Goal: Task Accomplishment & Management: Manage account settings

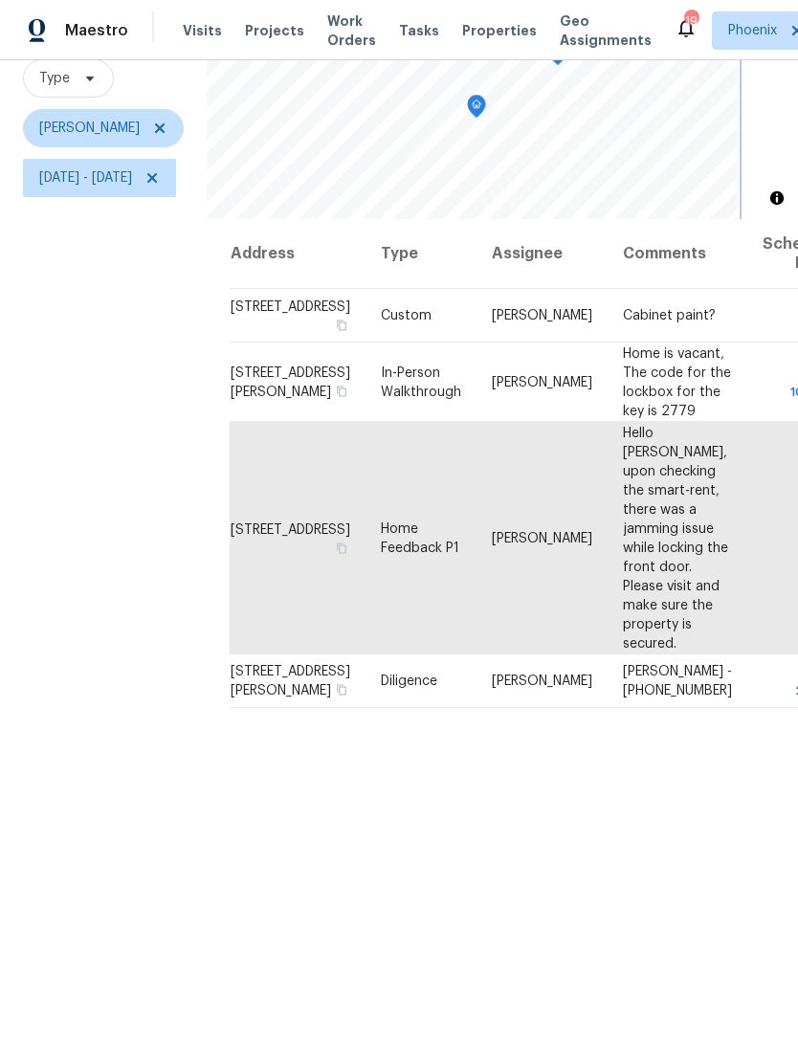
scroll to position [185, 0]
click at [160, 183] on icon at bounding box center [151, 178] width 15 height 15
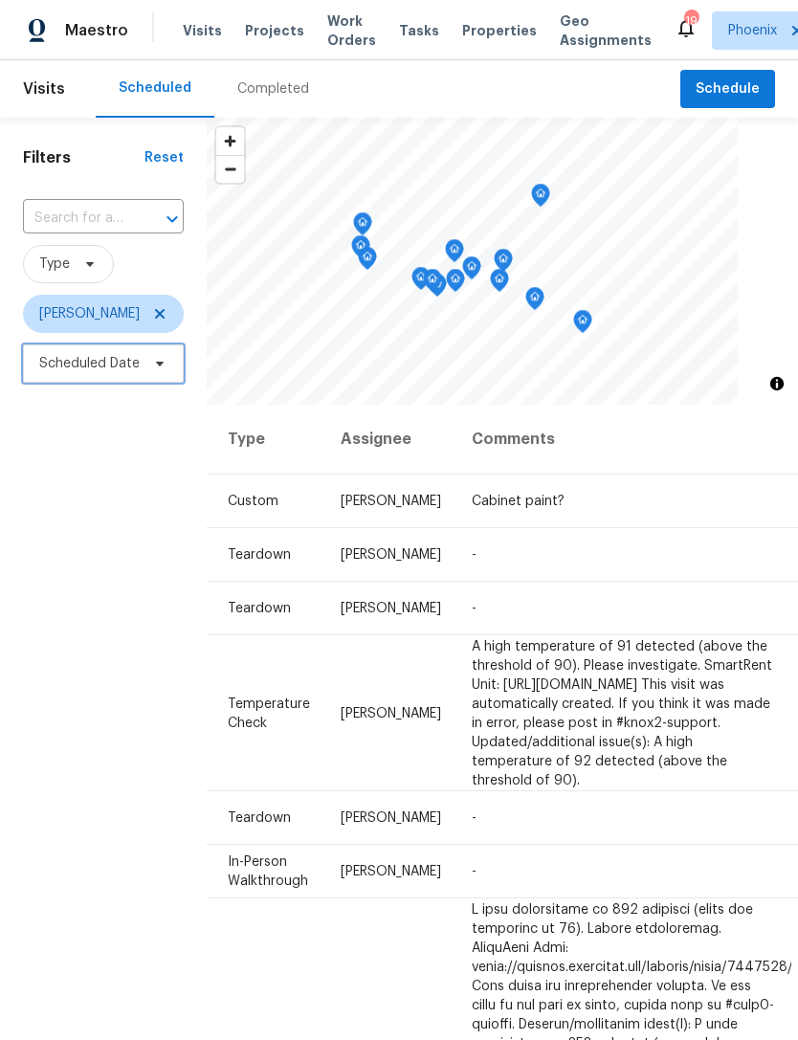
scroll to position [0, 152]
click at [0, 0] on icon at bounding box center [0, 0] width 0 height 0
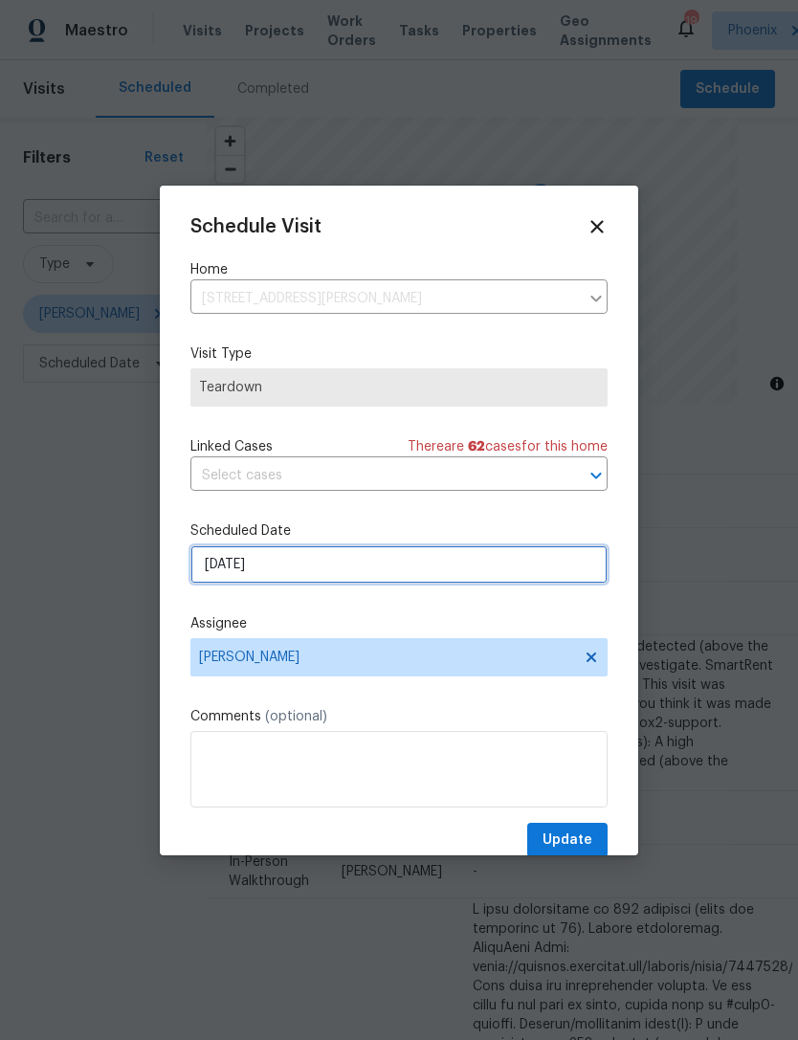
click at [339, 573] on input "9/11/2025" at bounding box center [398, 564] width 417 height 38
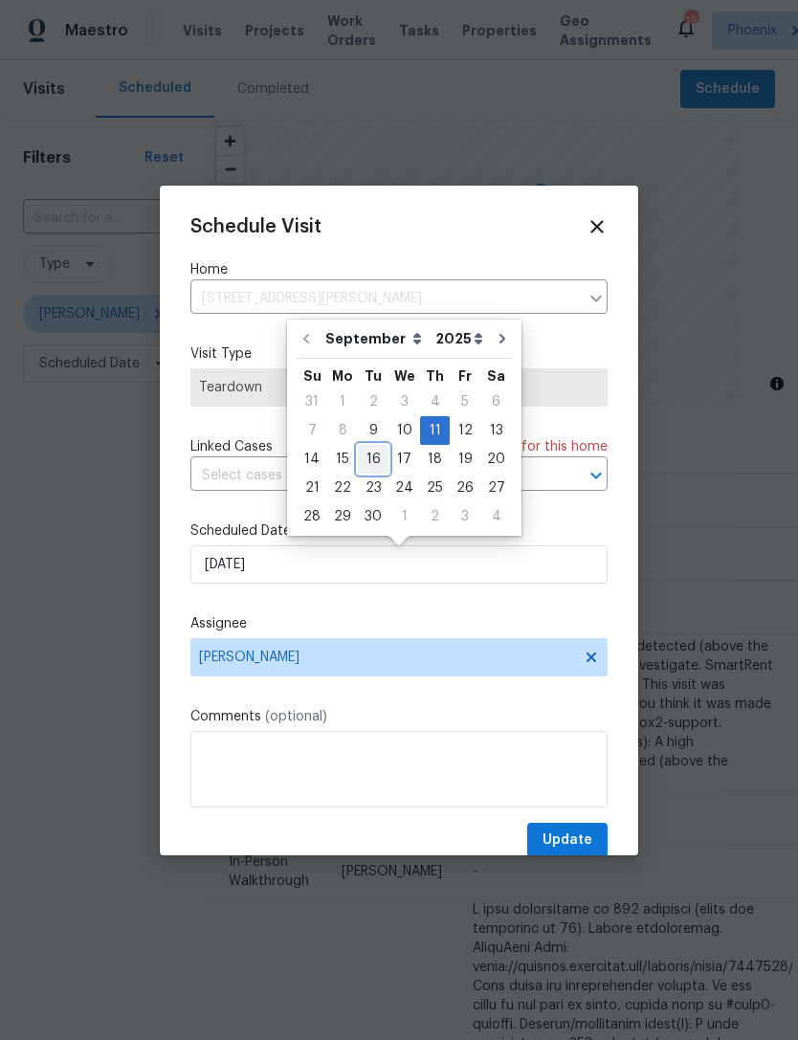
click at [371, 456] on div "16" at bounding box center [373, 459] width 31 height 27
type input "9/16/2025"
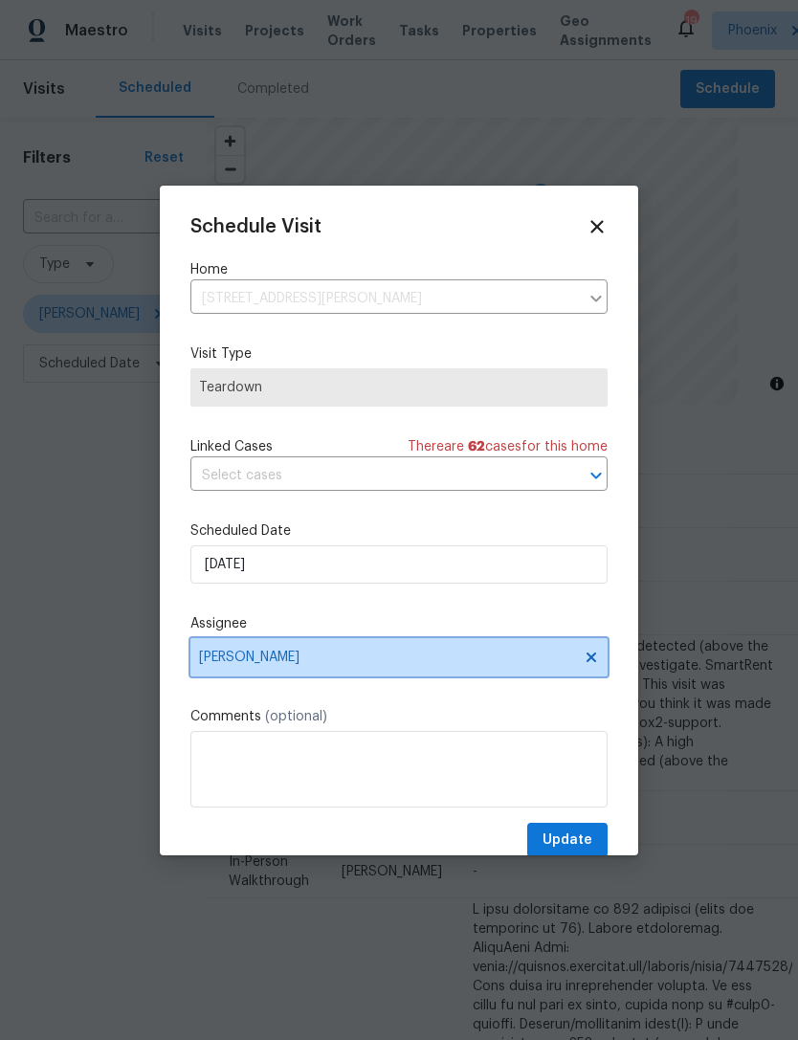
click at [414, 665] on span "[PERSON_NAME]" at bounding box center [386, 657] width 375 height 15
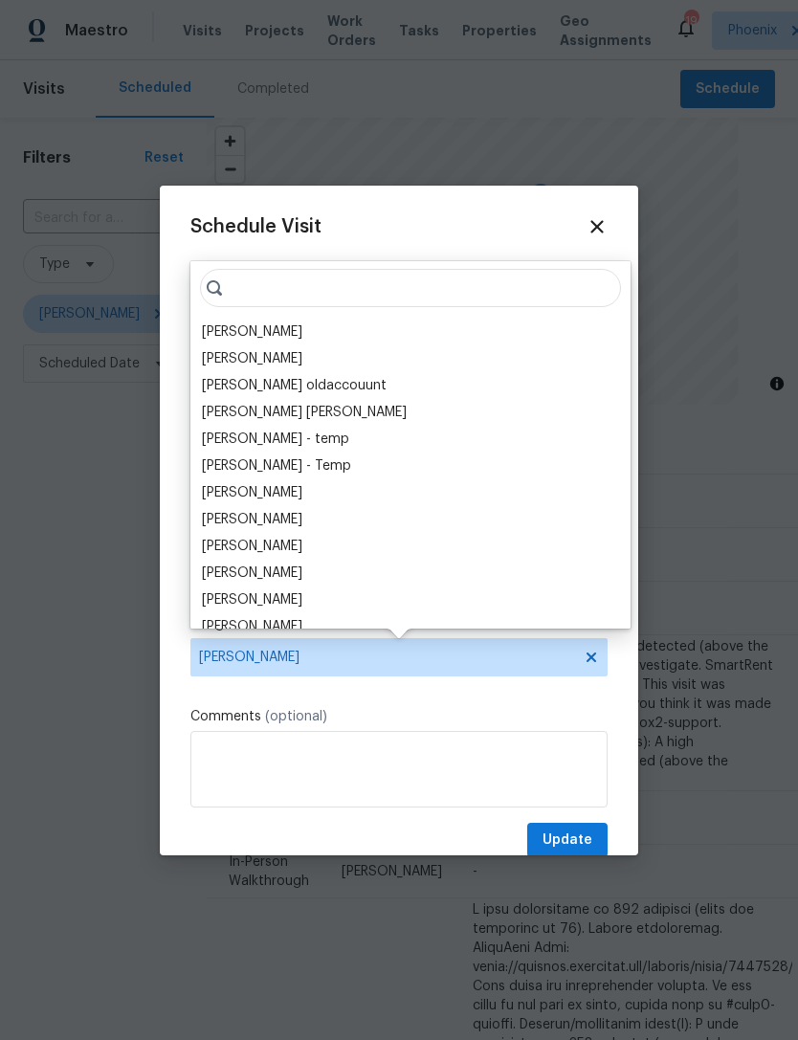
click at [257, 332] on div "[PERSON_NAME]" at bounding box center [252, 331] width 100 height 19
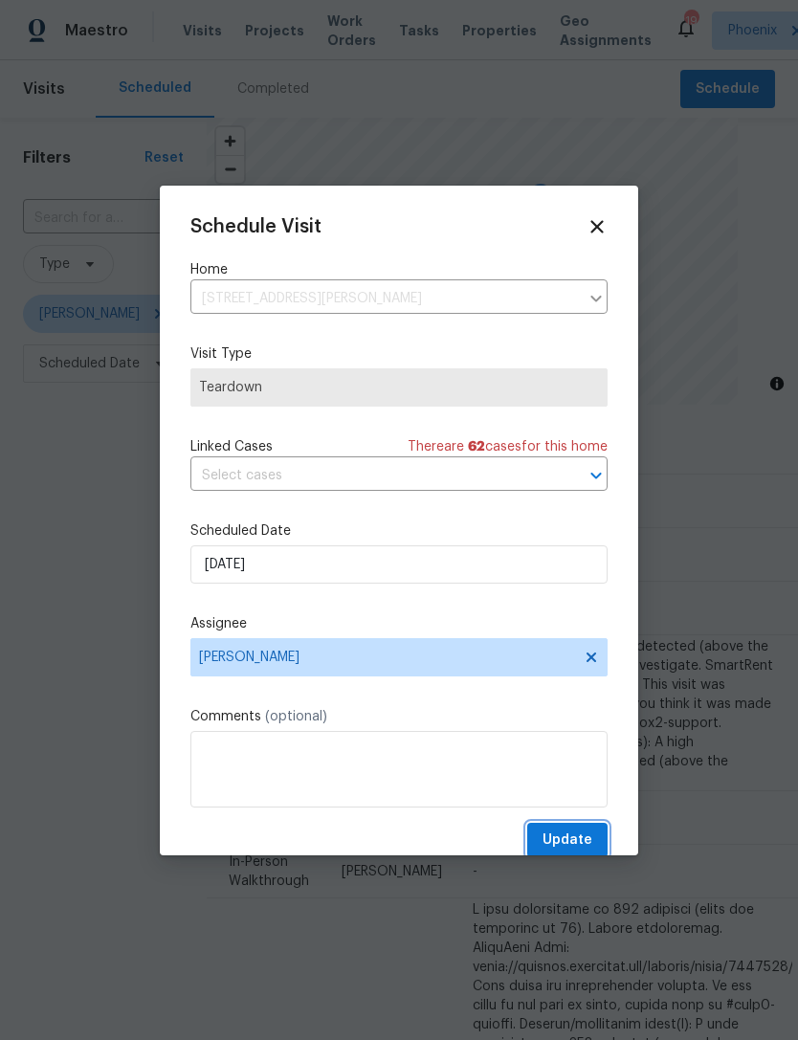
click at [587, 841] on span "Update" at bounding box center [568, 841] width 50 height 24
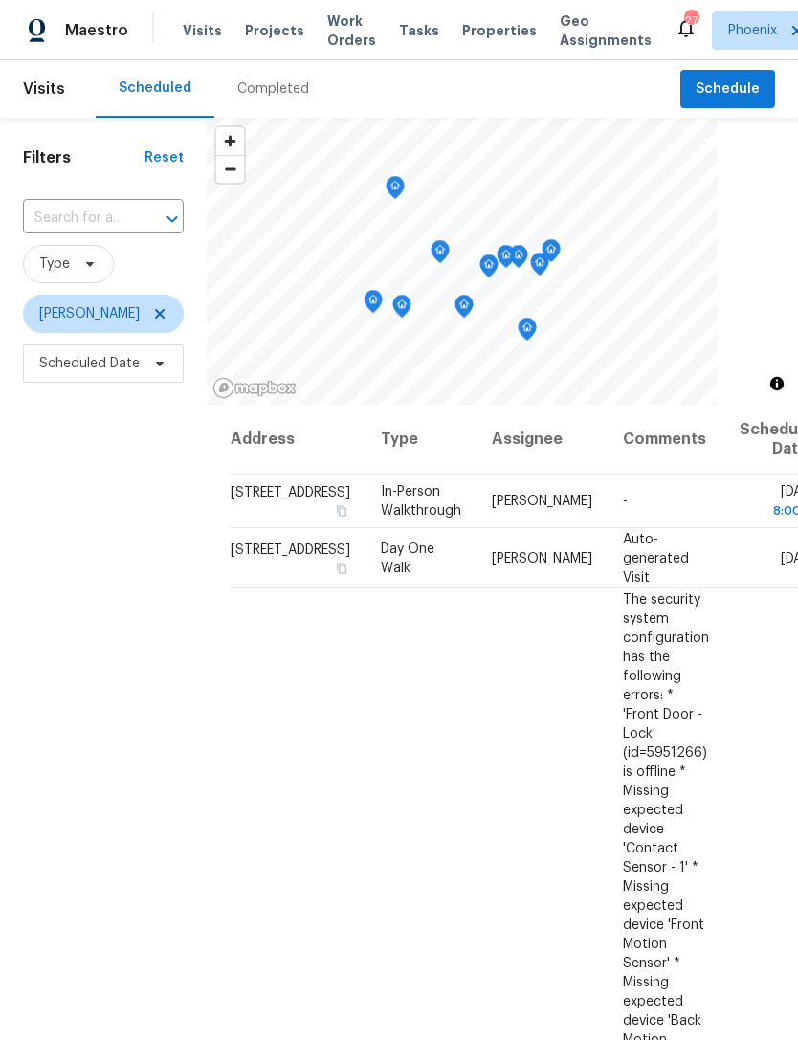
click at [81, 512] on div "Filters Reset ​ Type [PERSON_NAME] Scheduled Date" at bounding box center [103, 678] width 207 height 1120
click at [6, 580] on div "Filters Reset ​ Type [PERSON_NAME] Scheduled Date" at bounding box center [103, 678] width 207 height 1120
click at [155, 318] on icon at bounding box center [160, 314] width 10 height 10
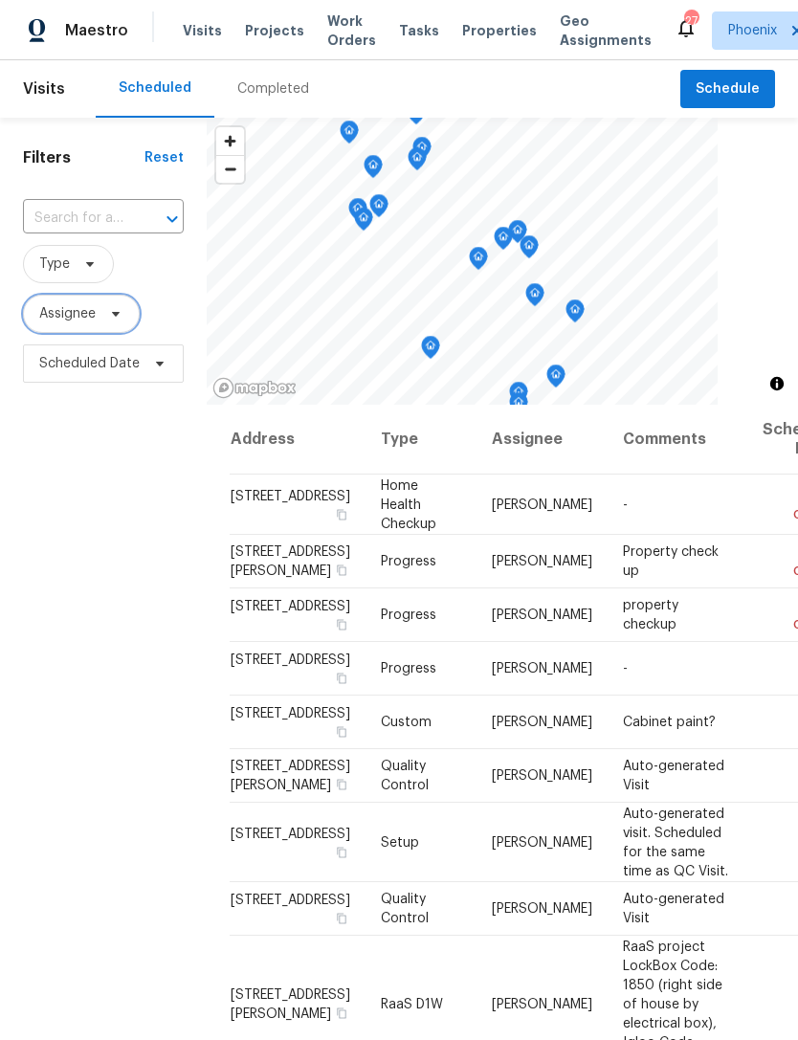
click at [86, 321] on span "Assignee" at bounding box center [67, 313] width 56 height 19
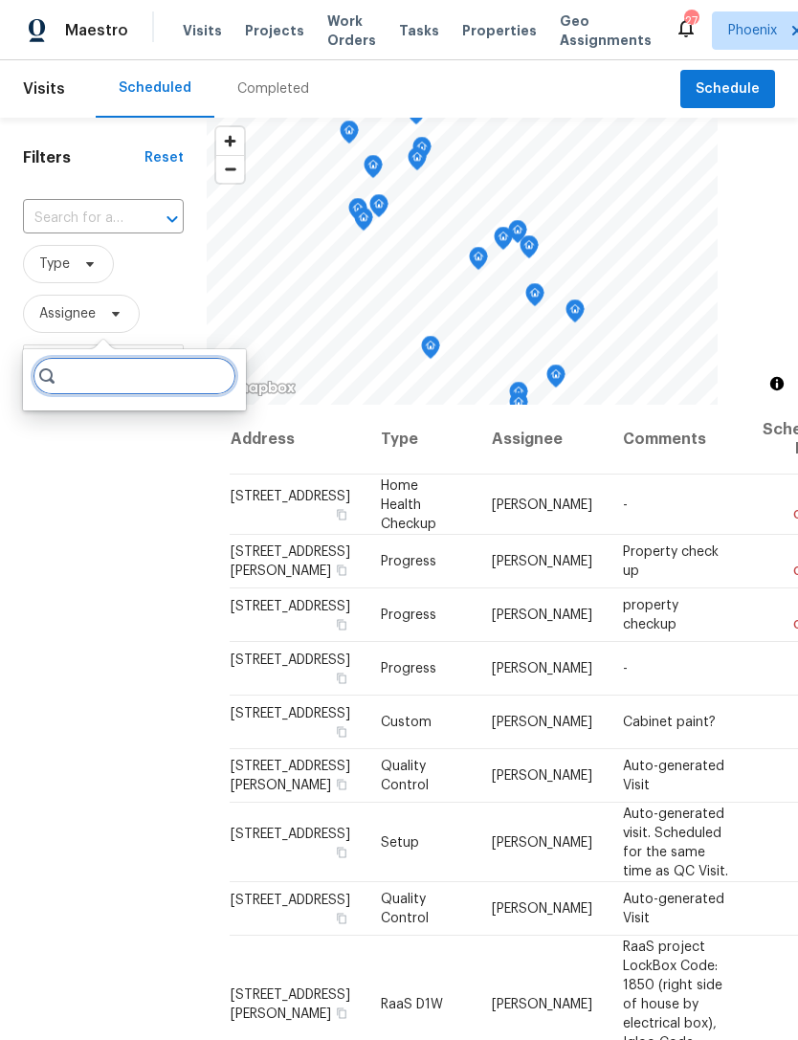
click at [122, 373] on input "search" at bounding box center [135, 376] width 204 height 38
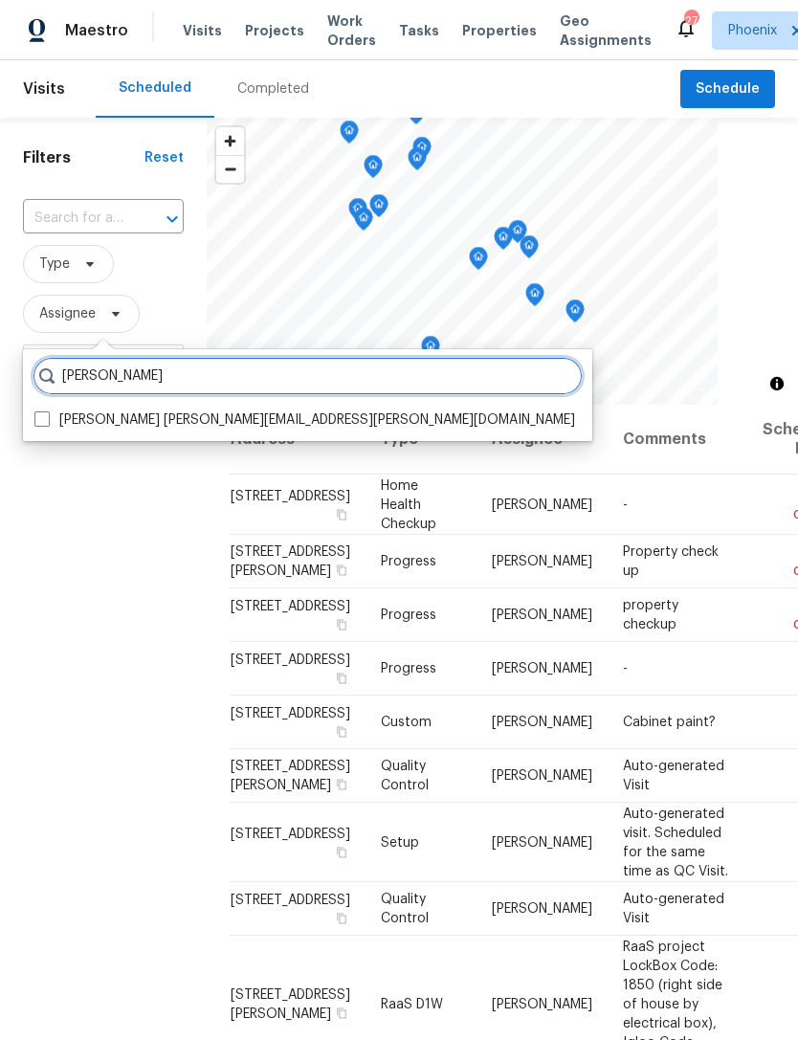
type input "Eric scott"
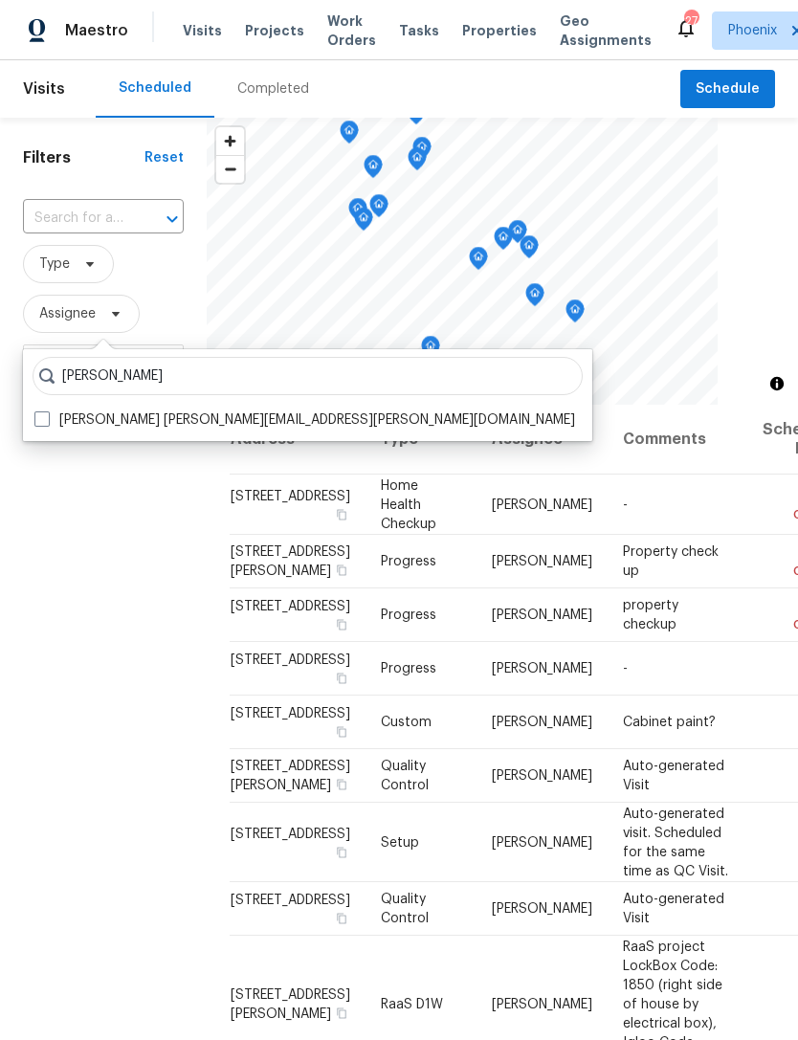
click at [127, 423] on label "Eric Scott eric.scott@opendoor.com" at bounding box center [304, 419] width 541 height 19
click at [47, 423] on input "Eric Scott eric.scott@opendoor.com" at bounding box center [40, 416] width 12 height 12
checkbox input "true"
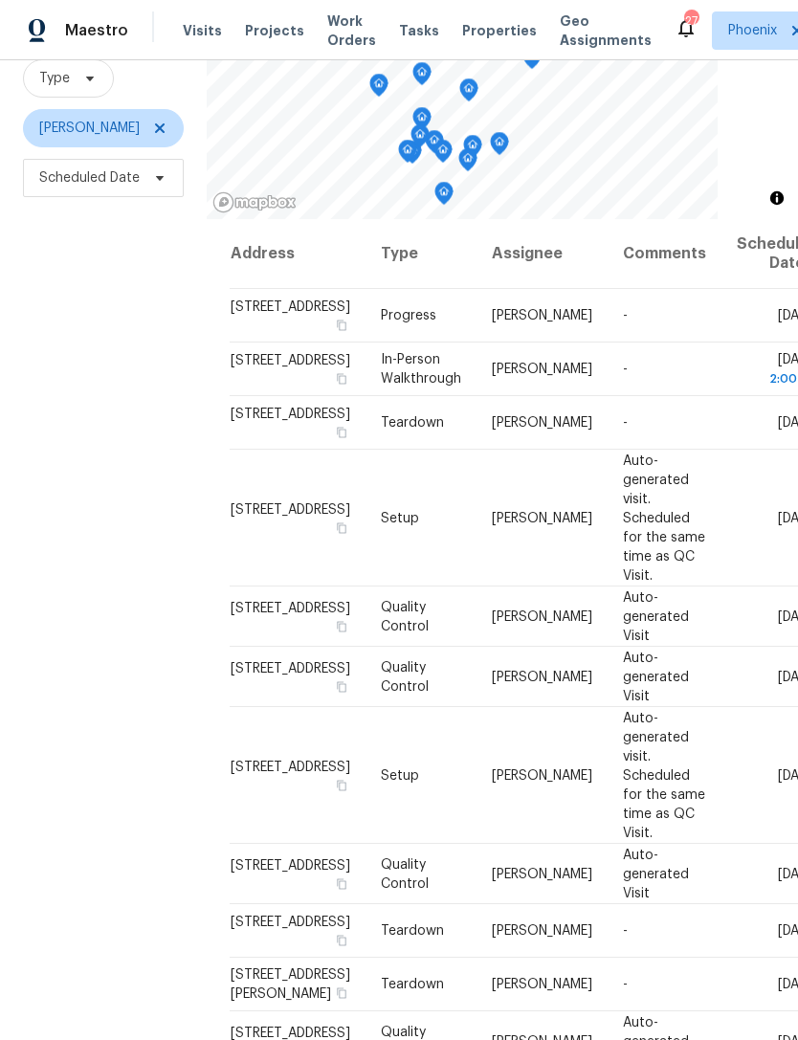
scroll to position [185, 0]
click at [721, 451] on td "[DATE]" at bounding box center [770, 424] width 98 height 54
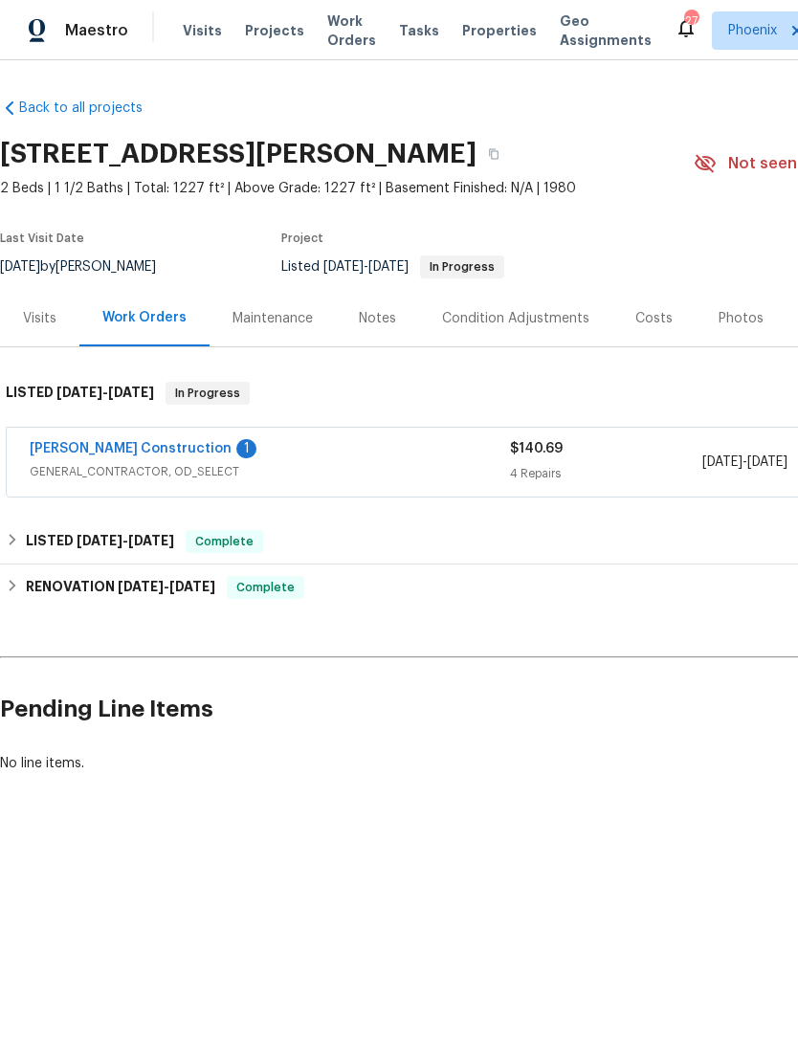
click at [87, 445] on link "Strasser Construction" at bounding box center [131, 448] width 202 height 13
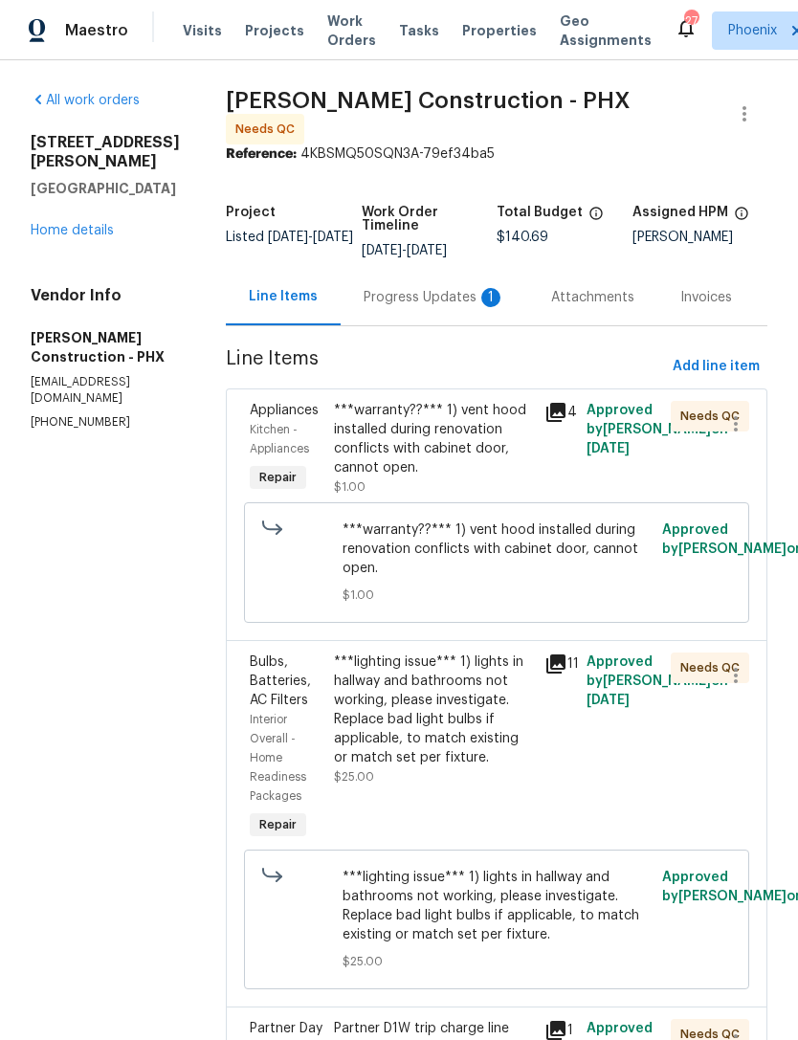
click at [447, 304] on div "Progress Updates 1" at bounding box center [435, 297] width 188 height 56
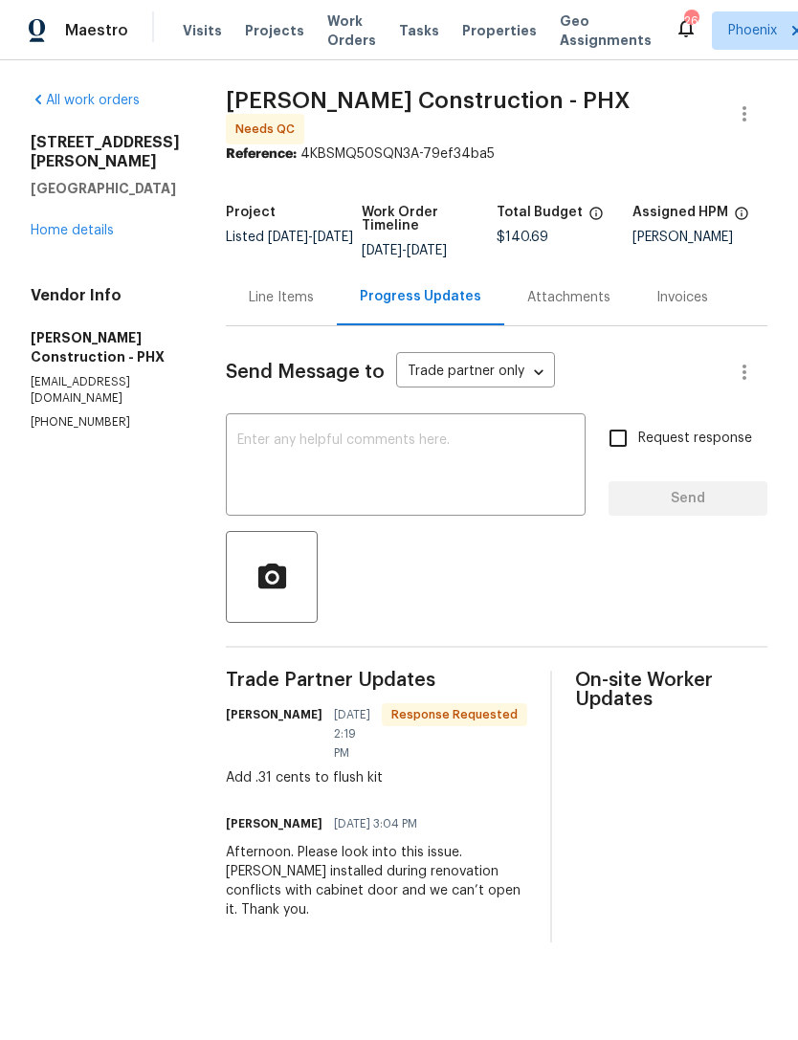
click at [274, 288] on div "Line Items" at bounding box center [281, 297] width 65 height 19
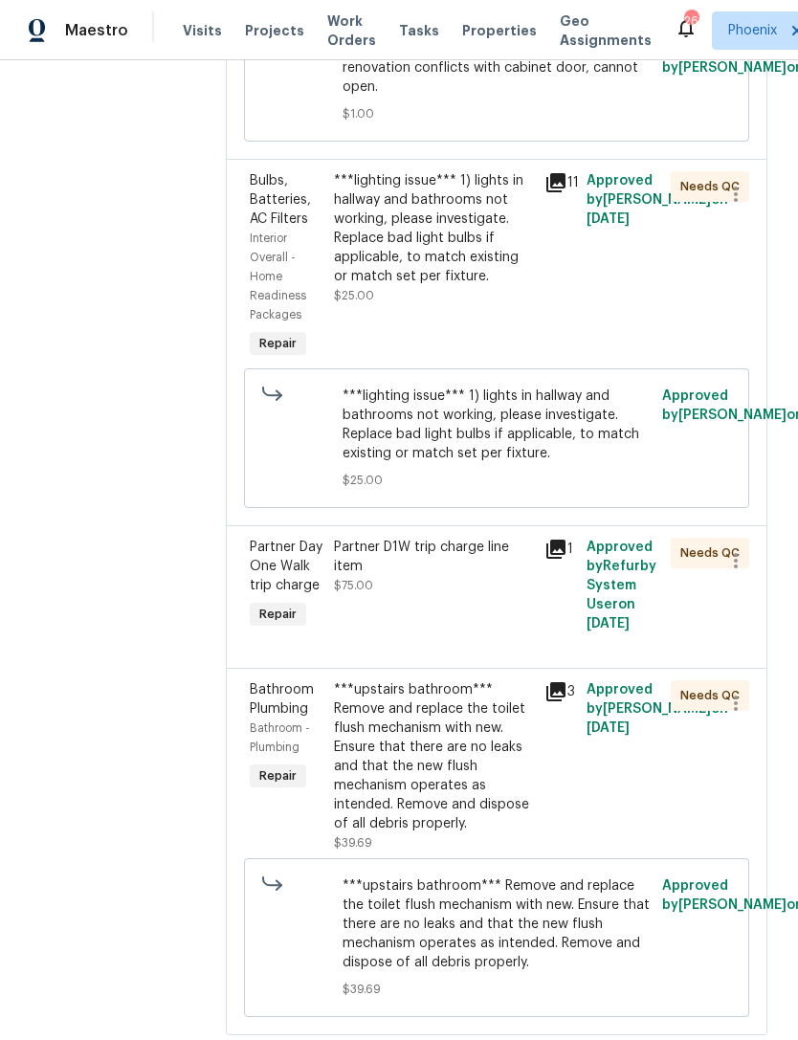
scroll to position [480, 0]
click at [436, 756] on div "***upstairs bathroom*** Remove and replace the toilet flush mechanism with new.…" at bounding box center [433, 757] width 199 height 153
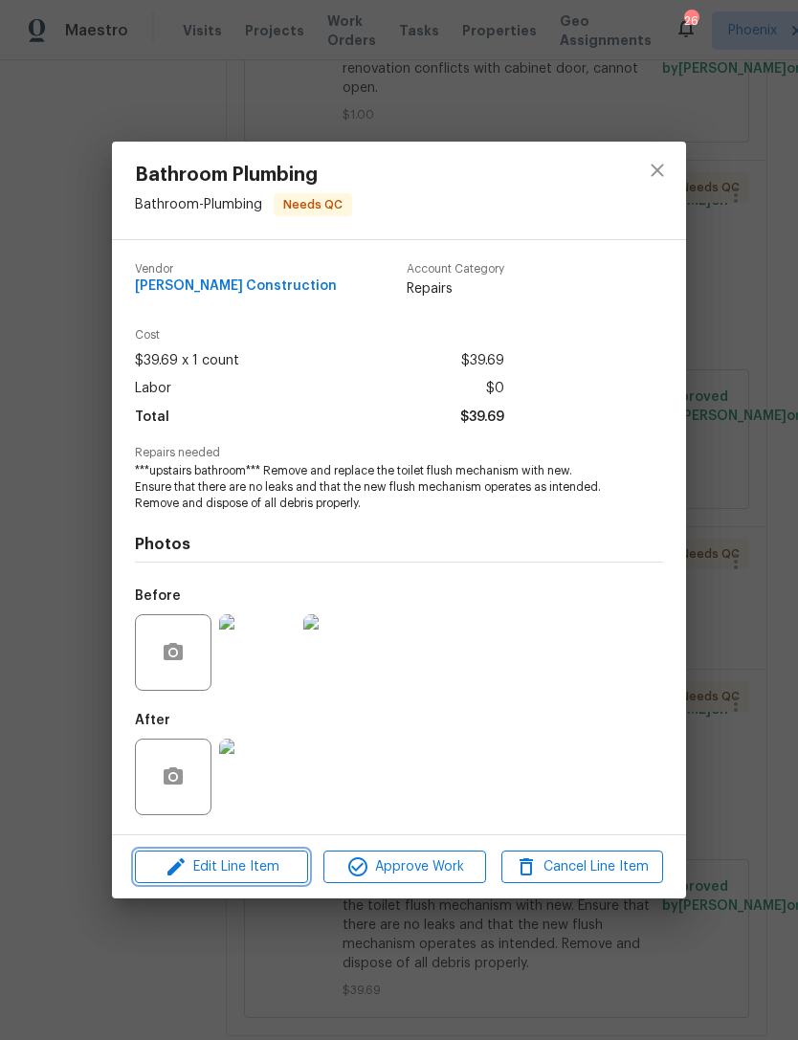
click at [261, 876] on span "Edit Line Item" at bounding box center [222, 867] width 162 height 24
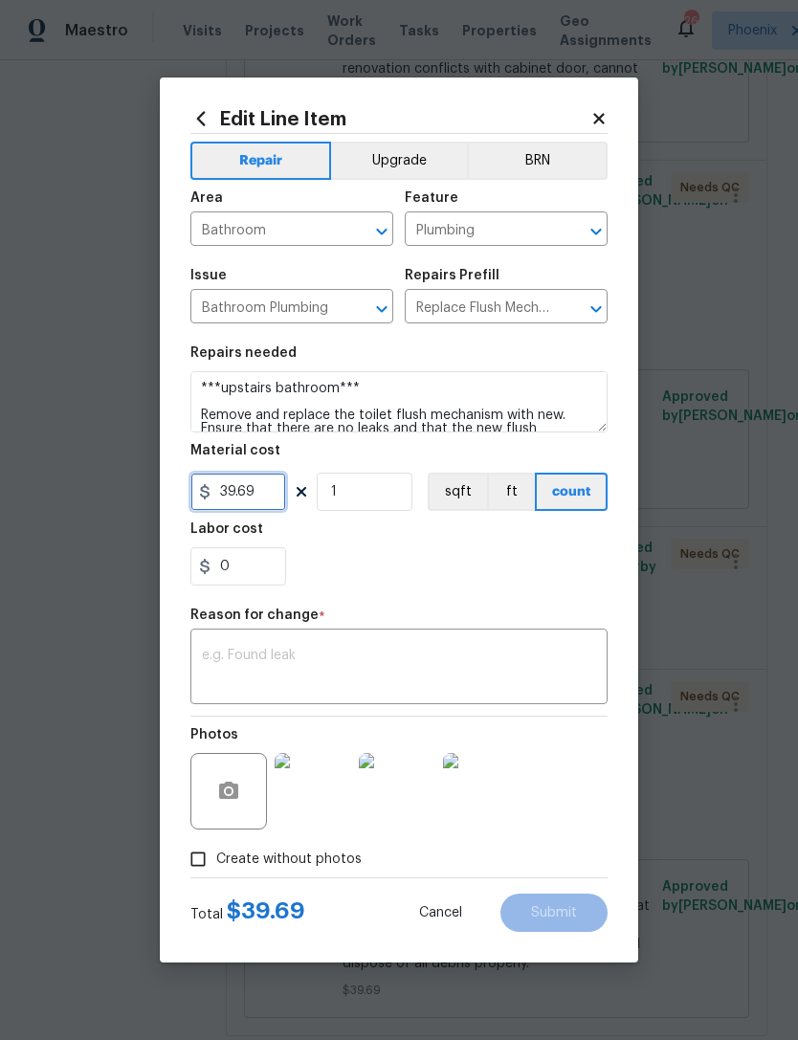
click at [269, 489] on input "39.69" at bounding box center [238, 492] width 96 height 38
type input "40"
click at [542, 556] on div "0" at bounding box center [398, 566] width 417 height 38
click at [513, 676] on textarea at bounding box center [399, 669] width 394 height 40
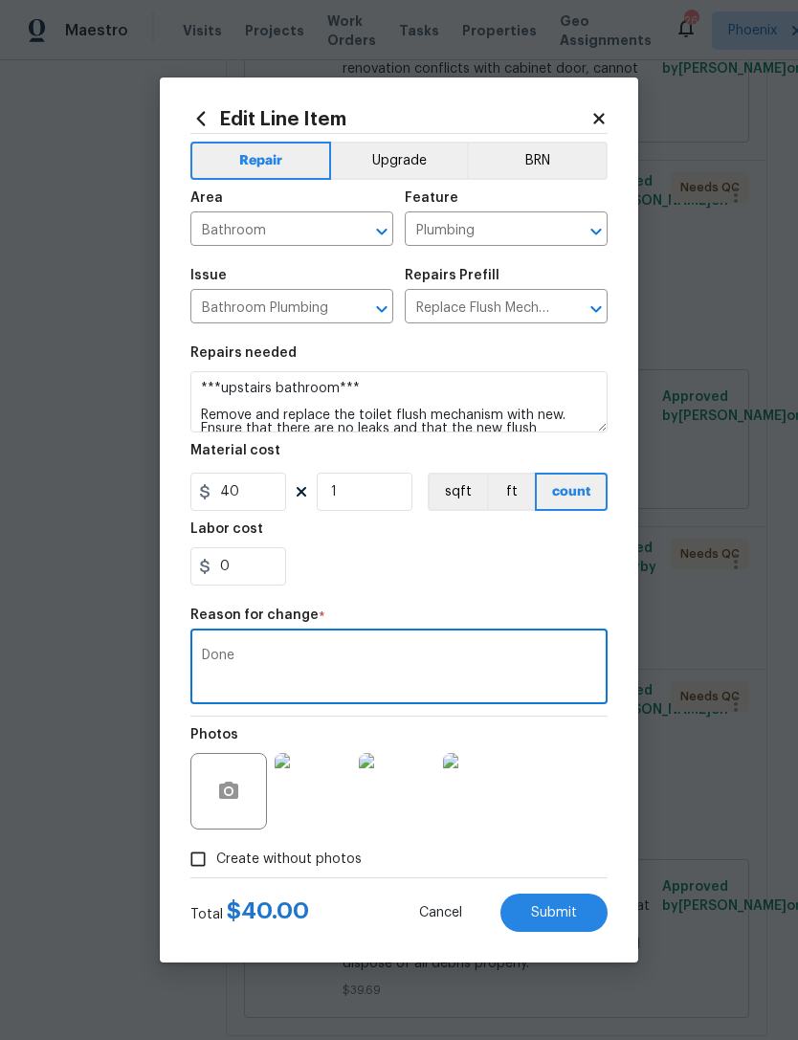
type textarea "Done"
click at [510, 576] on div "0" at bounding box center [398, 566] width 417 height 38
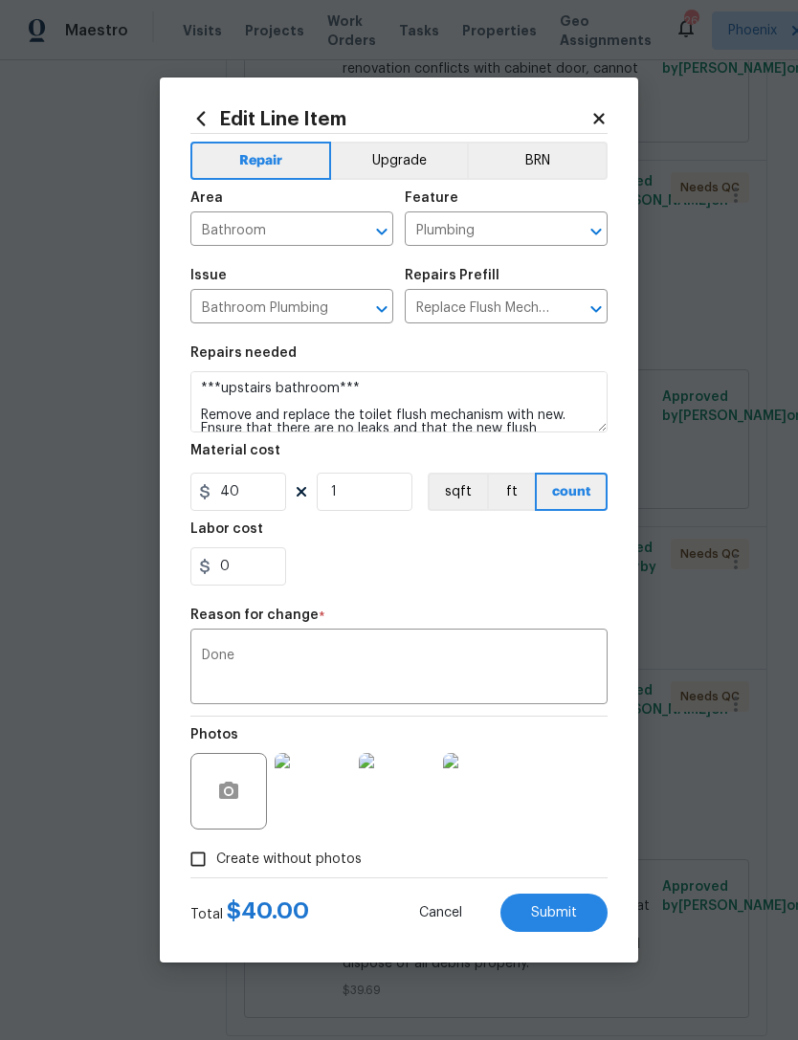
click at [568, 907] on span "Submit" at bounding box center [554, 913] width 46 height 14
type input "39.69"
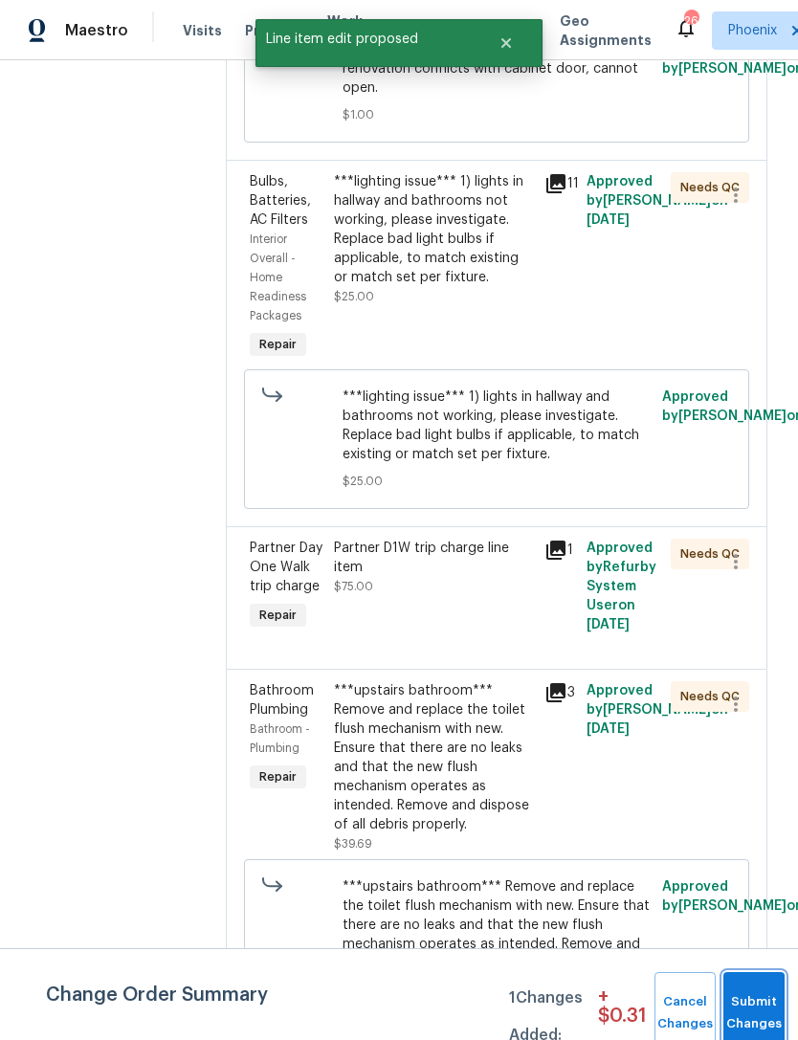
click at [764, 1007] on button "Submit Changes" at bounding box center [753, 1013] width 61 height 82
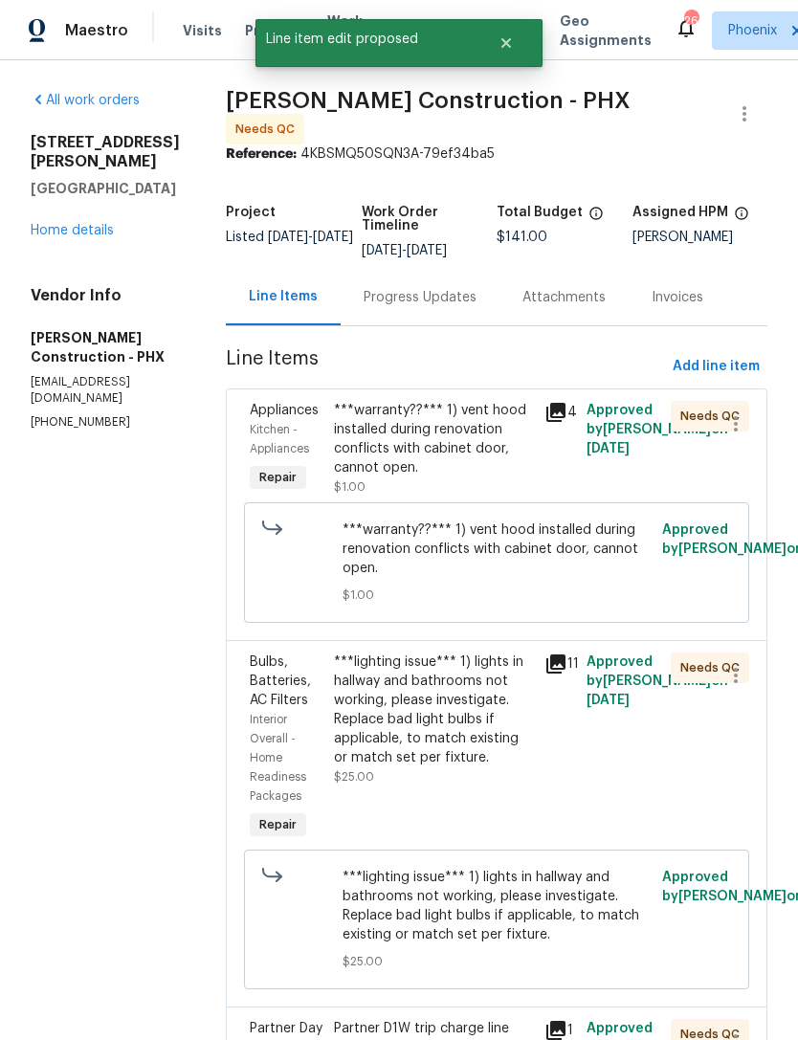
scroll to position [0, 0]
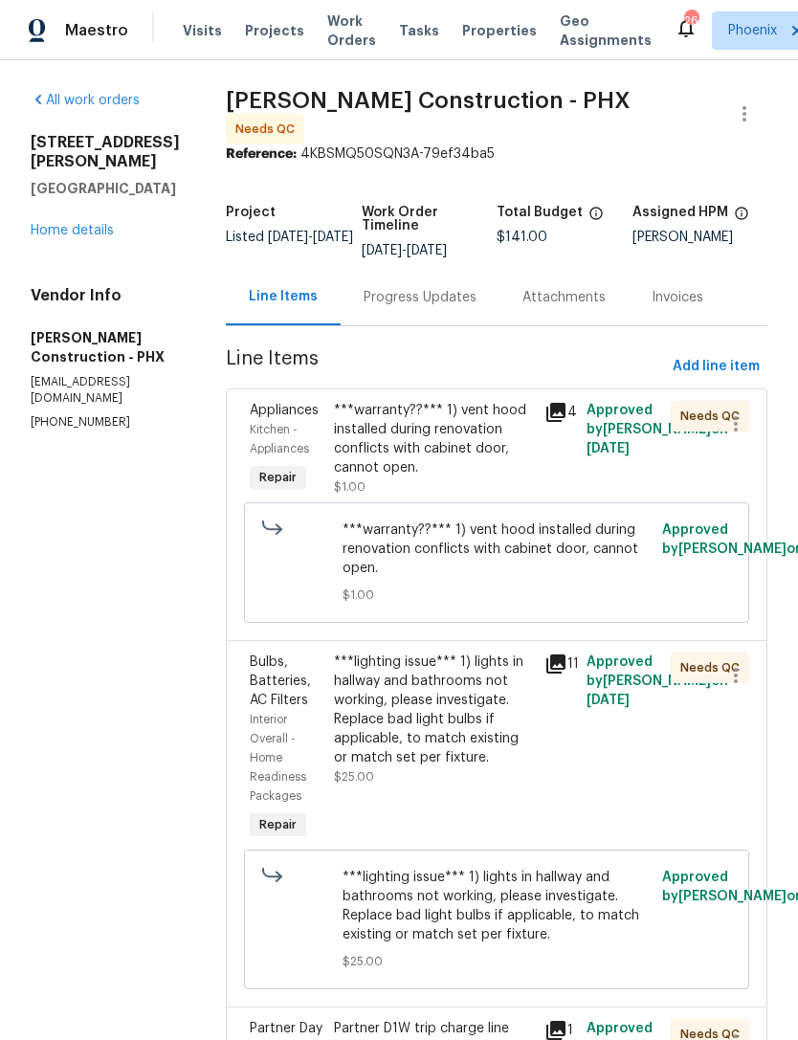
click at [438, 447] on div "***warranty??*** 1) vent hood installed during renovation conflicts with cabine…" at bounding box center [433, 439] width 199 height 77
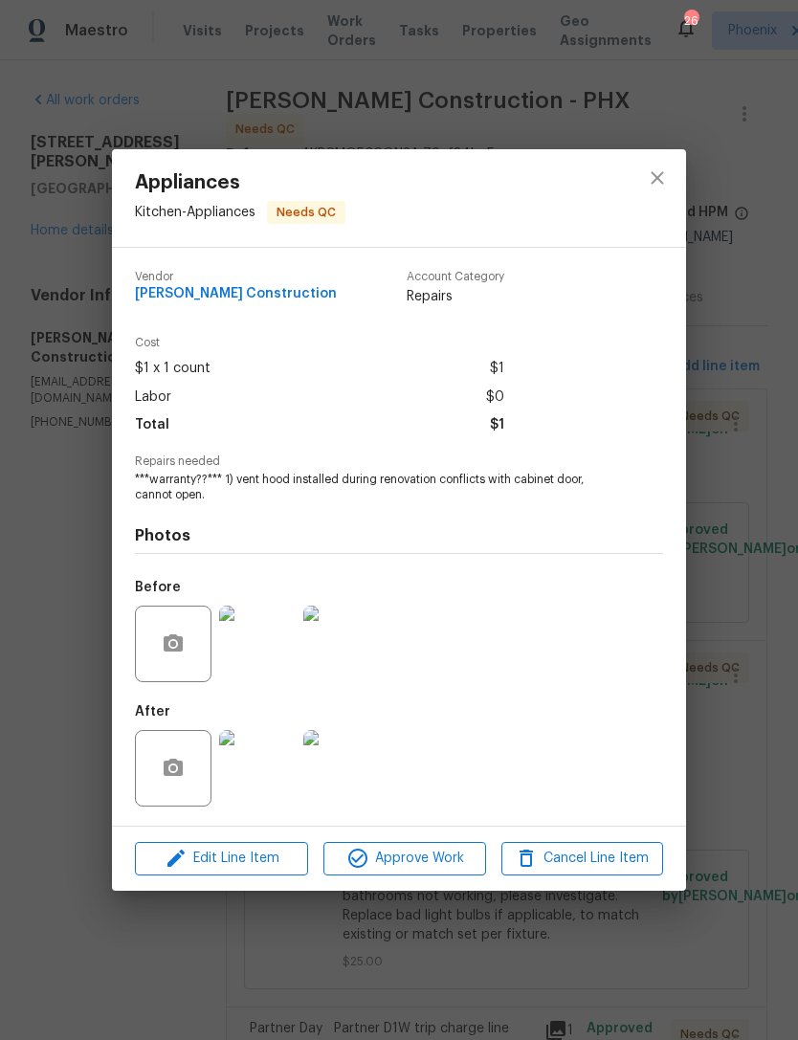
click at [244, 765] on img at bounding box center [257, 768] width 77 height 77
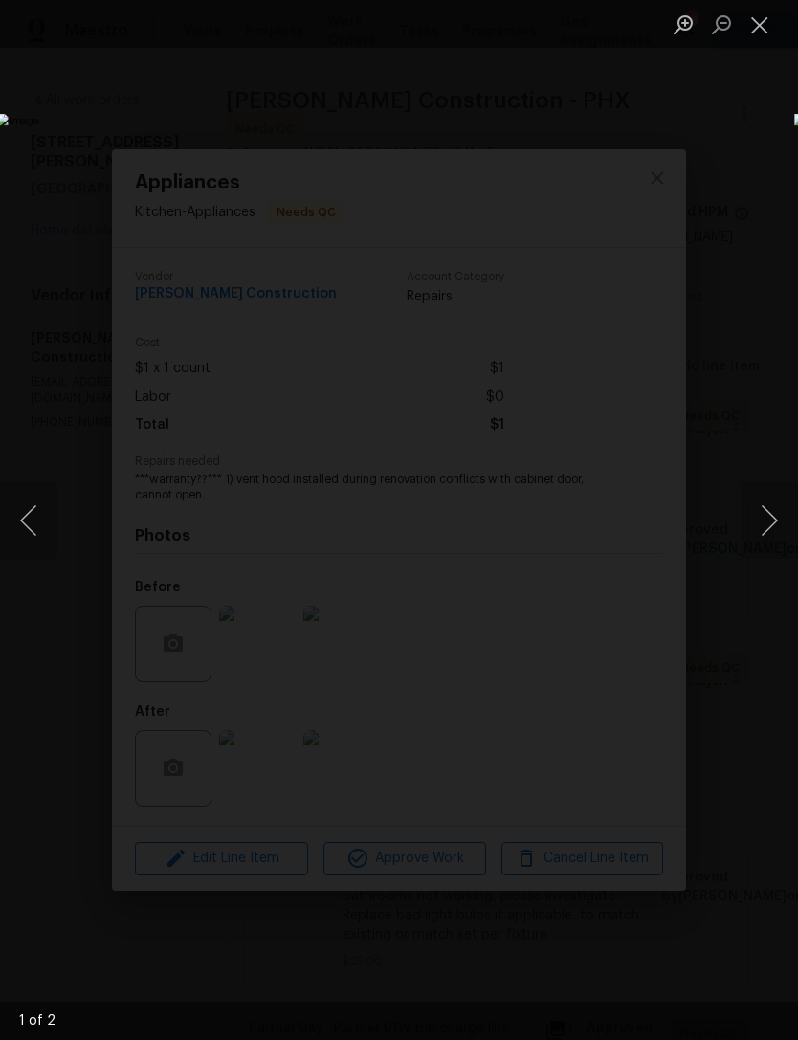
click at [772, 518] on button "Next image" at bounding box center [769, 520] width 57 height 77
click at [33, 522] on button "Previous image" at bounding box center [28, 520] width 57 height 77
click at [769, 527] on button "Next image" at bounding box center [769, 520] width 57 height 77
click at [24, 518] on button "Previous image" at bounding box center [28, 520] width 57 height 77
click at [766, 22] on button "Close lightbox" at bounding box center [760, 24] width 38 height 33
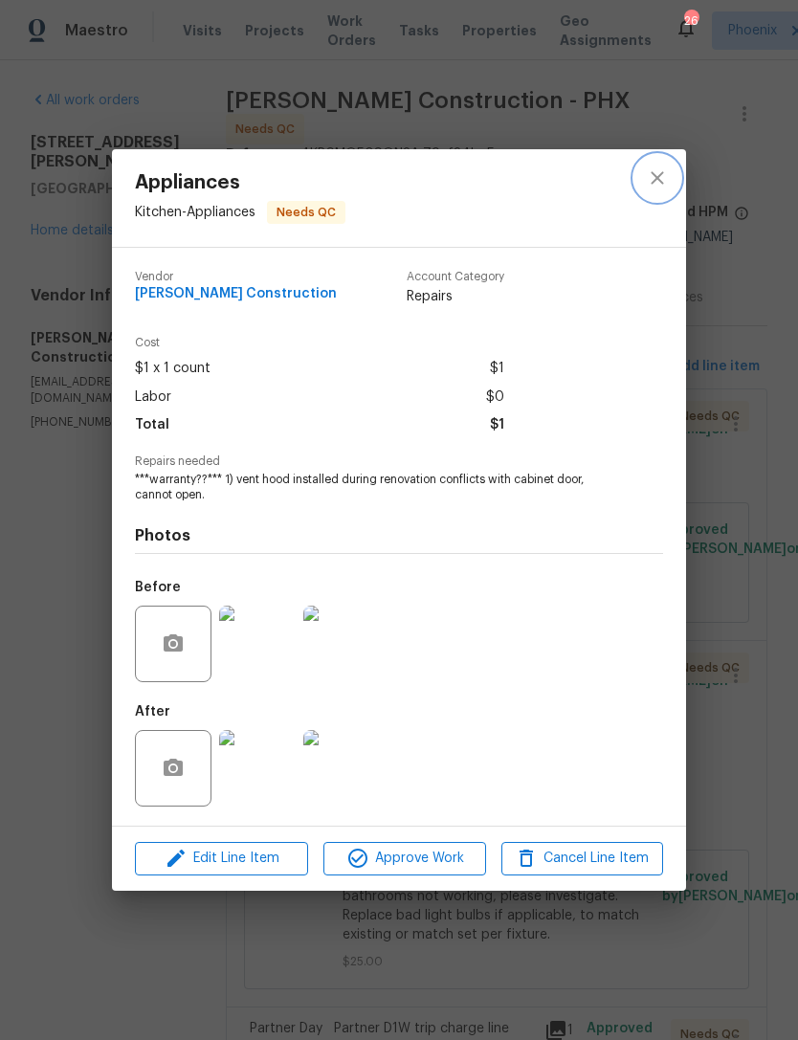
click at [654, 181] on icon "close" at bounding box center [657, 177] width 23 height 23
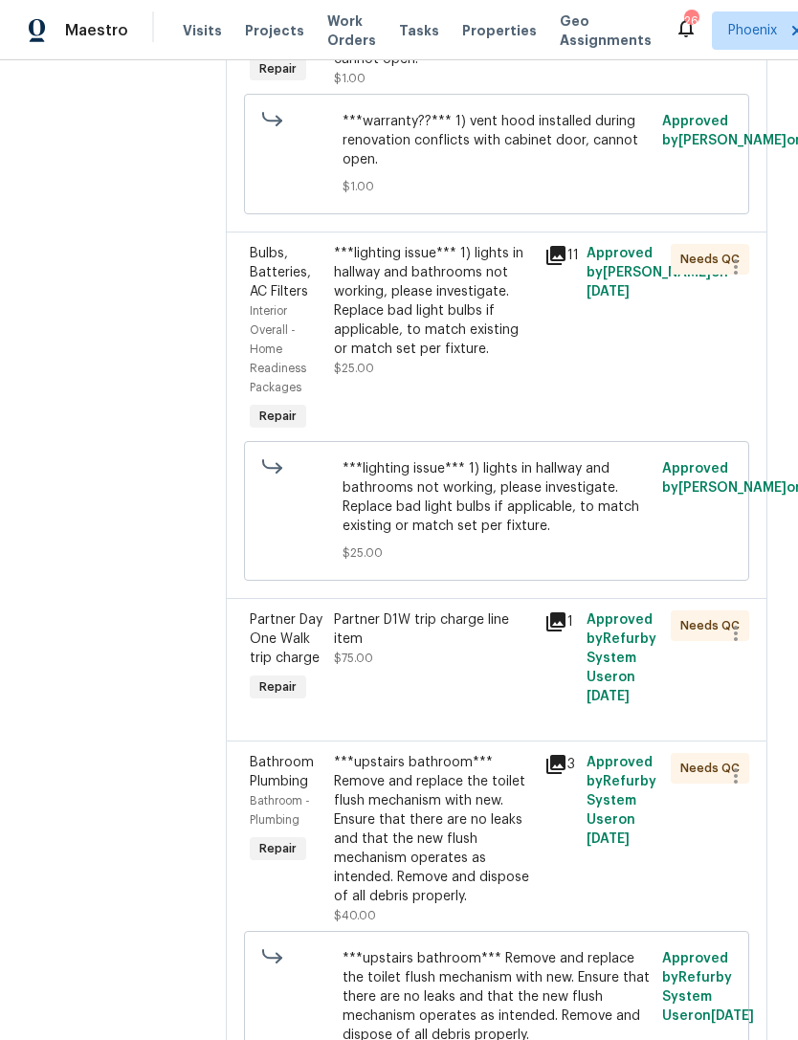
scroll to position [410, 0]
click at [436, 358] on div "***lighting issue*** 1) lights in hallway and bathrooms not working, please inv…" at bounding box center [433, 300] width 199 height 115
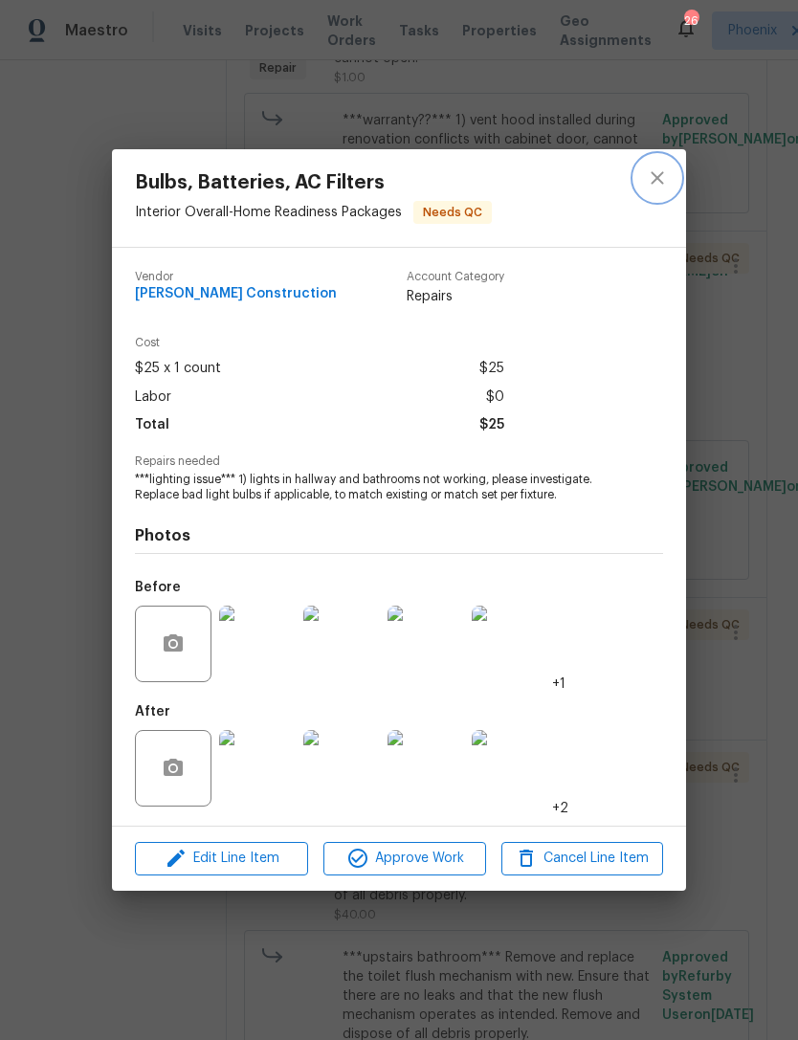
click at [654, 182] on icon "close" at bounding box center [657, 177] width 23 height 23
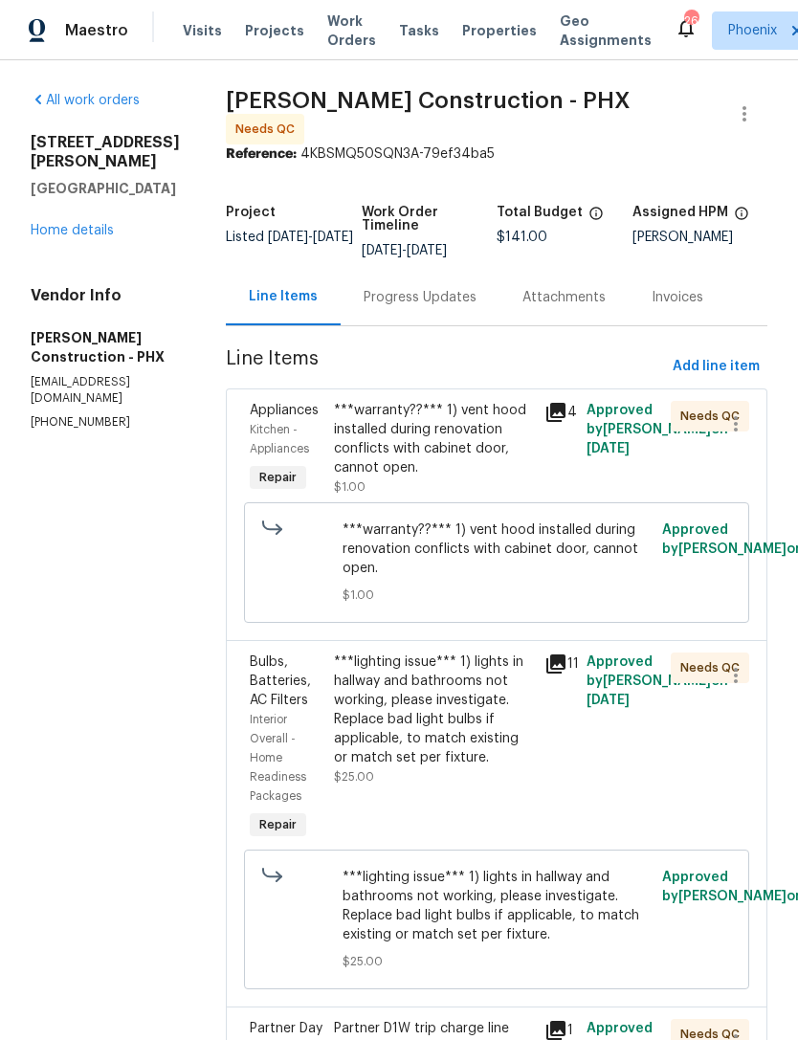
scroll to position [0, 0]
click at [73, 224] on link "Home details" at bounding box center [72, 230] width 83 height 13
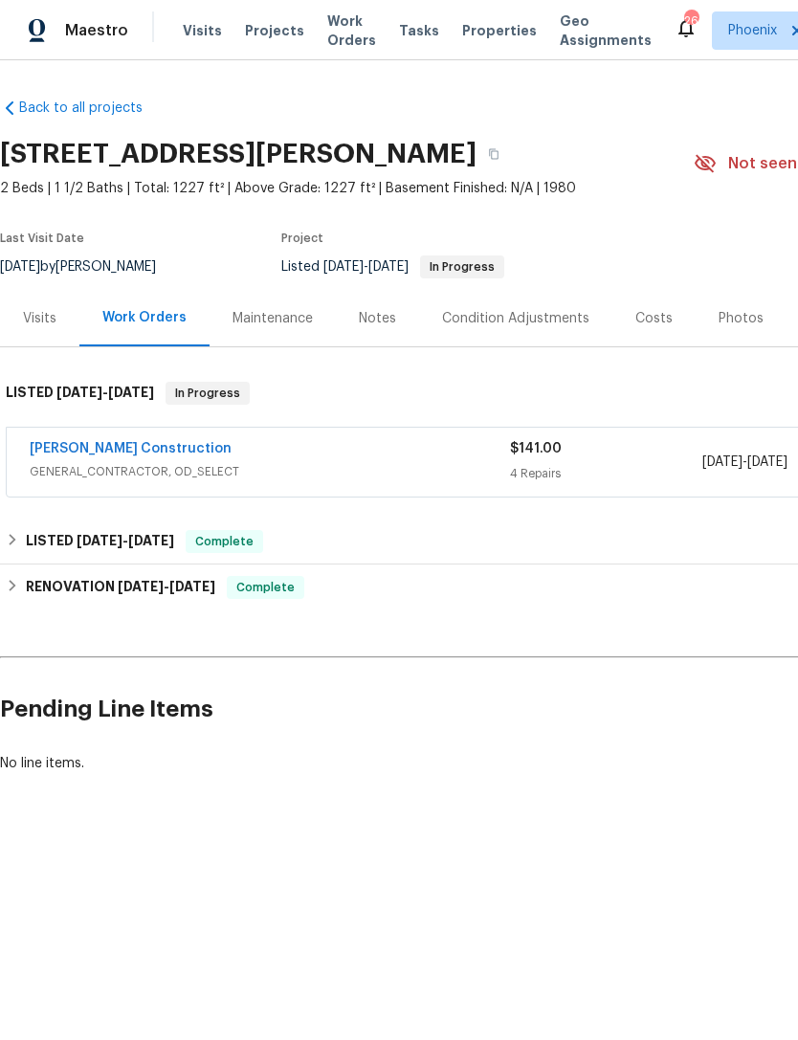
click at [72, 443] on link "Strasser Construction" at bounding box center [131, 448] width 202 height 13
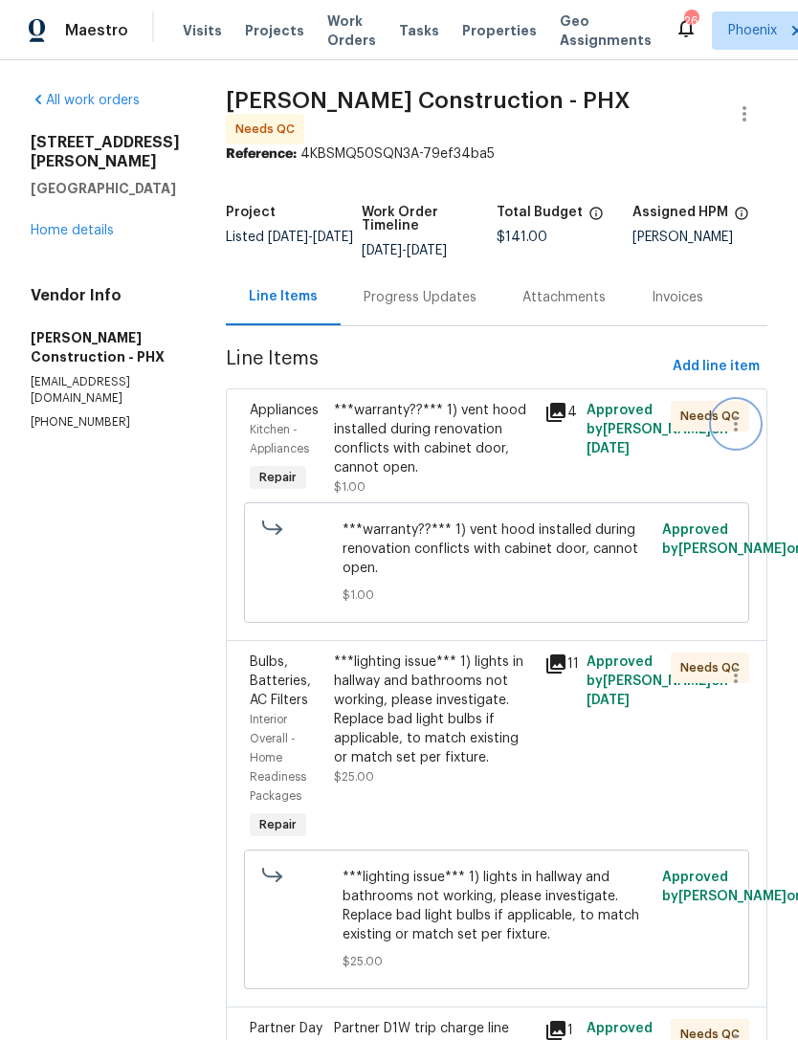
click at [741, 419] on icon "button" at bounding box center [735, 423] width 23 height 23
click at [743, 410] on li "Cancel" at bounding box center [745, 417] width 74 height 32
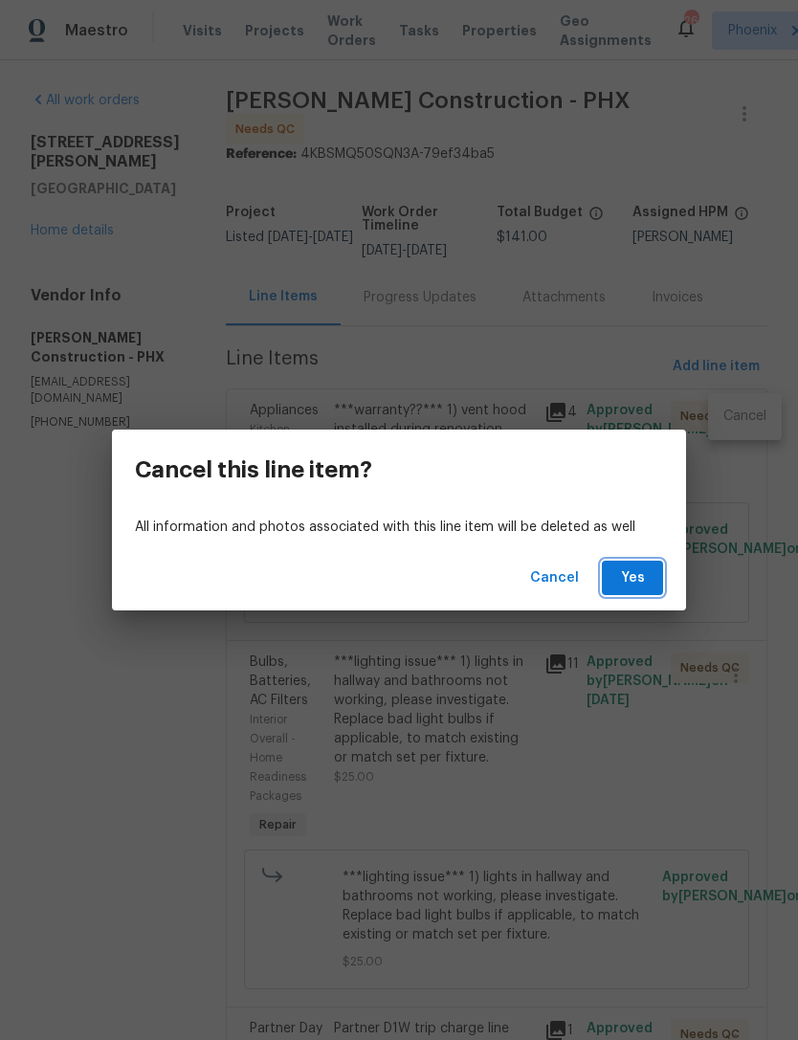
click at [644, 572] on span "Yes" at bounding box center [632, 578] width 31 height 24
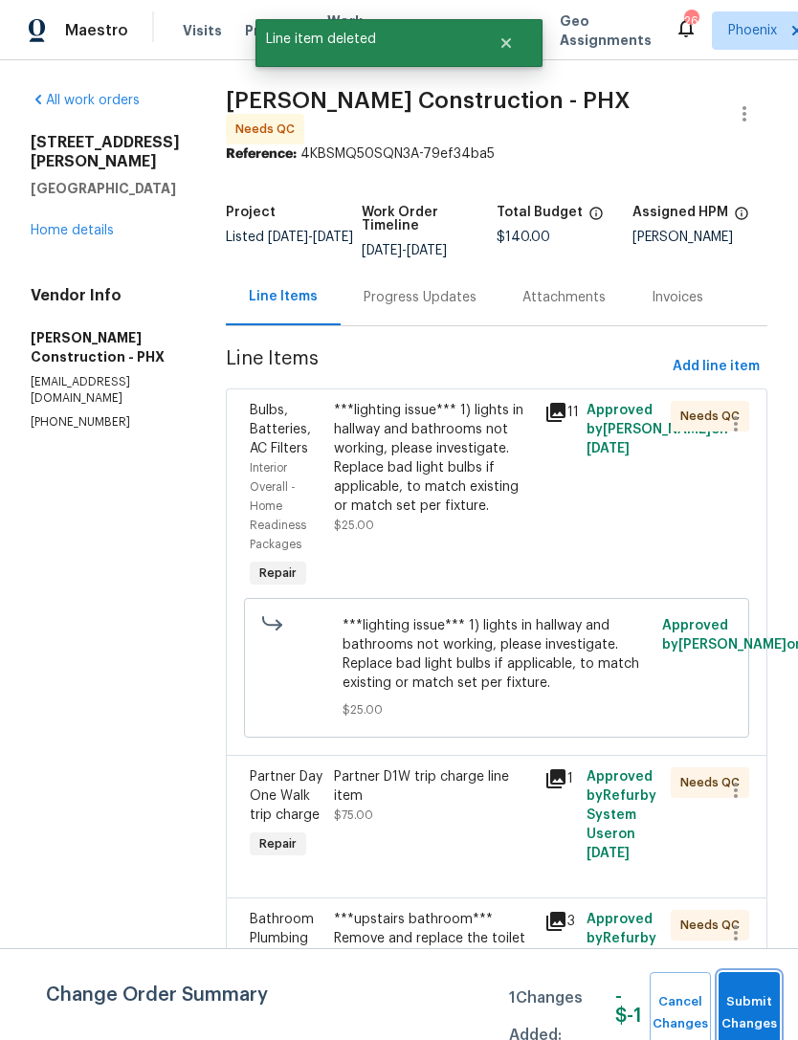
click at [756, 1006] on span "Submit Changes" at bounding box center [749, 1013] width 42 height 44
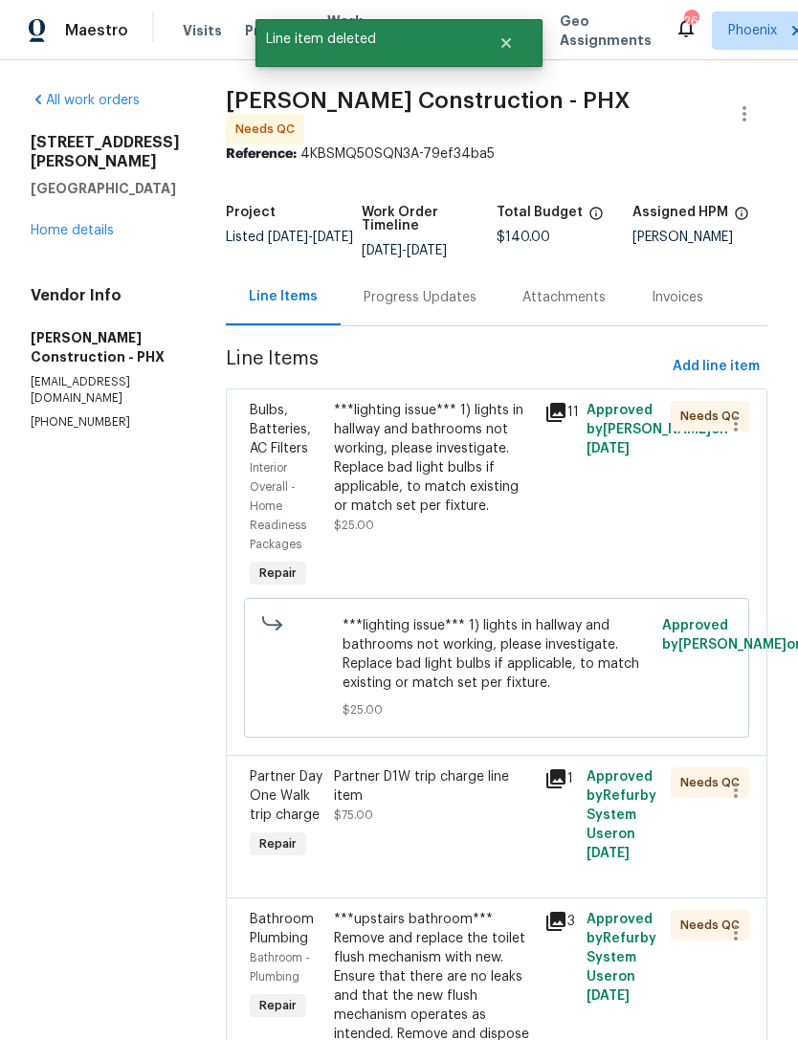
click at [55, 234] on link "Home details" at bounding box center [72, 230] width 83 height 13
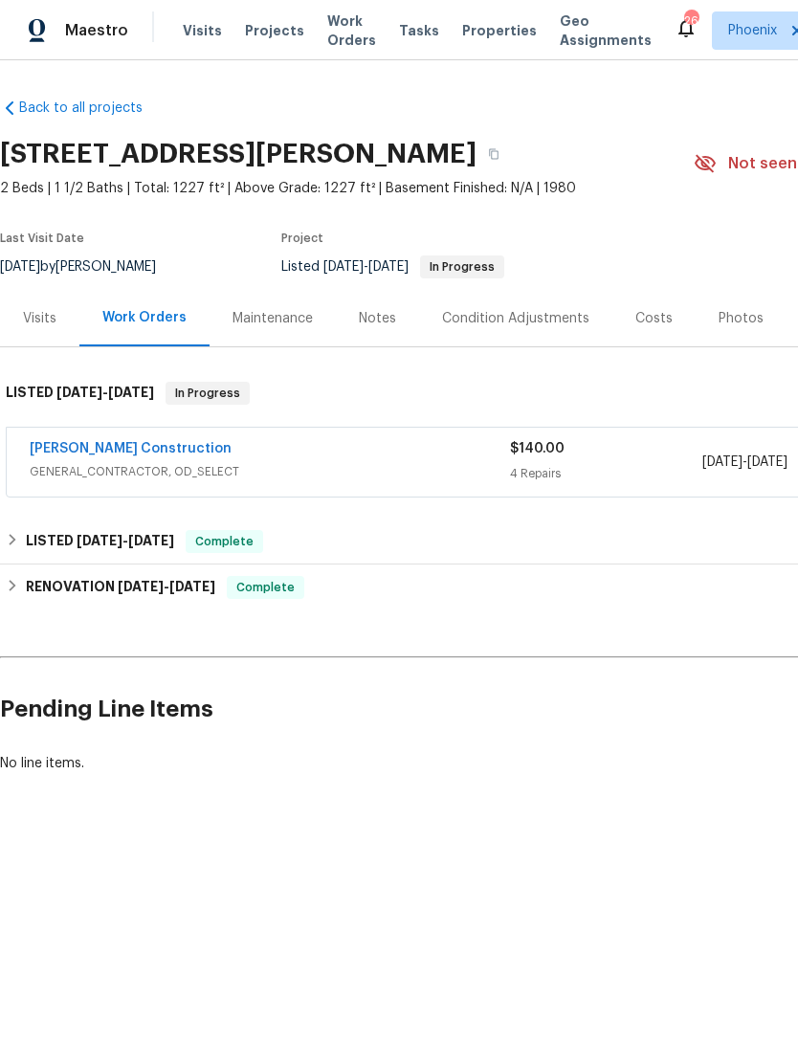
click at [77, 445] on link "Strasser Construction" at bounding box center [131, 448] width 202 height 13
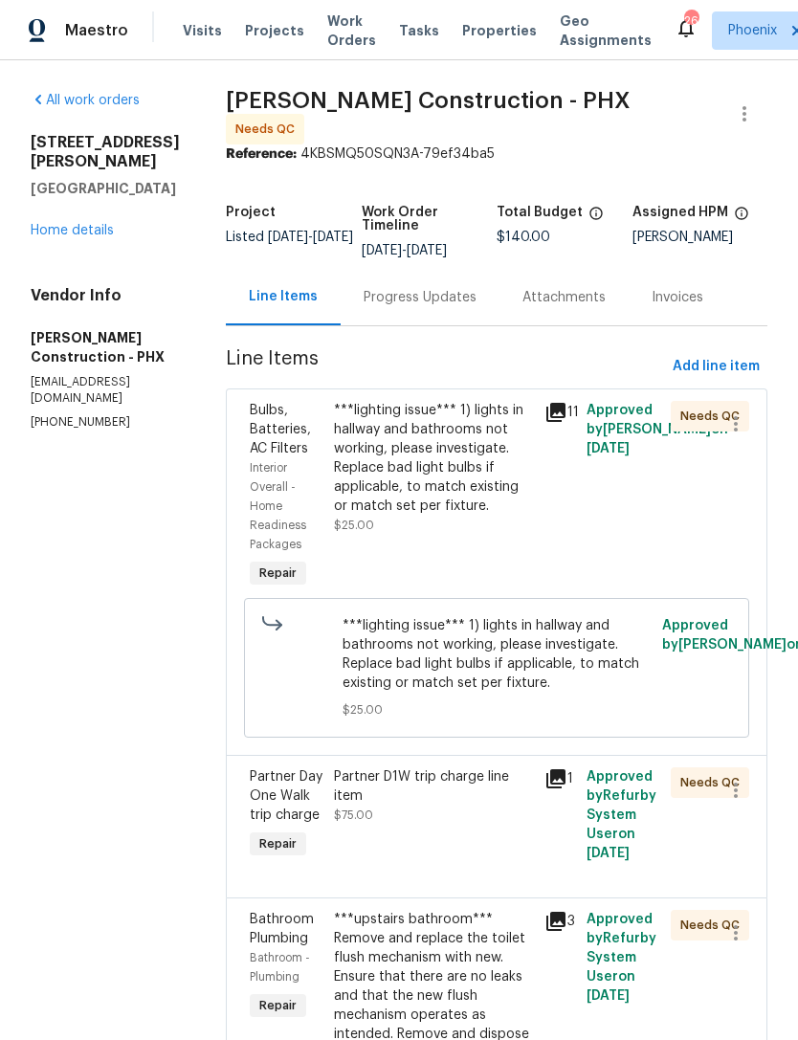
click at [462, 513] on div "***lighting issue*** 1) lights in hallway and bathrooms not working, please inv…" at bounding box center [433, 468] width 199 height 134
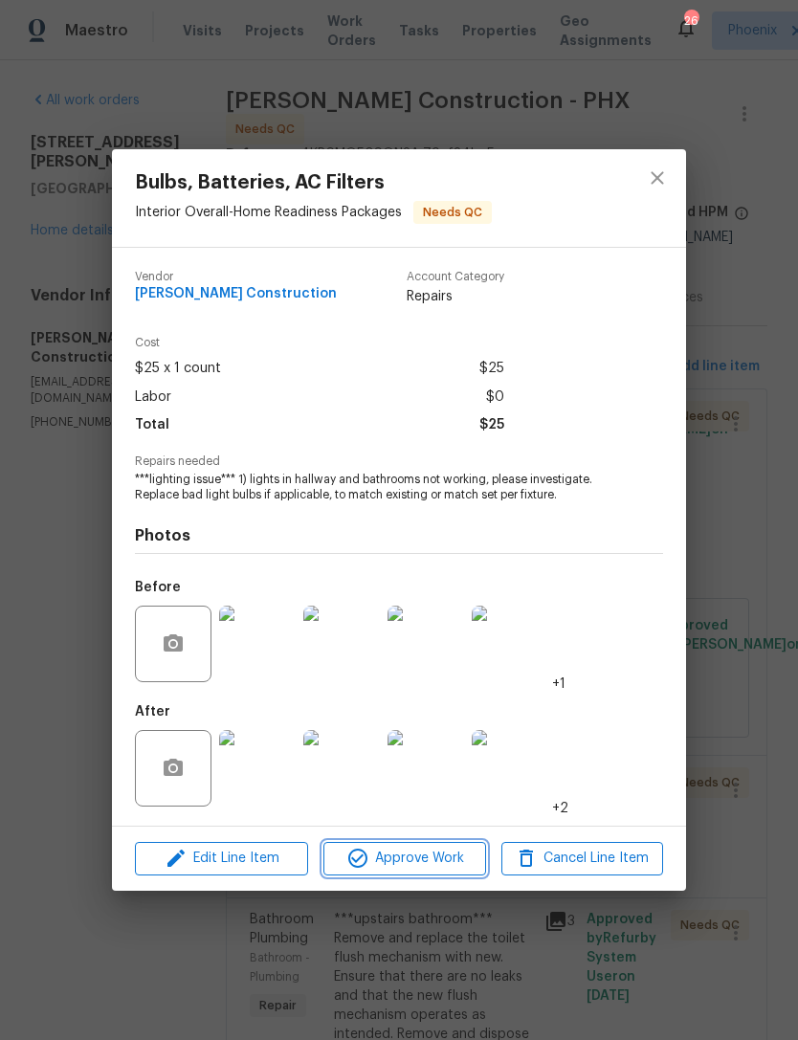
click at [455, 861] on span "Approve Work" at bounding box center [404, 859] width 150 height 24
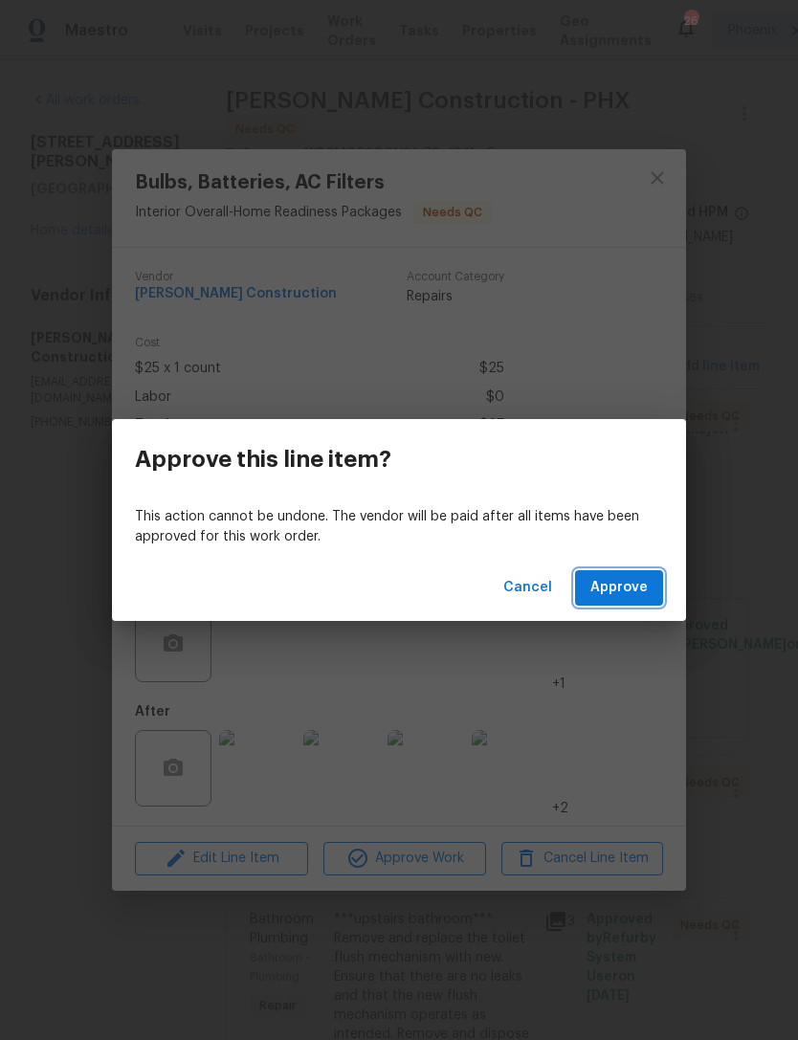
click at [621, 576] on span "Approve" at bounding box center [618, 588] width 57 height 24
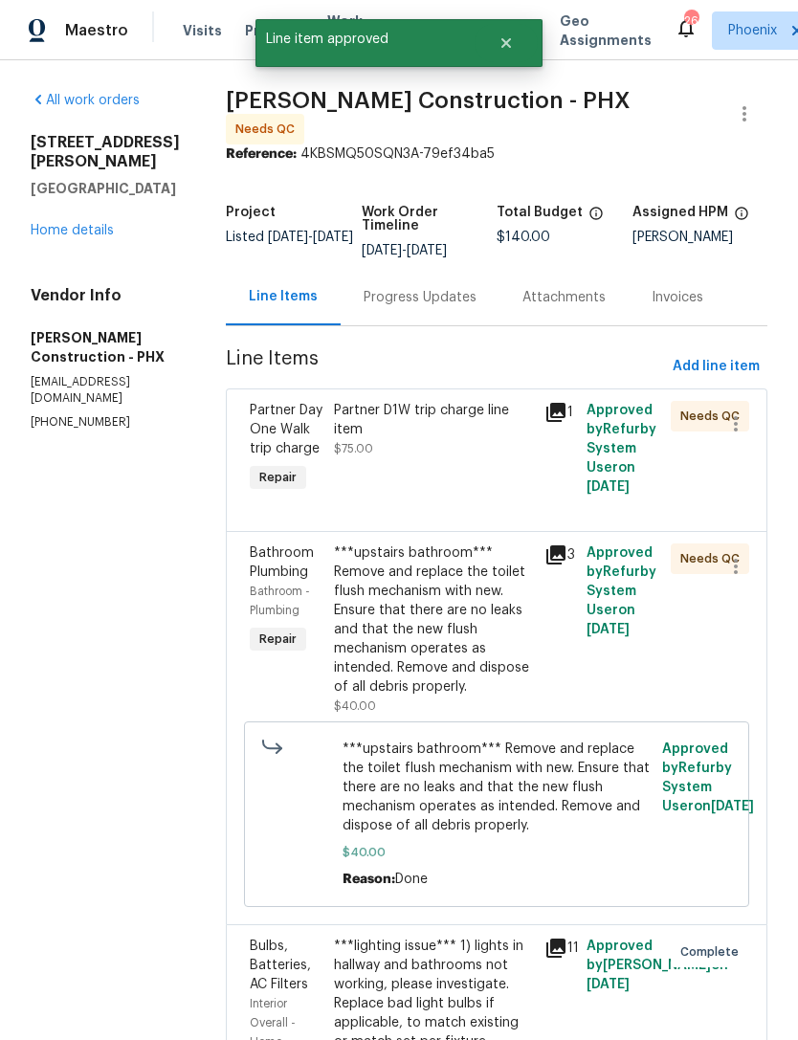
click at [460, 469] on div "Partner D1W trip charge line item $75.00" at bounding box center [433, 448] width 211 height 107
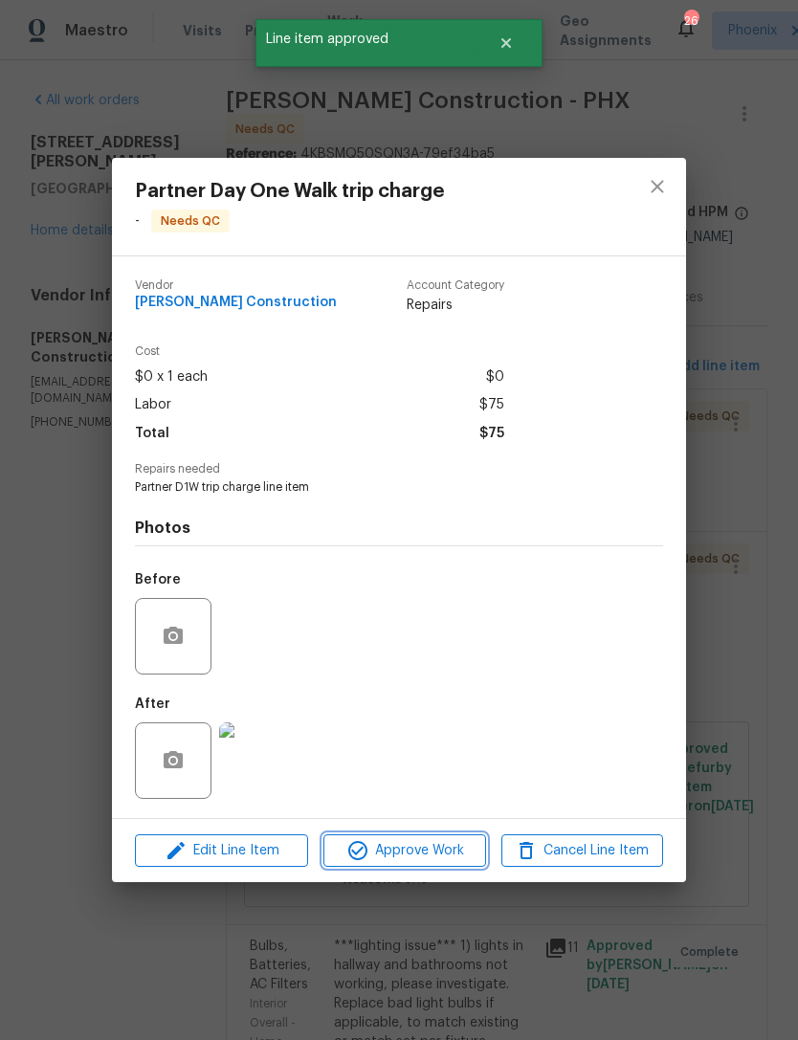
click at [458, 846] on span "Approve Work" at bounding box center [404, 851] width 150 height 24
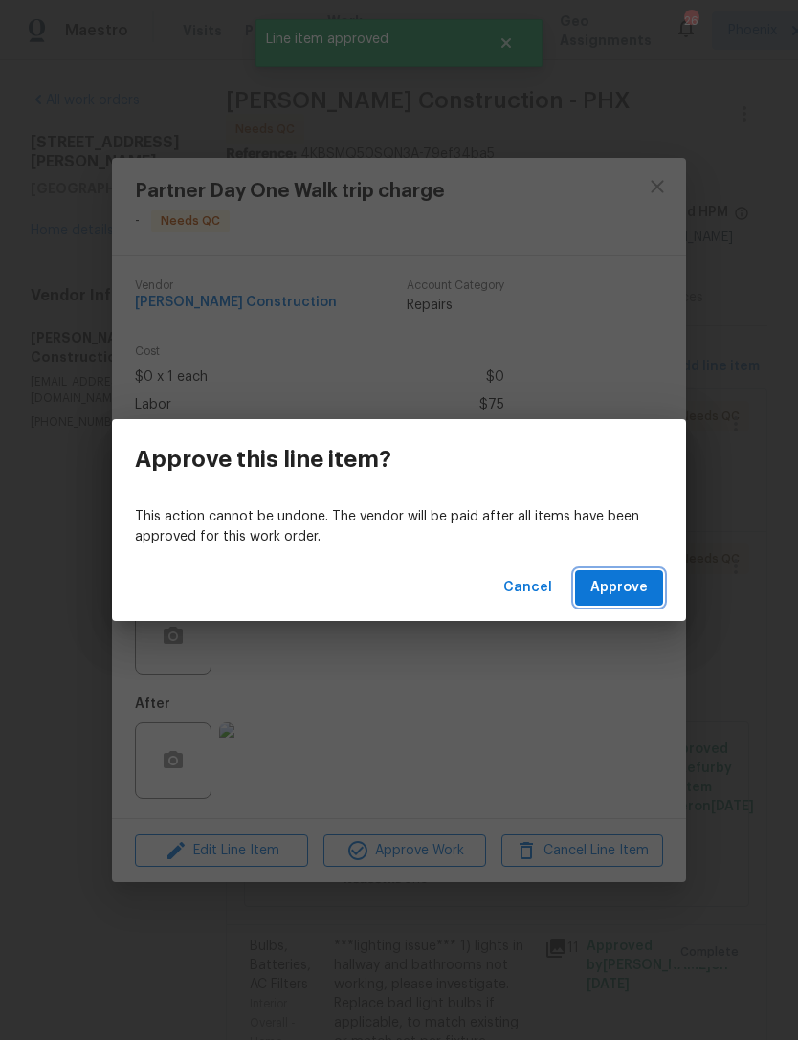
click at [622, 578] on span "Approve" at bounding box center [618, 588] width 57 height 24
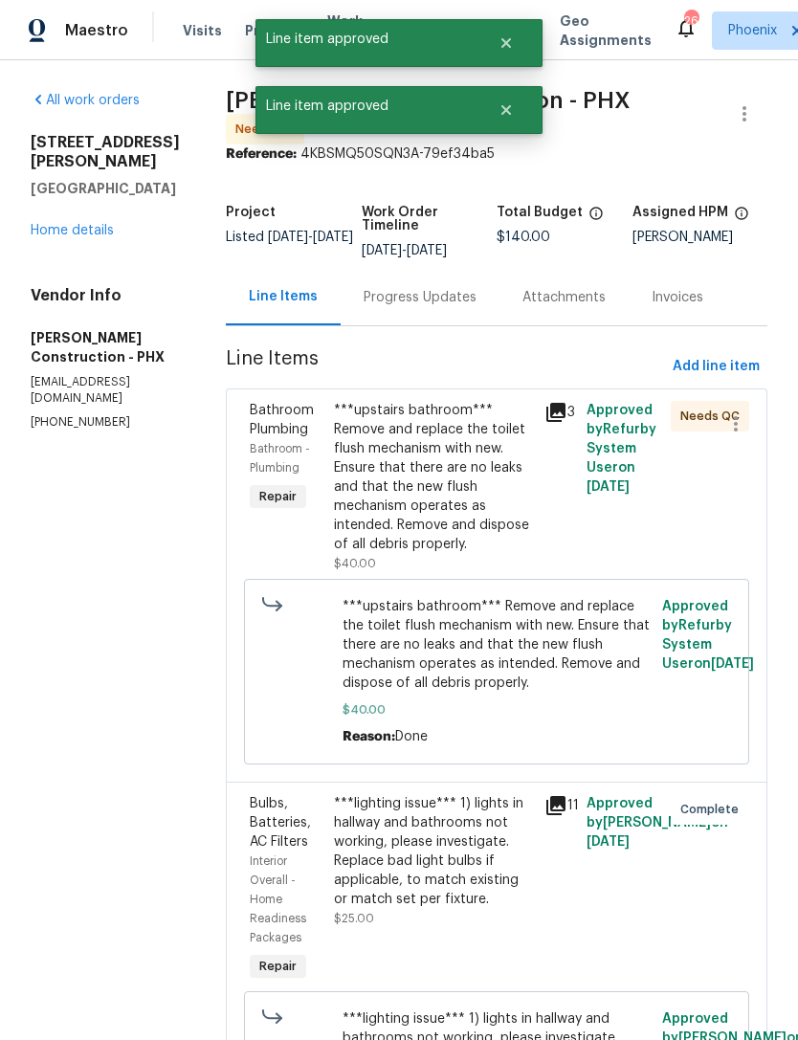
click at [453, 482] on div "***upstairs bathroom*** Remove and replace the toilet flush mechanism with new.…" at bounding box center [433, 477] width 199 height 153
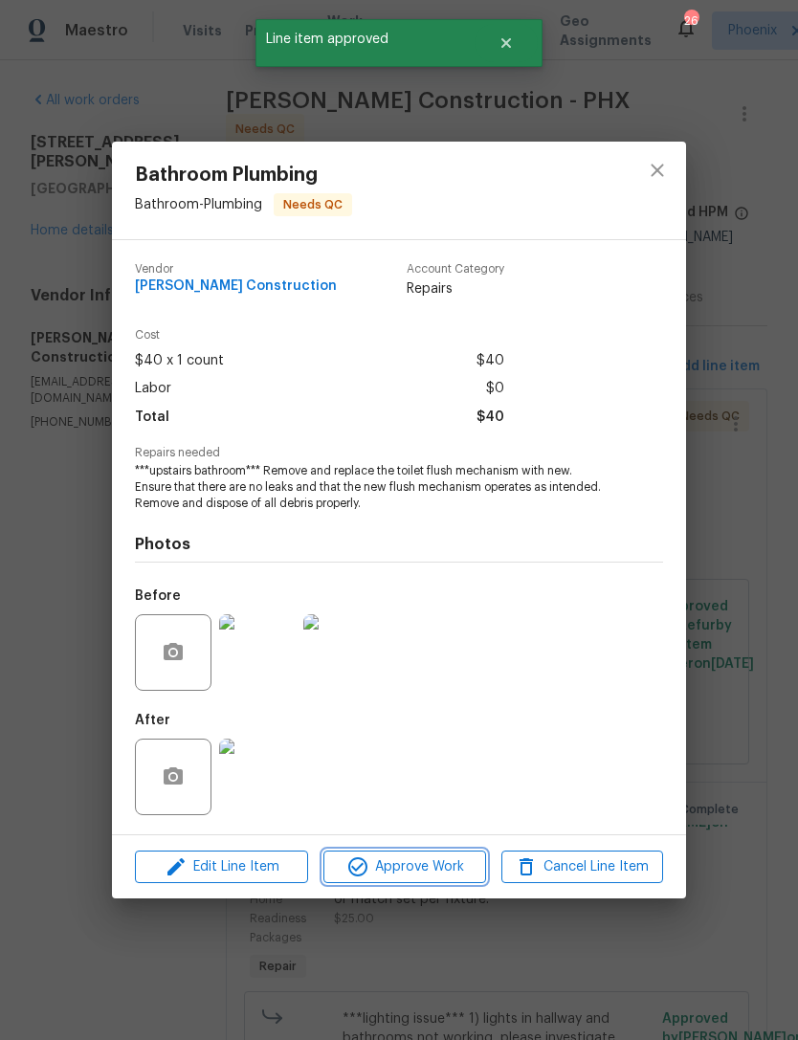
click at [448, 861] on span "Approve Work" at bounding box center [404, 867] width 150 height 24
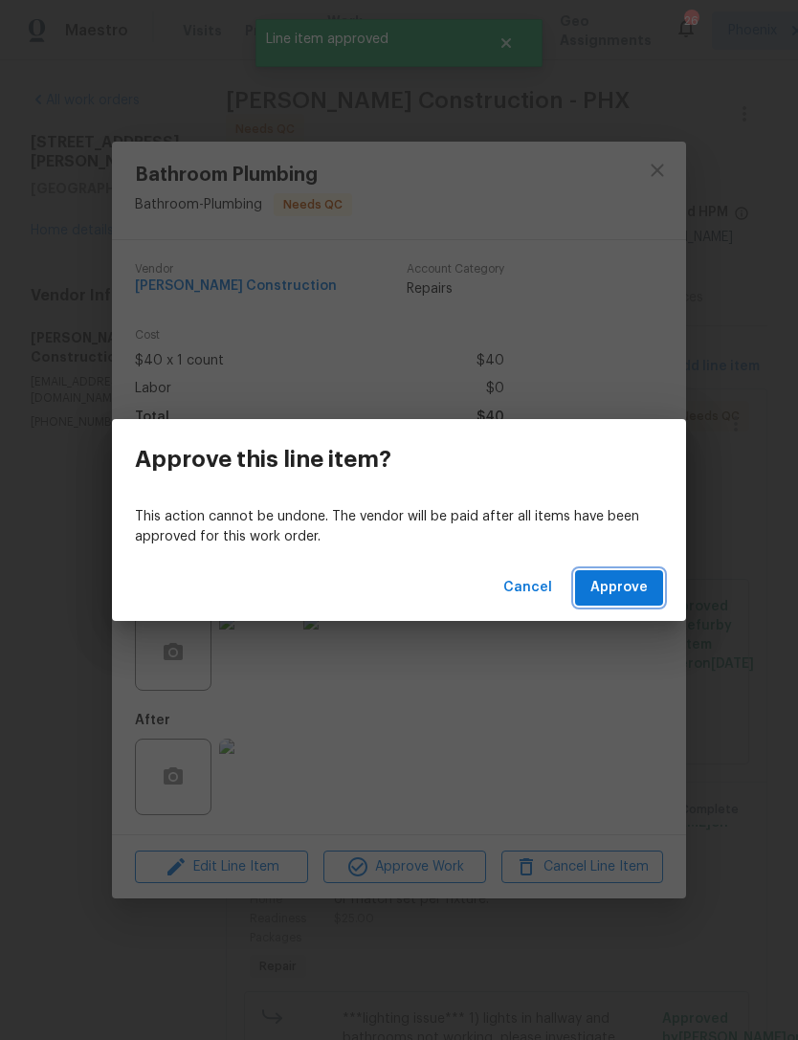
click at [631, 596] on span "Approve" at bounding box center [618, 588] width 57 height 24
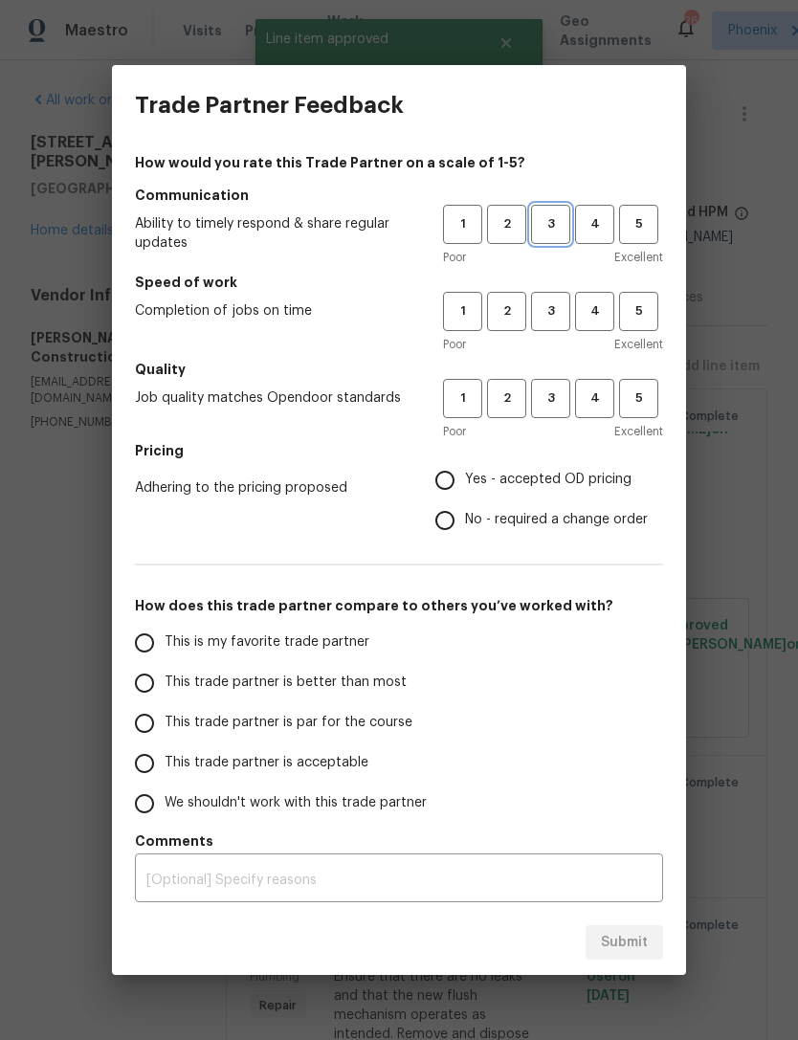
click at [547, 239] on button "3" at bounding box center [550, 224] width 39 height 39
click at [563, 304] on span "3" at bounding box center [550, 311] width 35 height 22
click at [555, 401] on span "3" at bounding box center [550, 399] width 35 height 22
click at [445, 532] on input "No - required a change order" at bounding box center [445, 520] width 40 height 40
radio input "true"
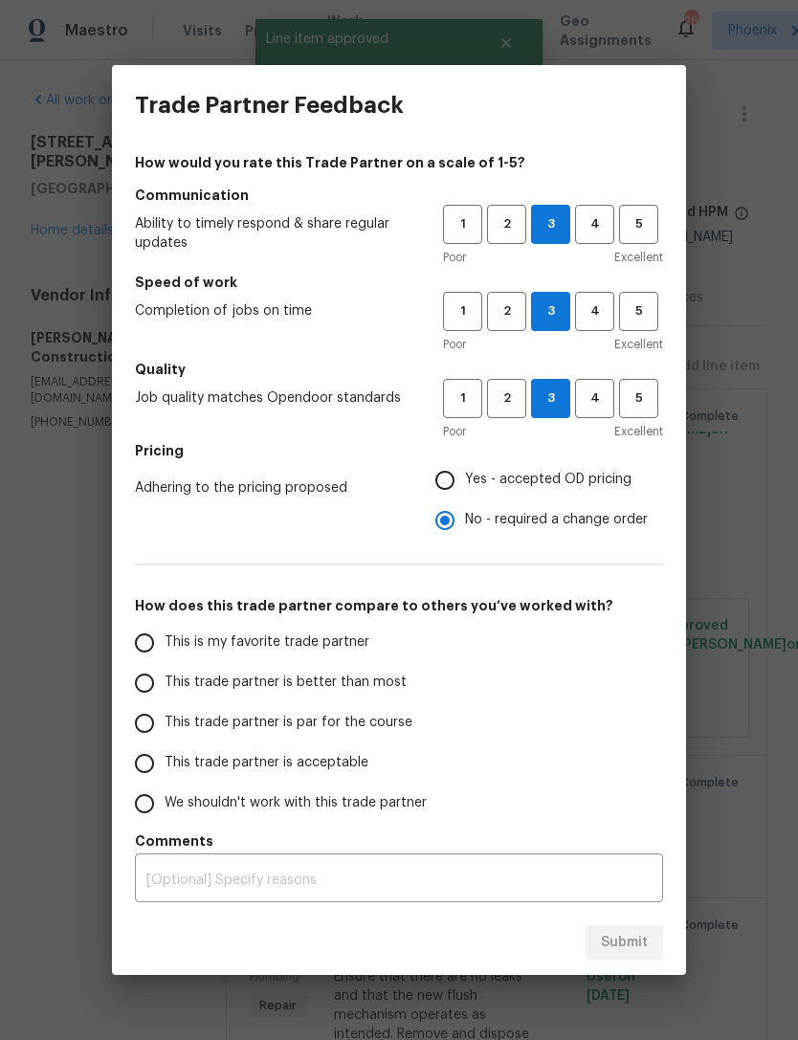
click at [139, 633] on input "This is my favorite trade partner" at bounding box center [144, 643] width 40 height 40
click at [641, 940] on span "Submit" at bounding box center [624, 943] width 47 height 24
radio input "true"
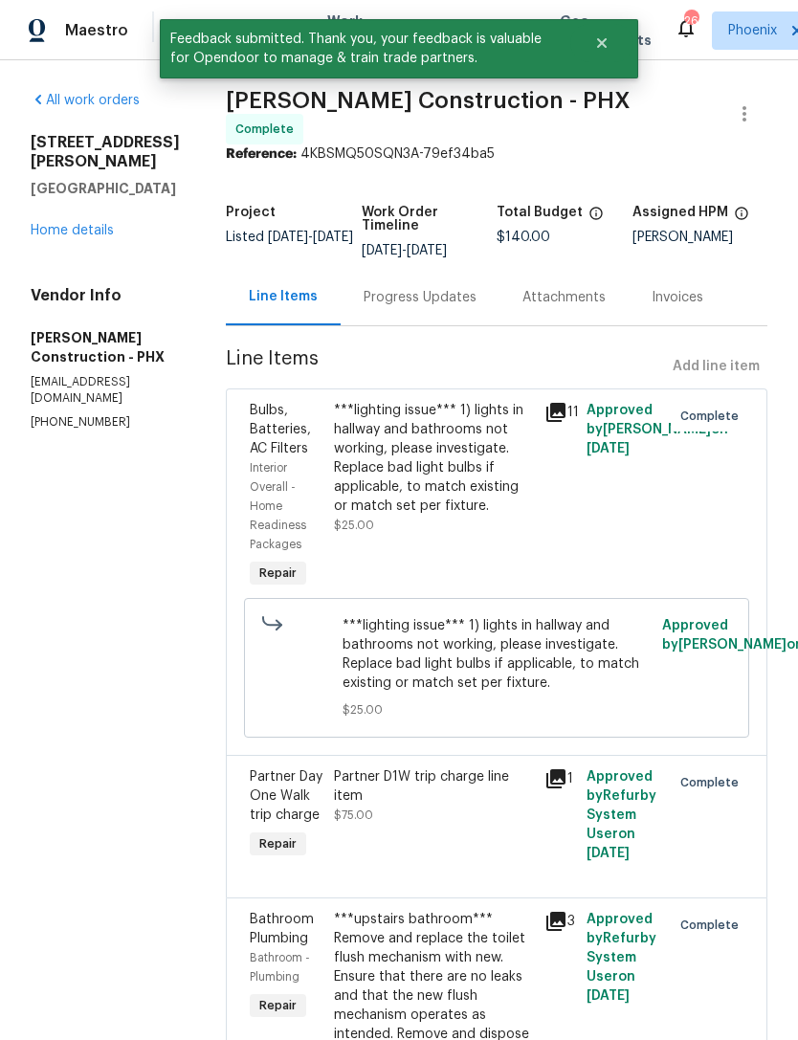
click at [47, 236] on link "Home details" at bounding box center [72, 230] width 83 height 13
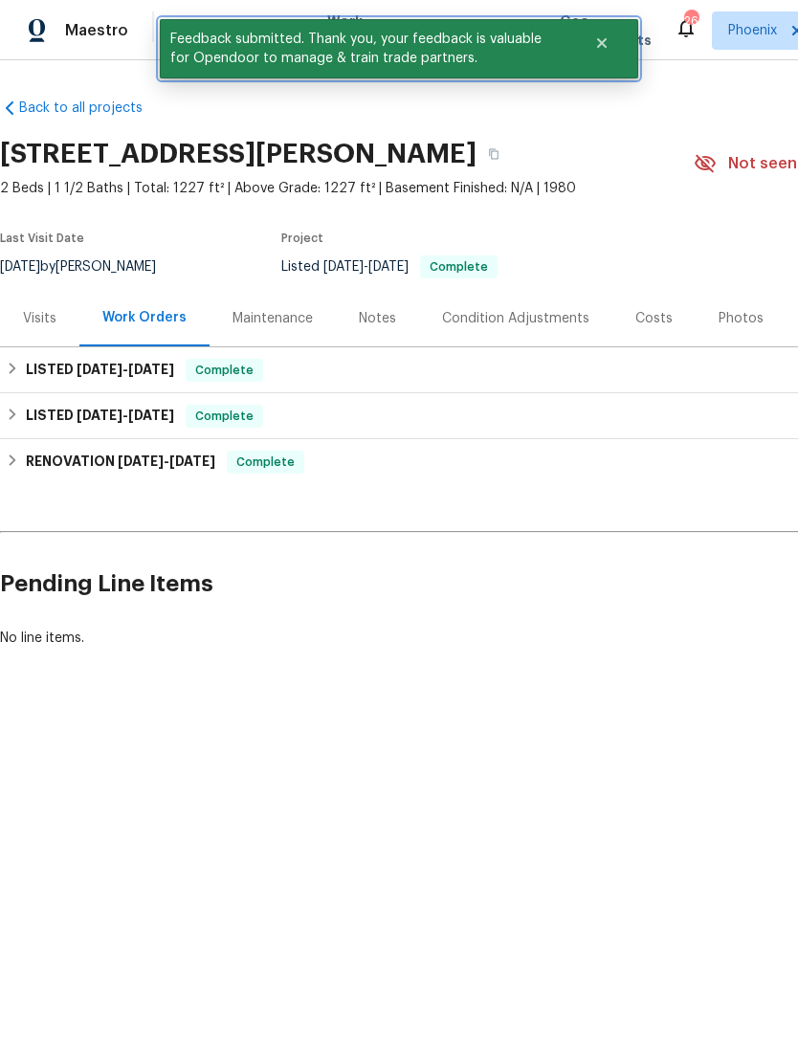
click at [610, 46] on button "Close" at bounding box center [601, 43] width 63 height 38
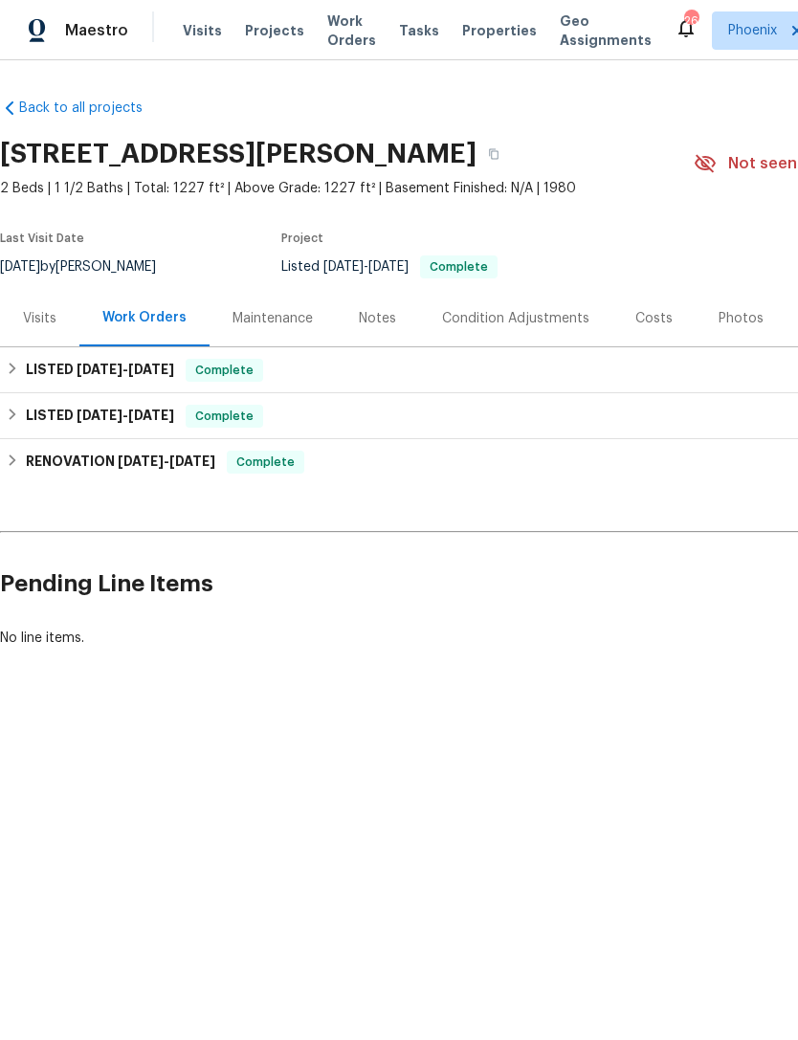
click at [341, 42] on span "Work Orders" at bounding box center [351, 30] width 49 height 38
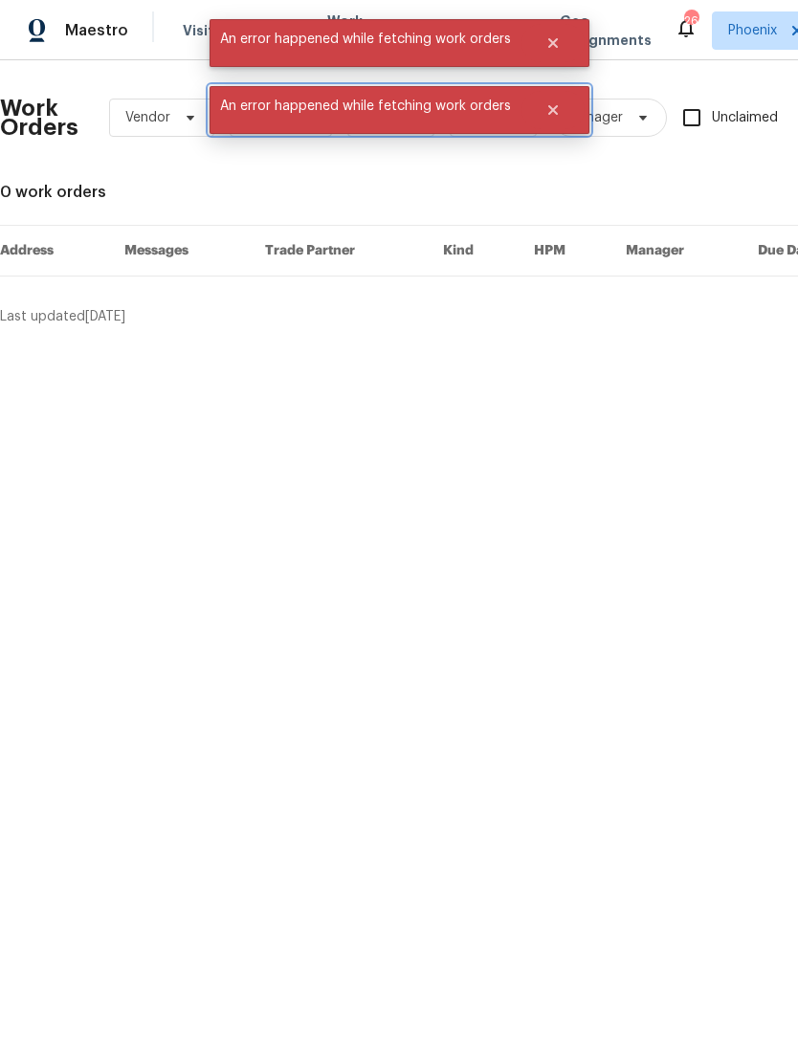
click at [411, 121] on span "An error happened while fetching work orders" at bounding box center [366, 106] width 312 height 40
click at [481, 308] on div "Last updated 9/9/2025" at bounding box center [522, 316] width 1044 height 19
click at [470, 169] on div "Work Orders Vendor Status HPM Kind Manager Unclaimed ​ View Reno Index 0 work o…" at bounding box center [540, 201] width 1081 height 251
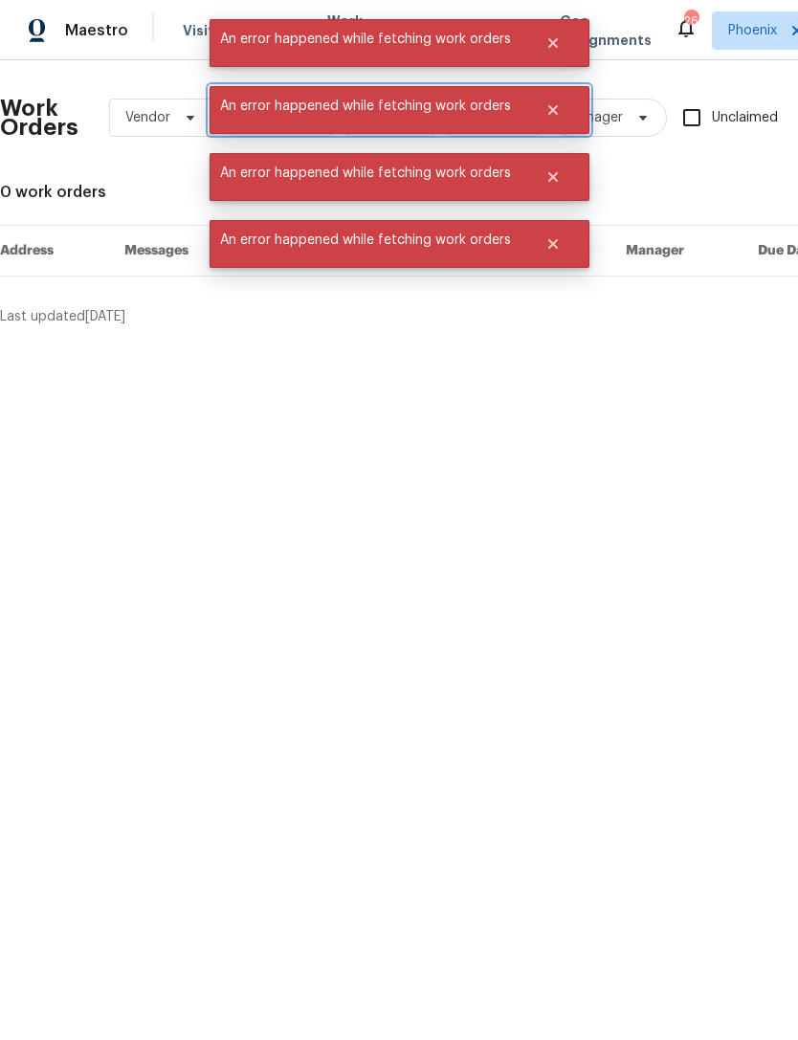
click at [555, 104] on icon "Close" at bounding box center [552, 109] width 15 height 15
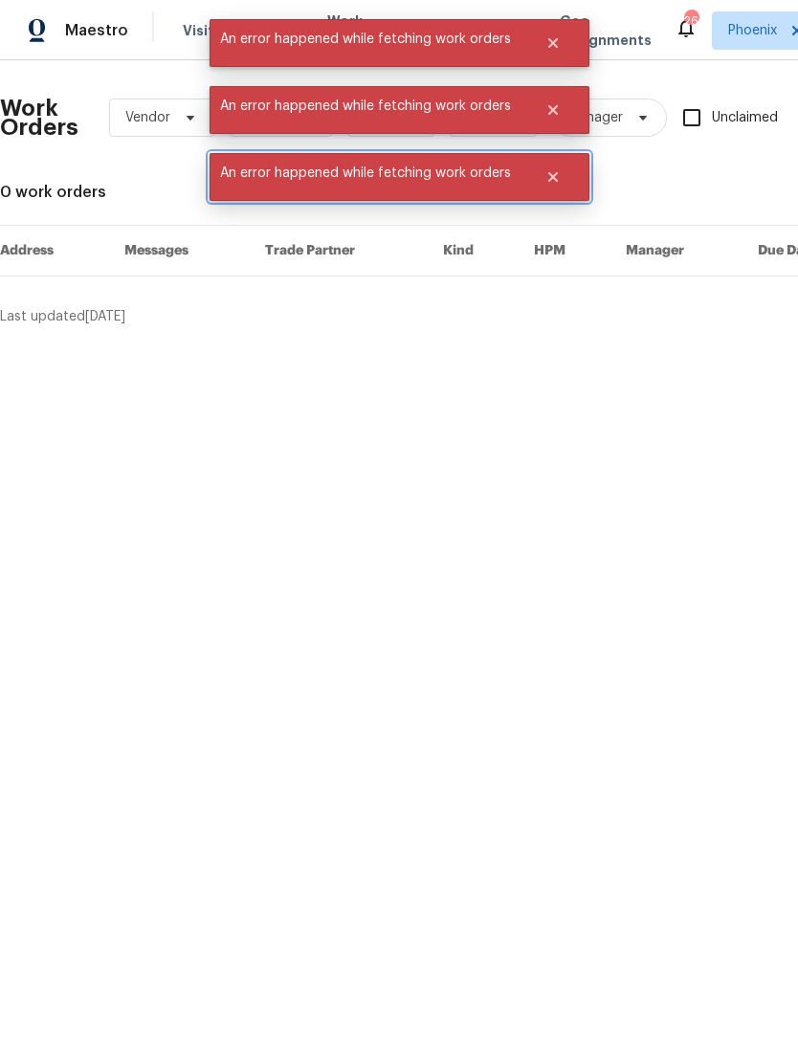
click at [556, 178] on icon "Close" at bounding box center [552, 176] width 15 height 15
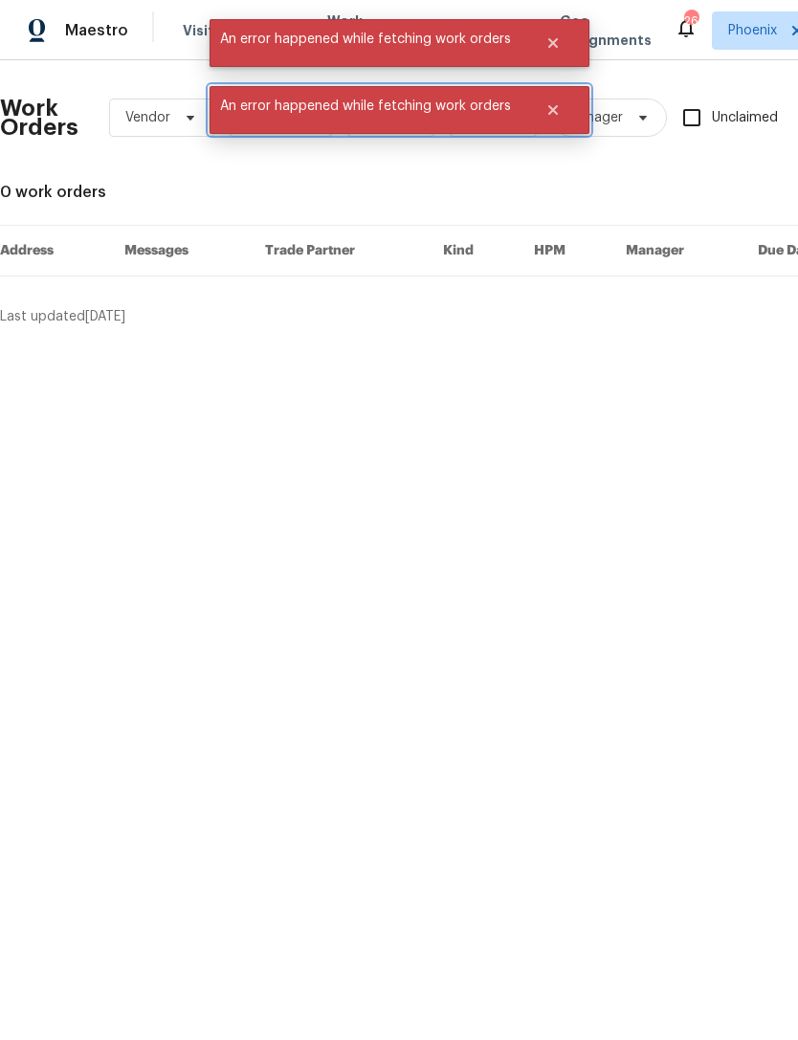
click at [553, 107] on icon "Close" at bounding box center [552, 110] width 10 height 10
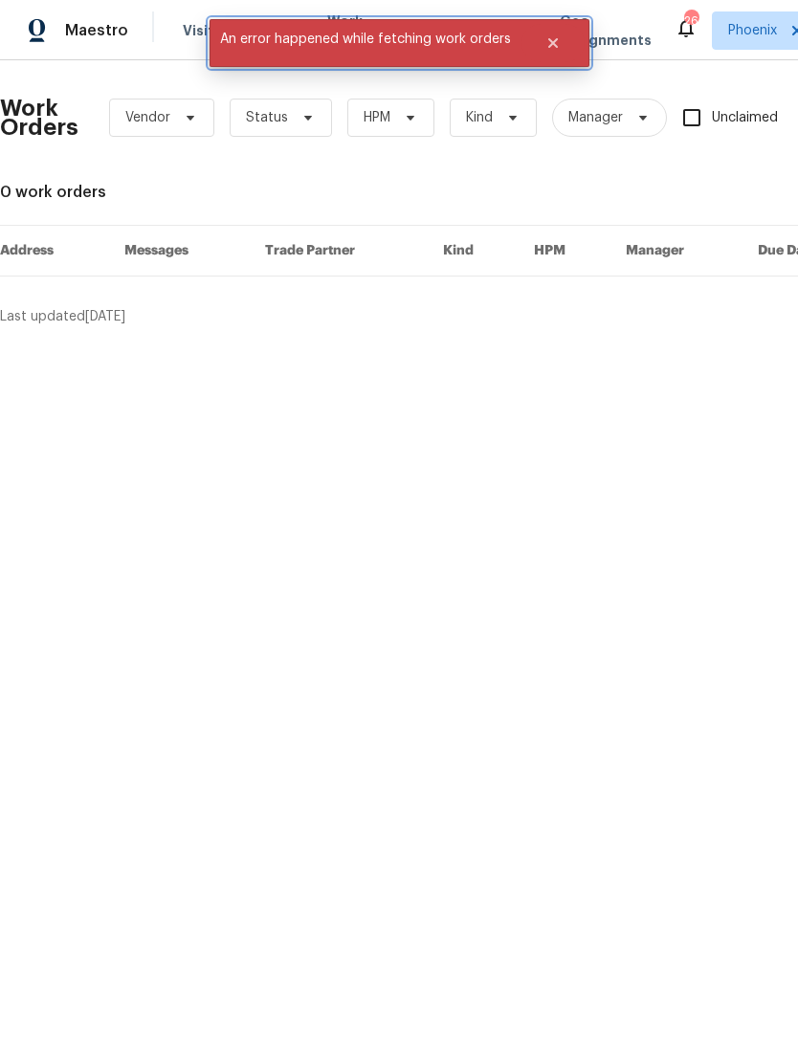
click at [548, 40] on icon "Close" at bounding box center [552, 43] width 10 height 10
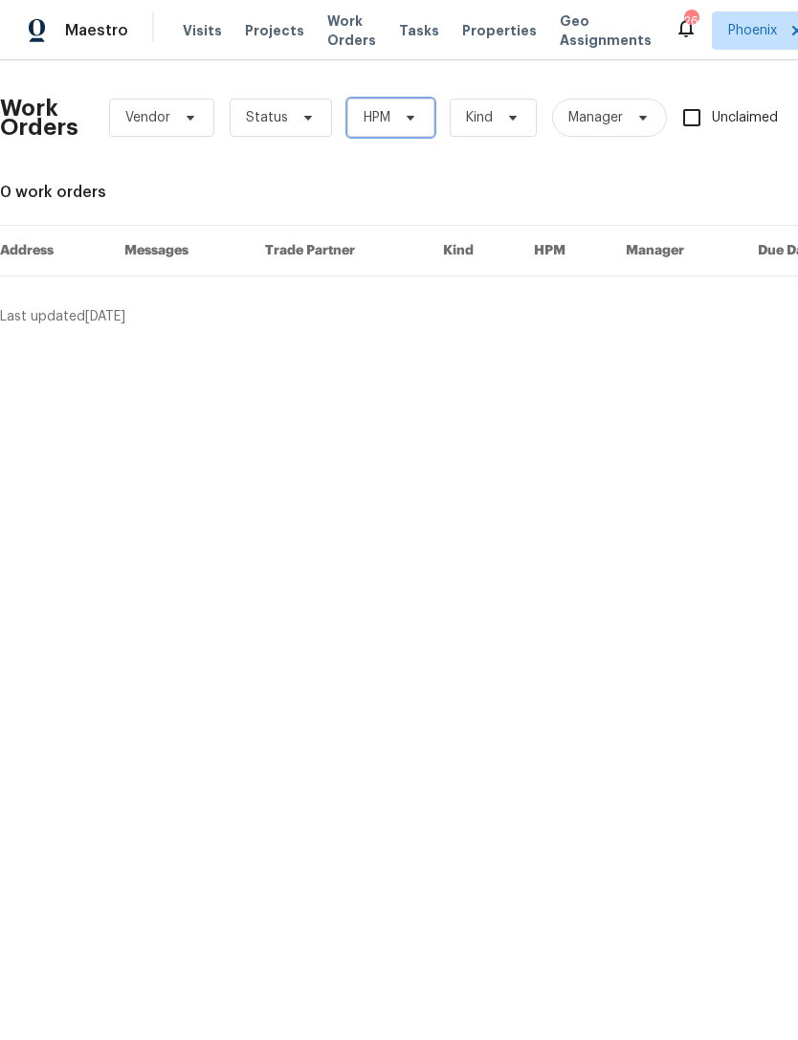
click at [388, 114] on span "HPM" at bounding box center [377, 117] width 27 height 19
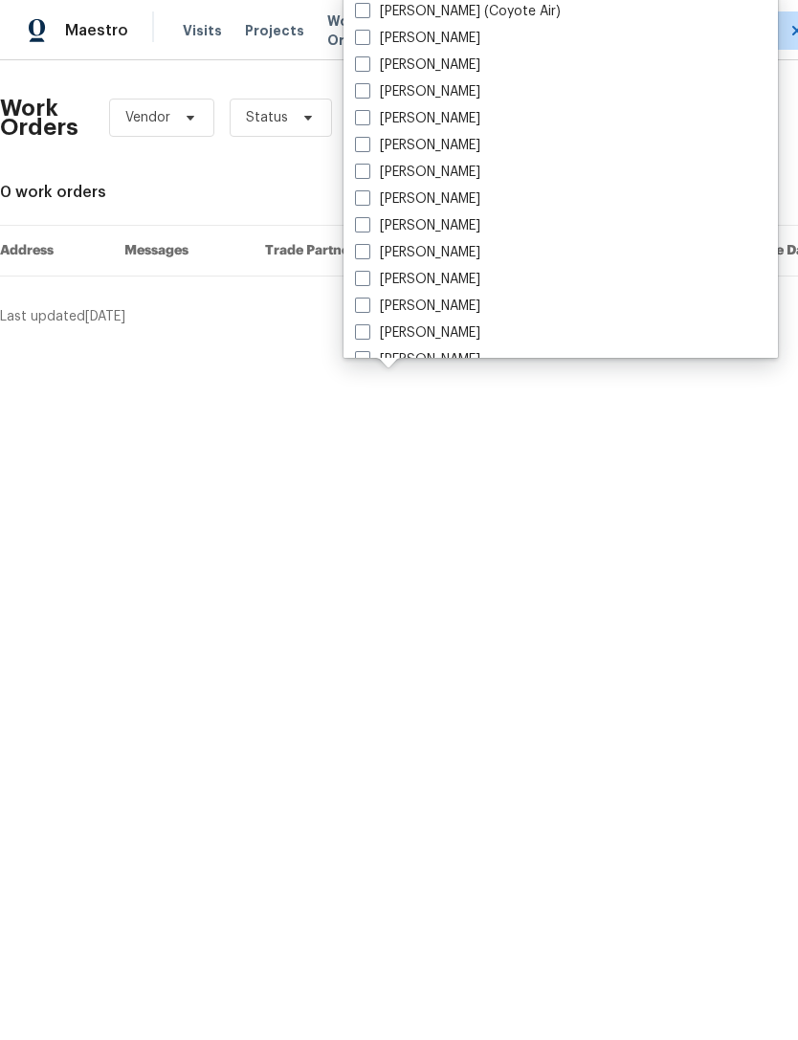
click at [456, 276] on label "[PERSON_NAME]" at bounding box center [417, 279] width 125 height 19
click at [367, 276] on input "[PERSON_NAME]" at bounding box center [361, 276] width 12 height 12
checkbox input "true"
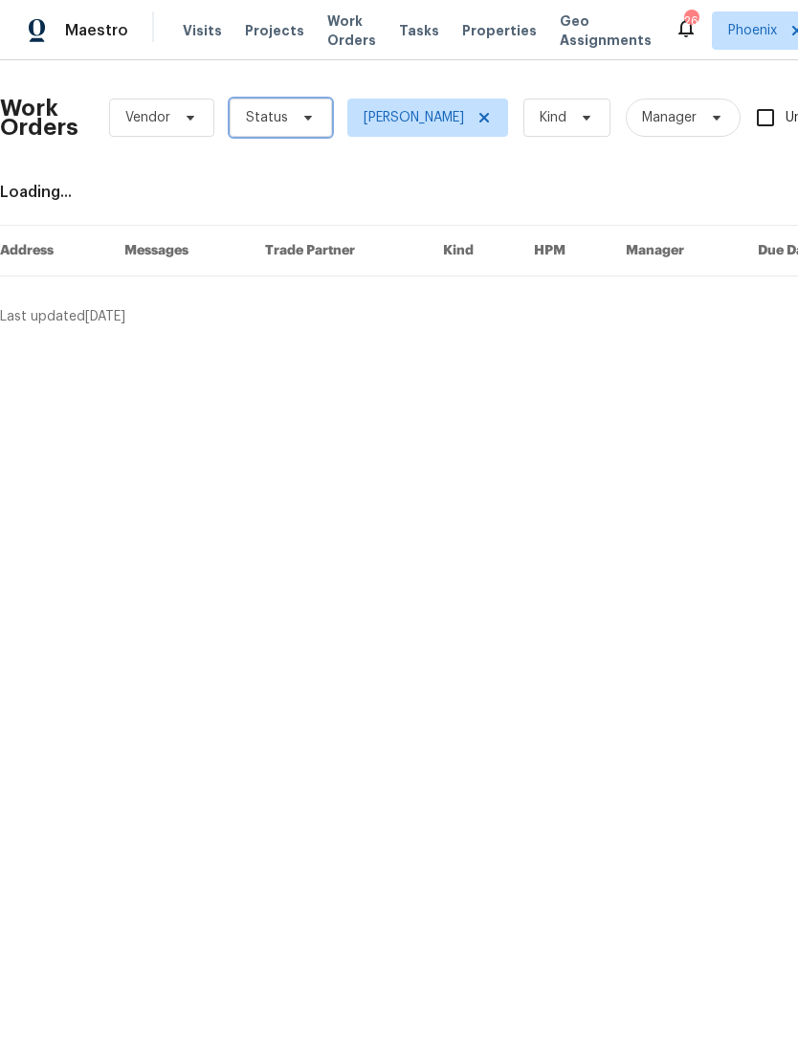
click at [300, 134] on span "Status" at bounding box center [281, 118] width 102 height 38
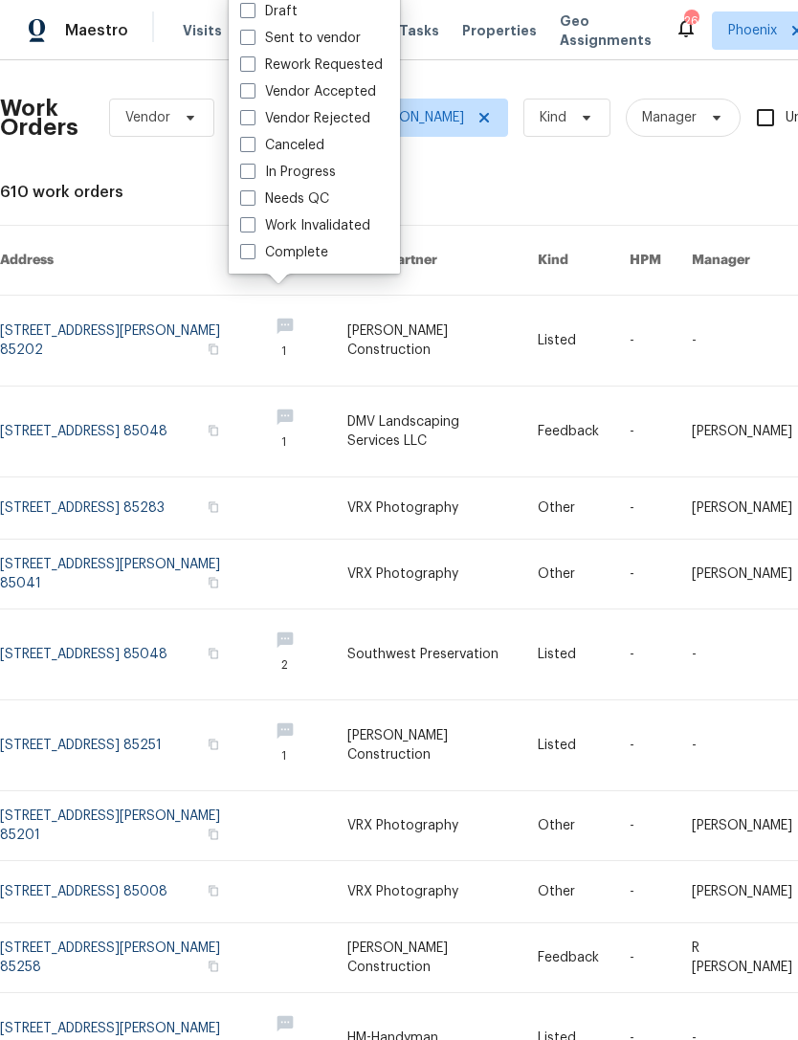
click at [314, 195] on label "Needs QC" at bounding box center [284, 198] width 89 height 19
click at [253, 195] on input "Needs QC" at bounding box center [246, 195] width 12 height 12
checkbox input "true"
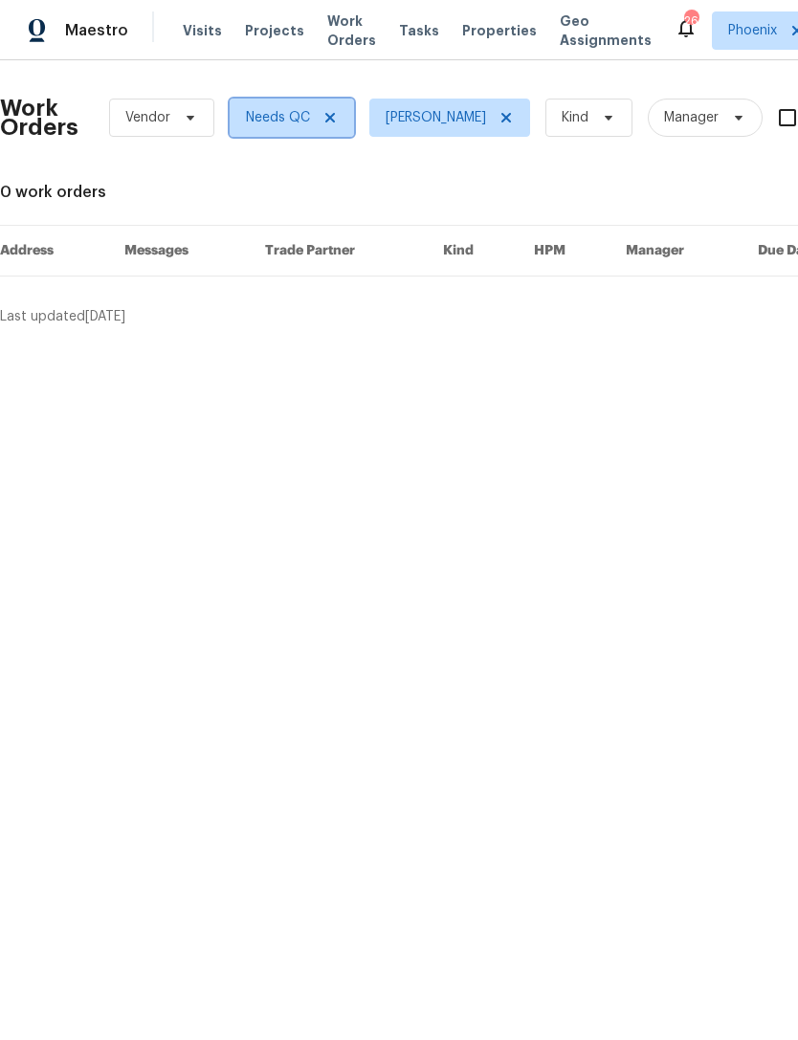
click at [330, 120] on icon at bounding box center [330, 118] width 10 height 10
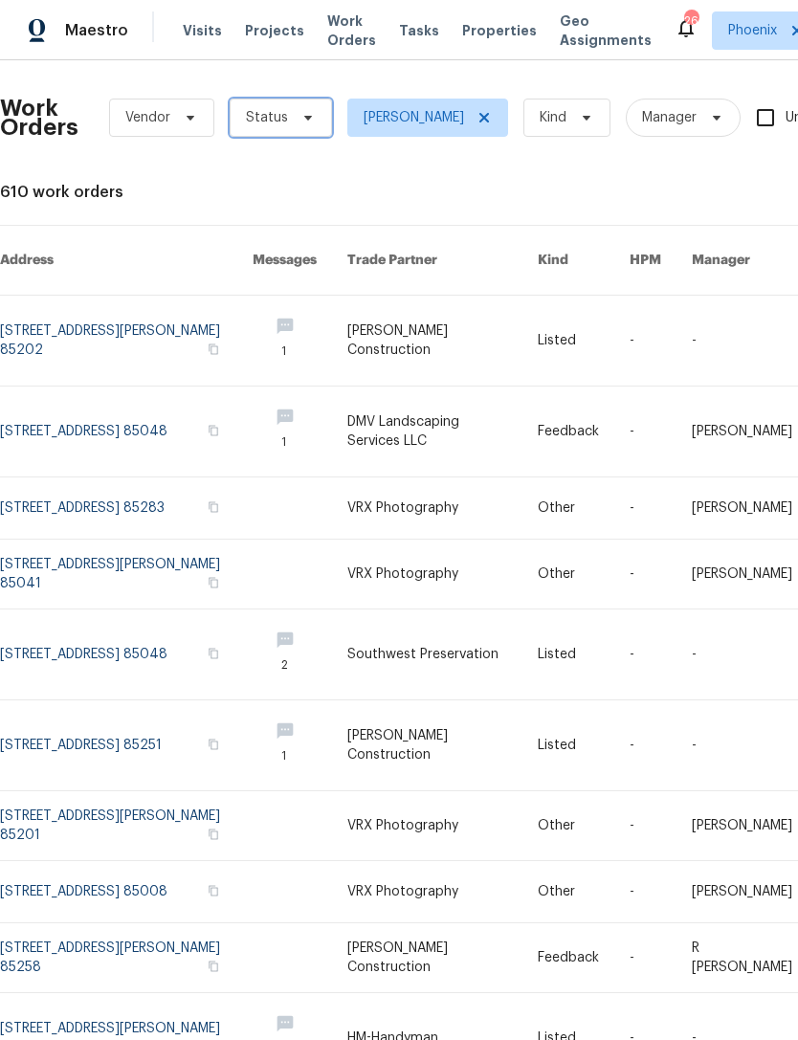
click at [276, 120] on span "Status" at bounding box center [267, 117] width 42 height 19
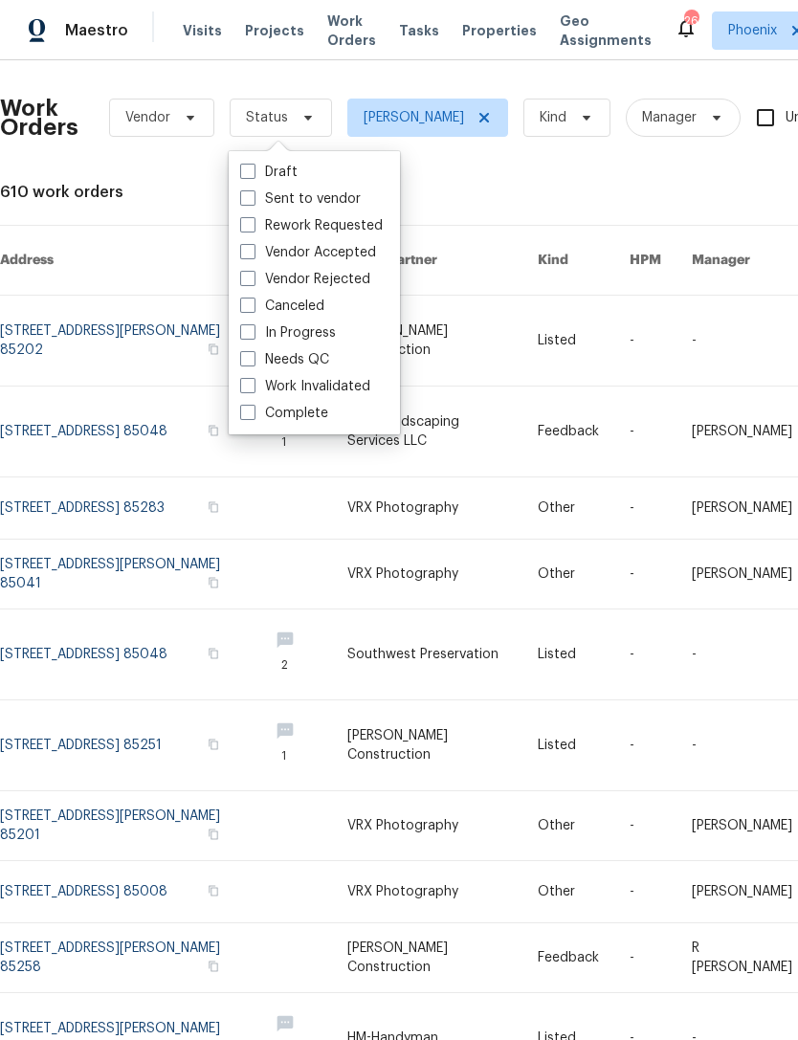
click at [318, 330] on label "In Progress" at bounding box center [288, 332] width 96 height 19
click at [253, 330] on input "In Progress" at bounding box center [246, 329] width 12 height 12
checkbox input "true"
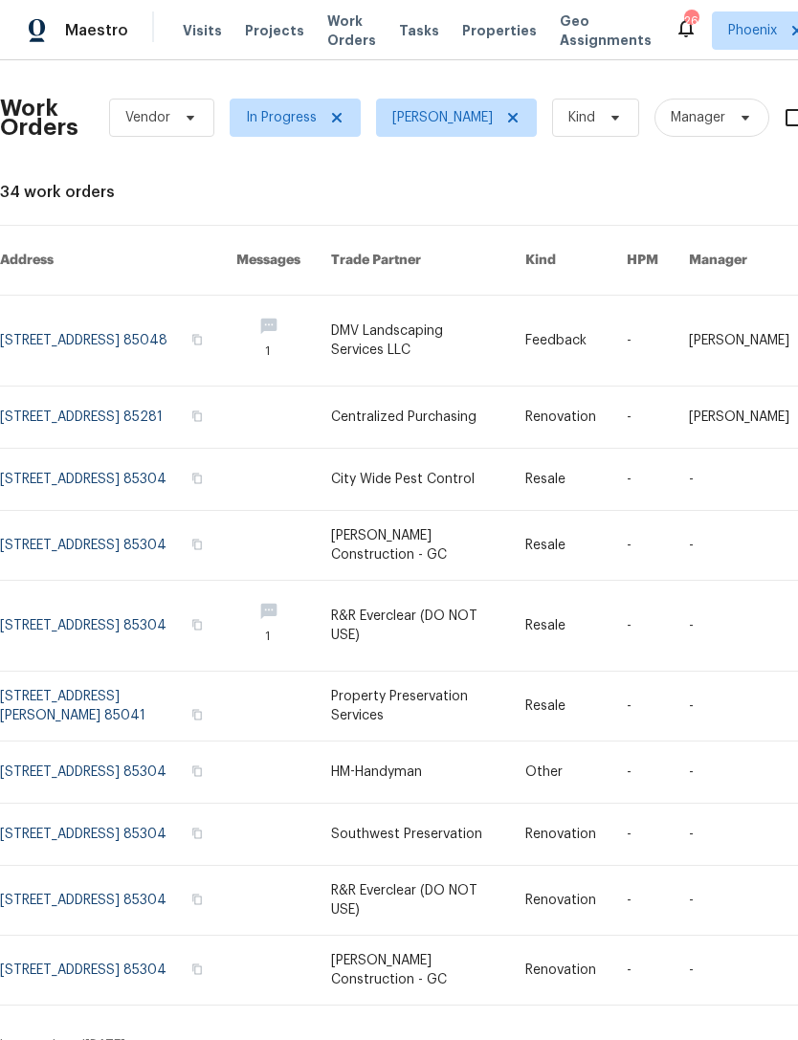
click at [61, 296] on link at bounding box center [118, 341] width 236 height 90
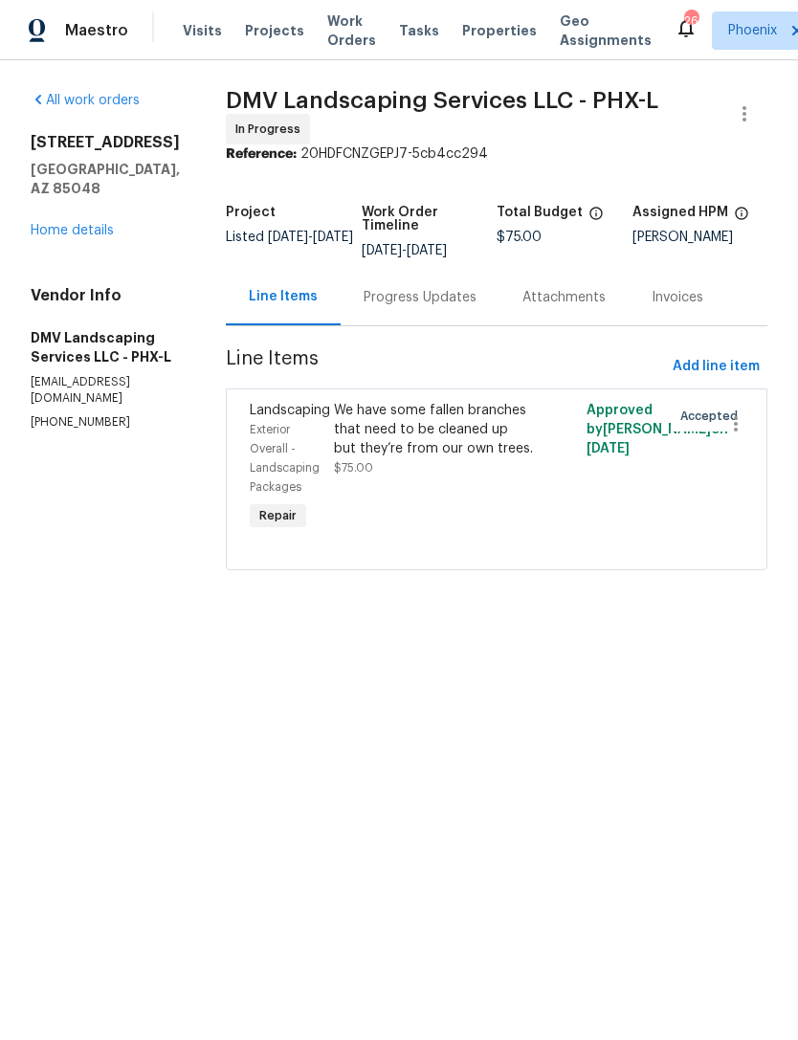
click at [417, 298] on div "Progress Updates" at bounding box center [420, 297] width 113 height 19
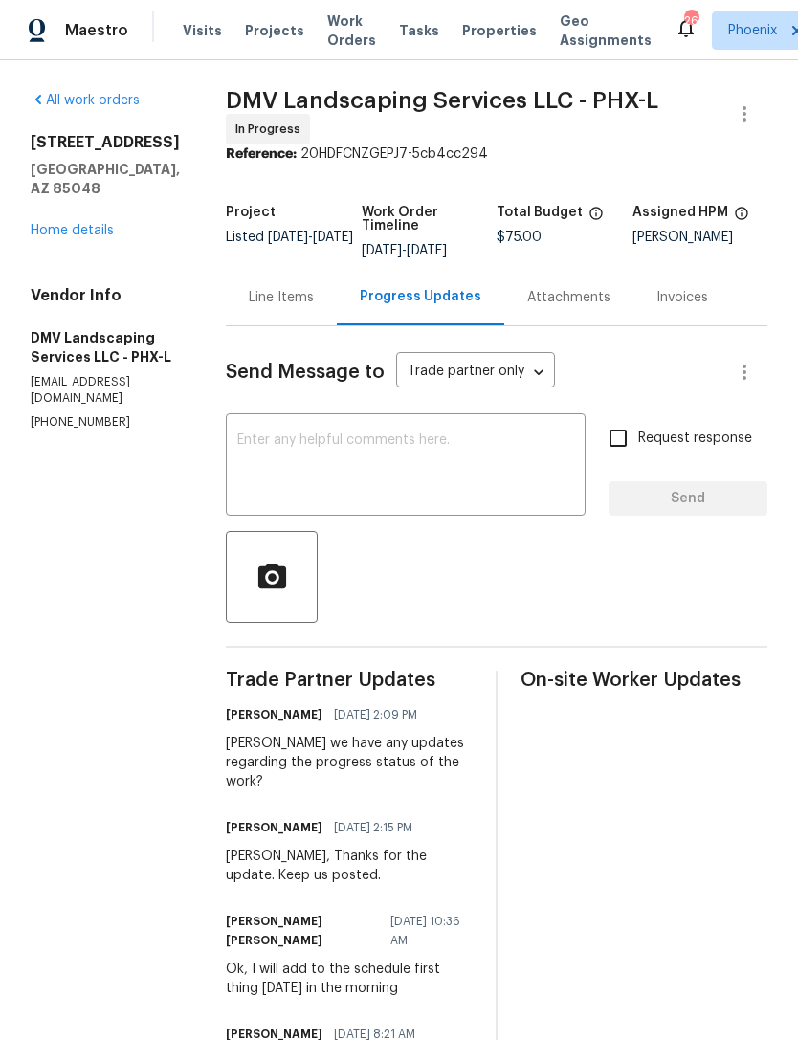
click at [58, 224] on link "Home details" at bounding box center [72, 230] width 83 height 13
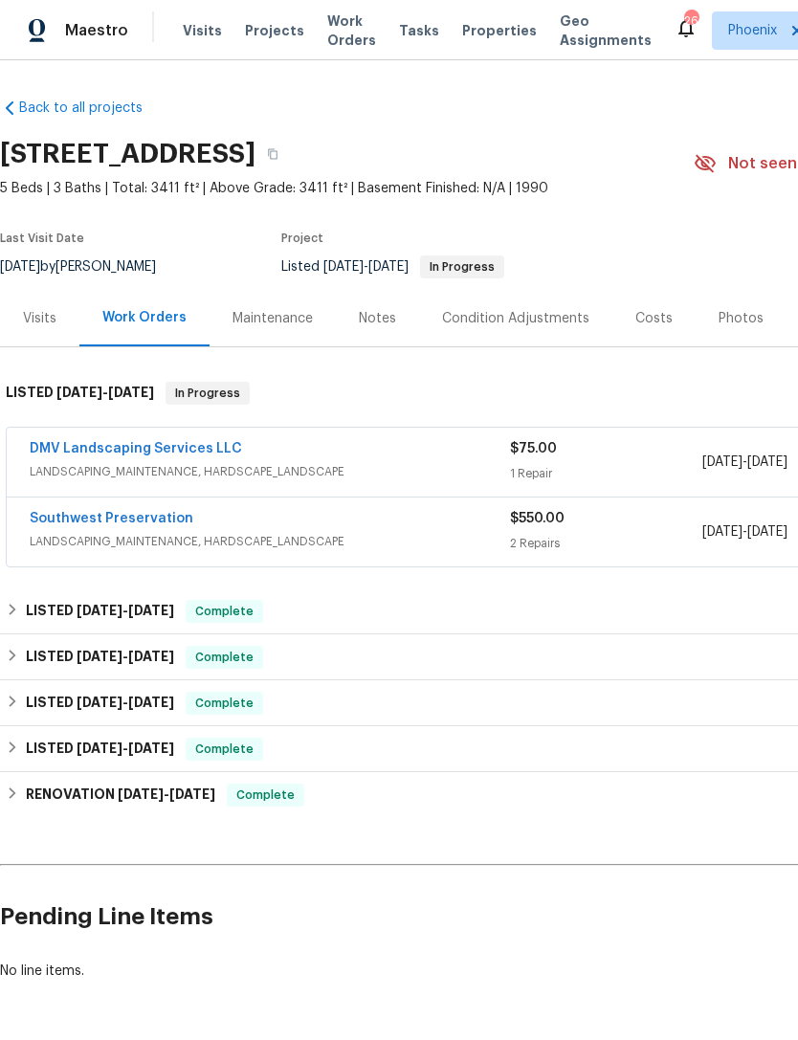
click at [463, 33] on span "Properties" at bounding box center [499, 30] width 75 height 19
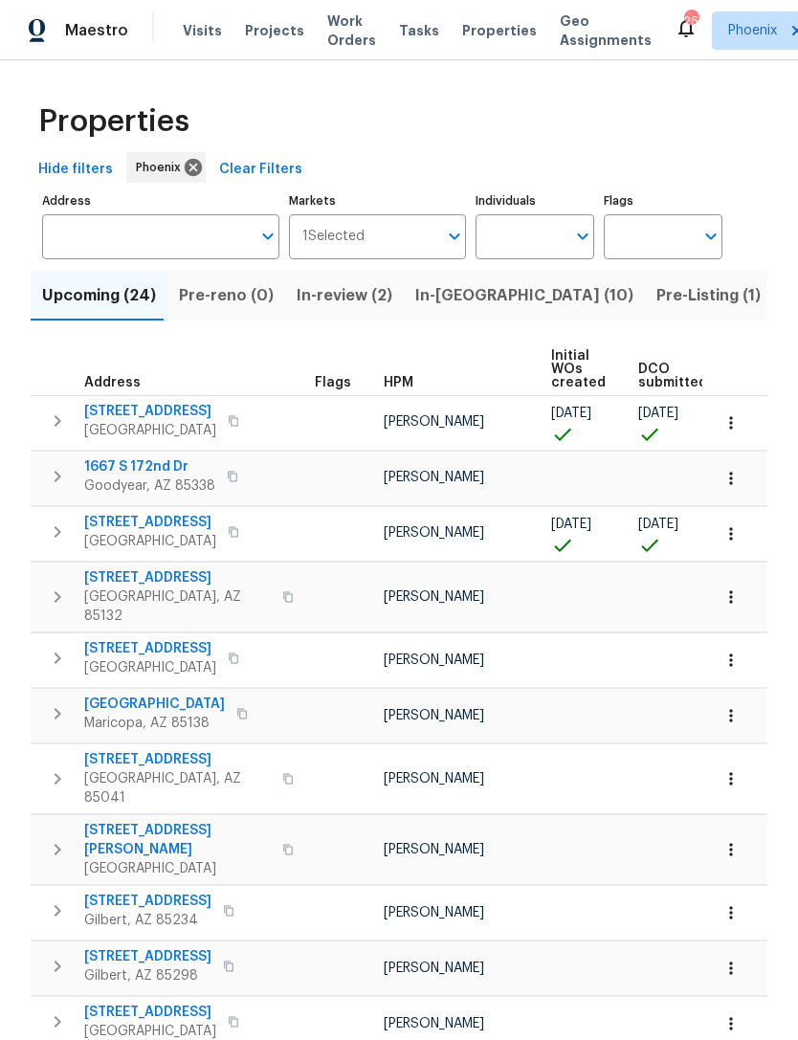
click at [519, 235] on input "Individuals" at bounding box center [521, 236] width 90 height 45
type input "Eric scott"
click at [530, 285] on input "checkbox" at bounding box center [511, 297] width 40 height 40
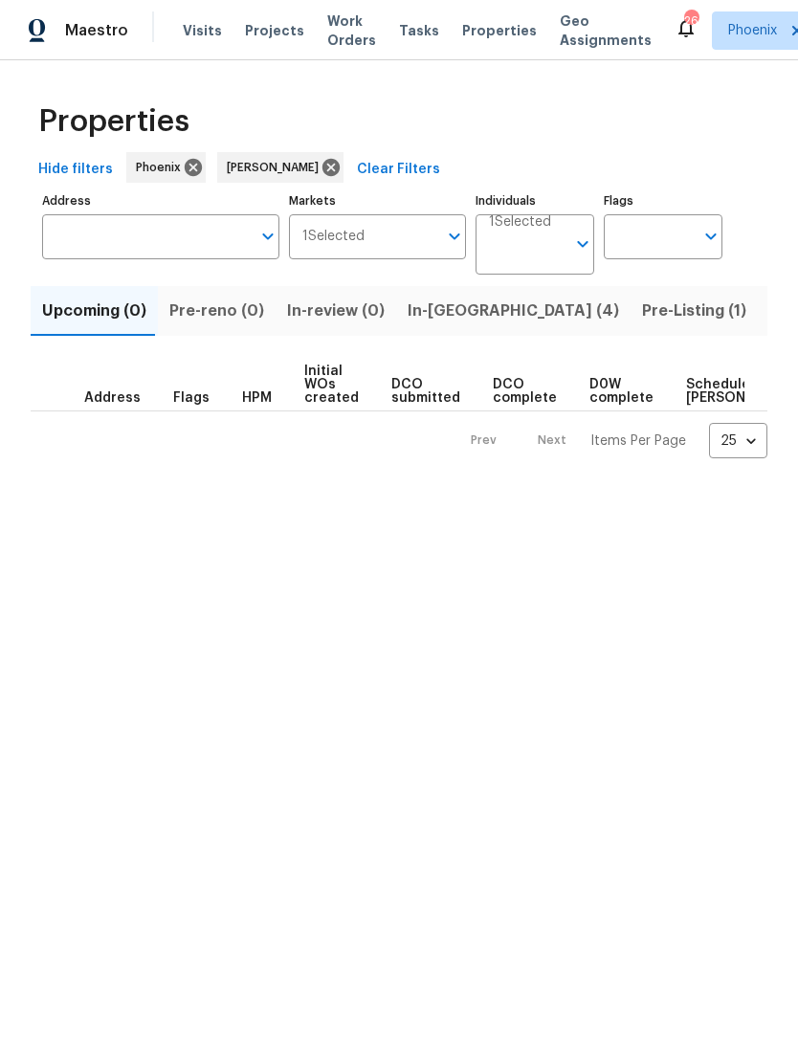
click at [449, 302] on span "In-reno (4)" at bounding box center [513, 311] width 211 height 27
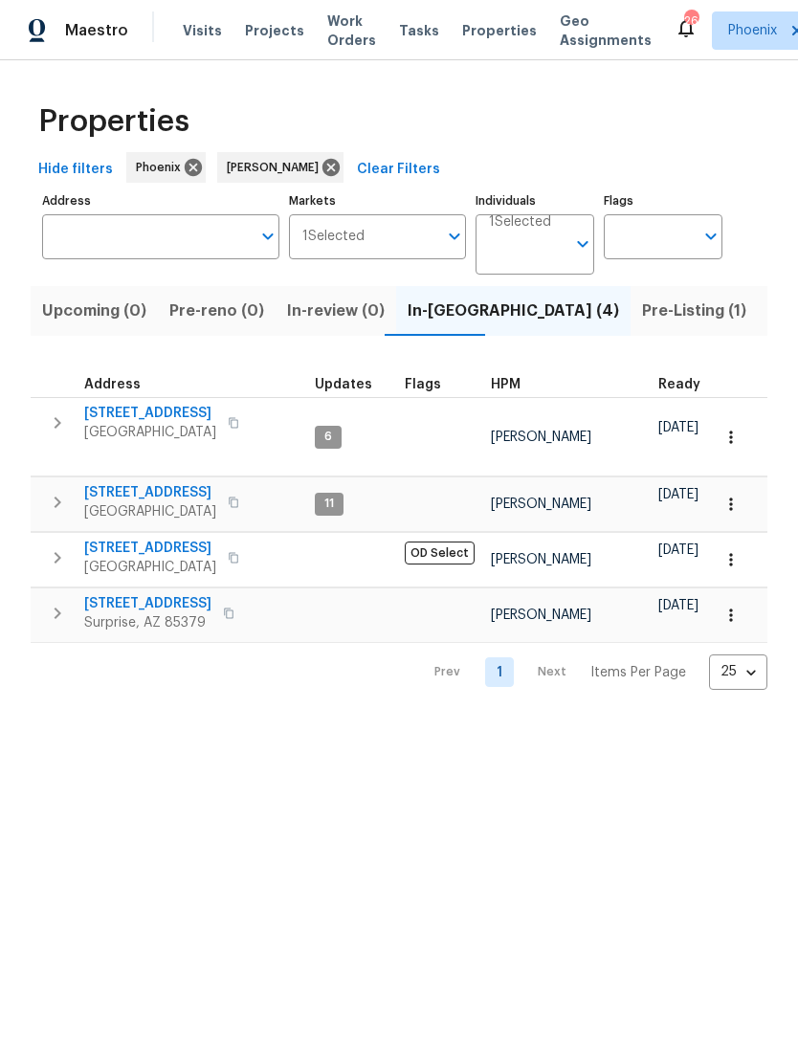
click at [117, 539] on span "13433 N Emberwood Dr" at bounding box center [150, 548] width 132 height 19
click at [186, 29] on span "Visits" at bounding box center [202, 30] width 39 height 19
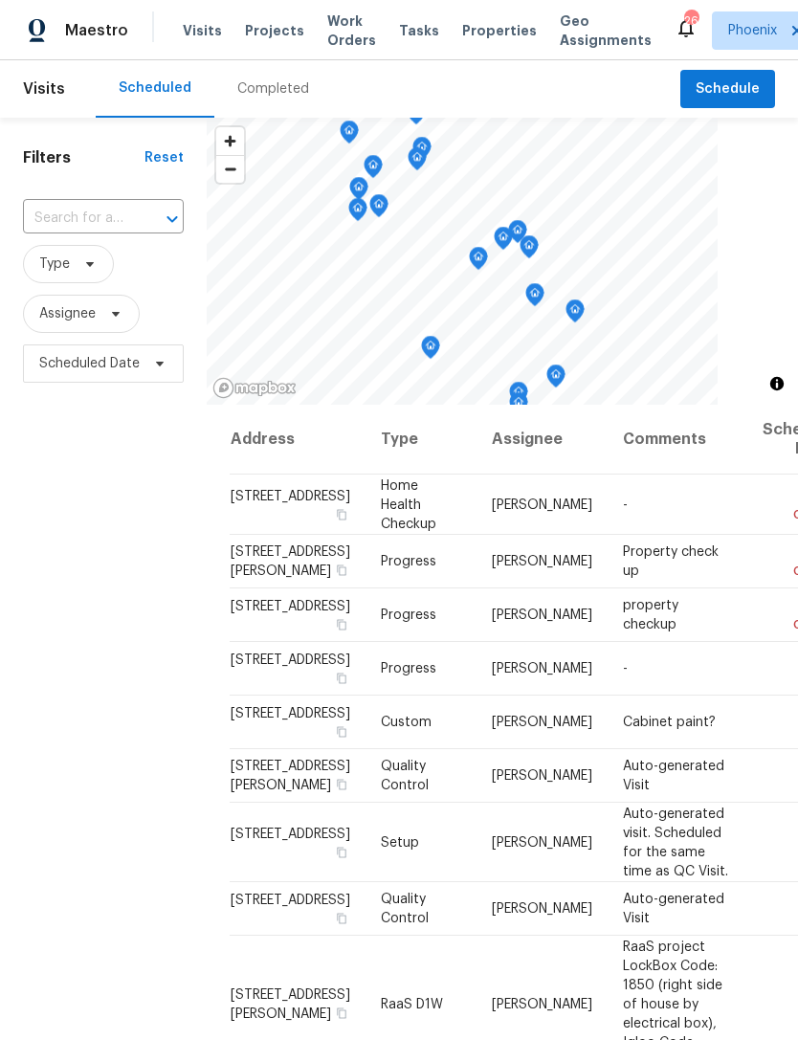
click at [129, 215] on input "text" at bounding box center [76, 219] width 107 height 30
type input "8920"
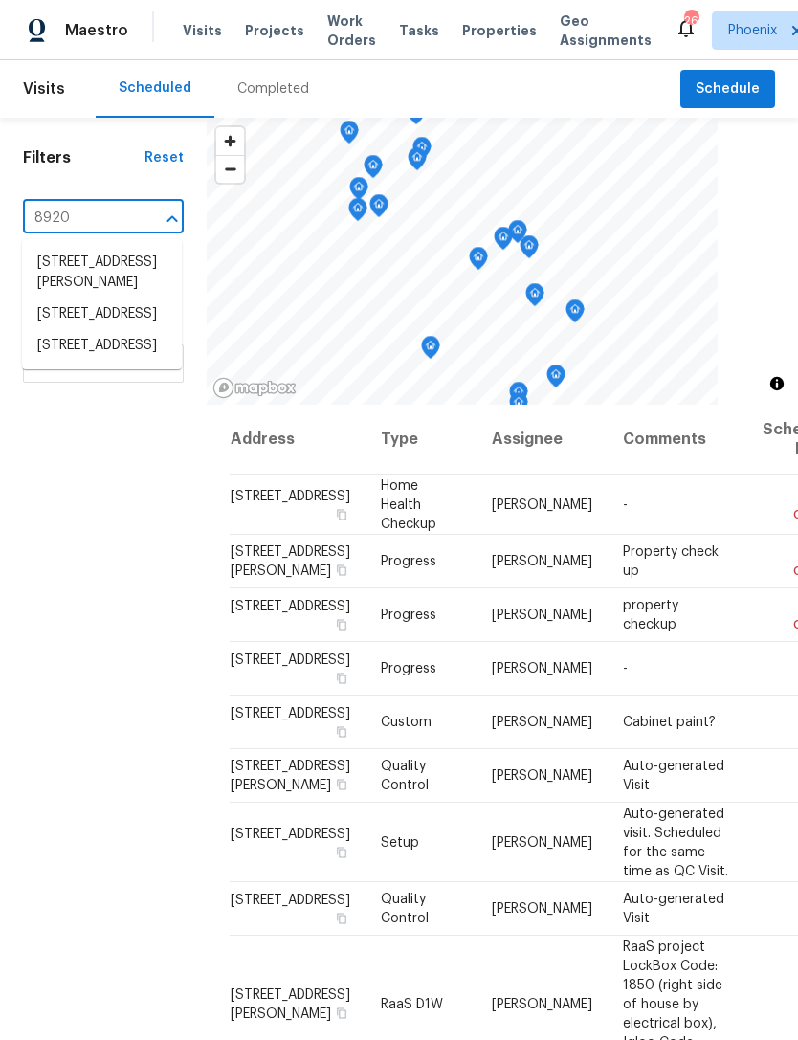
click at [63, 362] on li "8920 W Monterey Way, Phoenix, AZ 85037" at bounding box center [102, 346] width 160 height 32
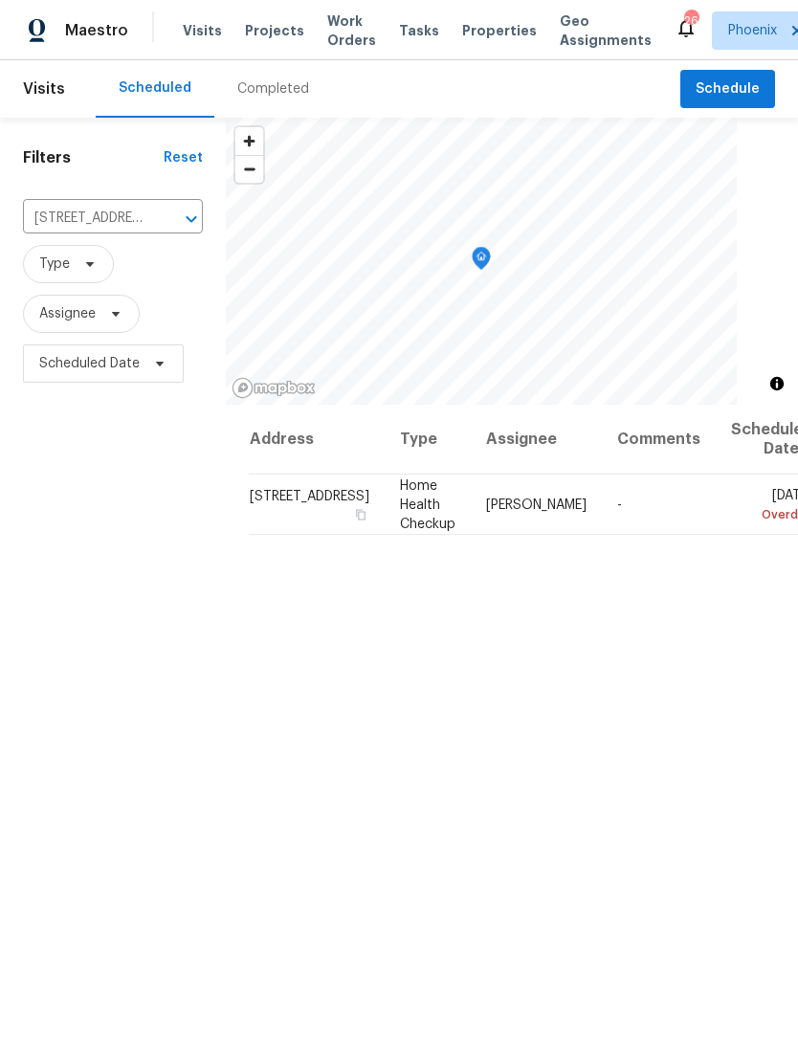
click at [157, 214] on icon "Clear" at bounding box center [166, 219] width 19 height 19
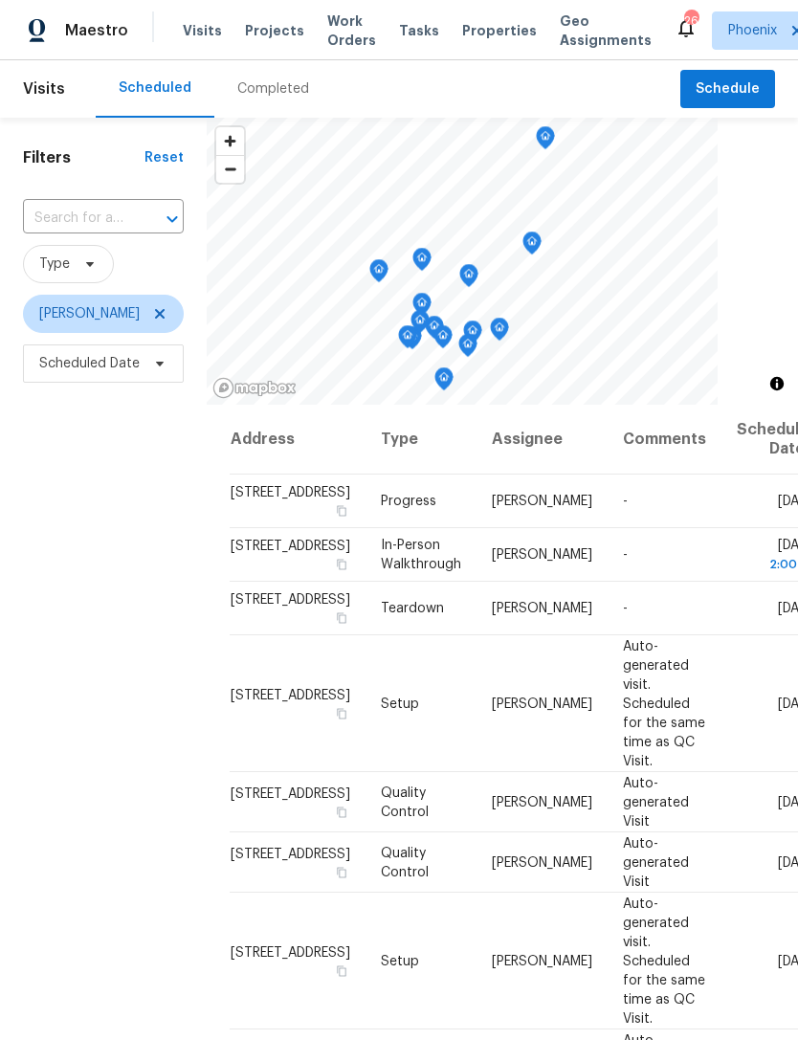
click at [81, 601] on div "Filters Reset ​ Type [PERSON_NAME] Scheduled Date" at bounding box center [103, 678] width 207 height 1120
click at [0, 0] on icon at bounding box center [0, 0] width 0 height 0
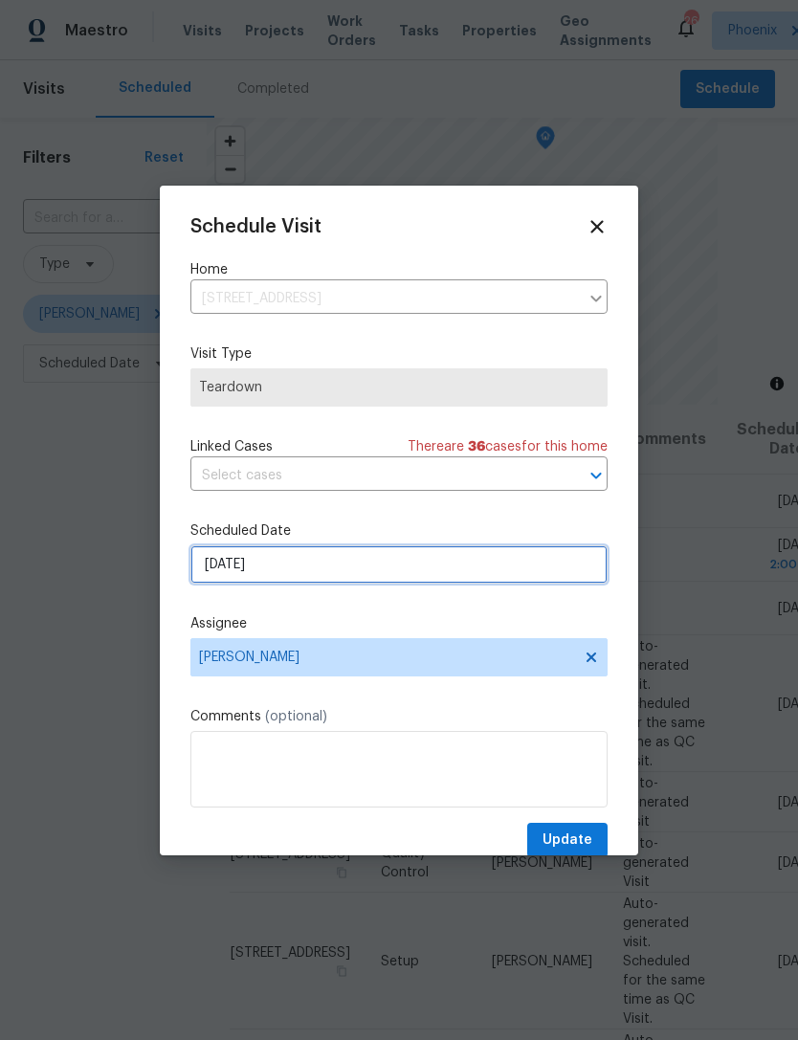
click at [368, 561] on input "[DATE]" at bounding box center [398, 564] width 417 height 38
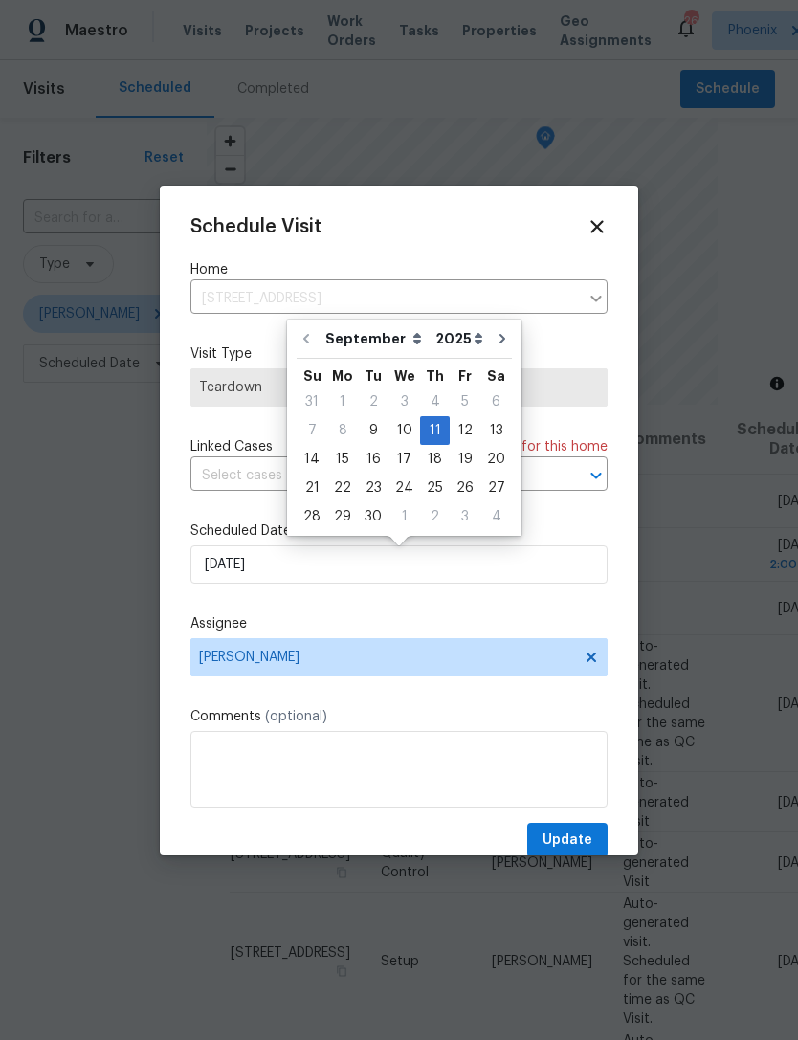
click at [416, 616] on div "Schedule Visit Home [STREET_ADDRESS] ​ Visit Type Teardown Linked Cases There a…" at bounding box center [398, 537] width 417 height 642
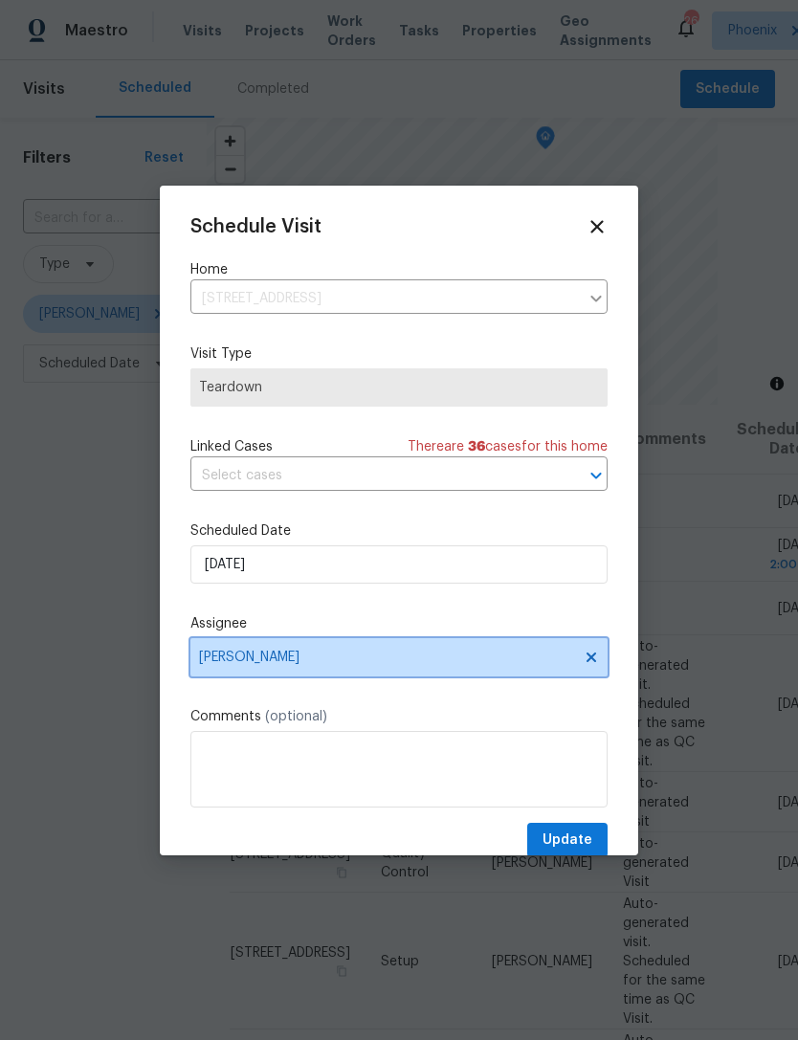
click at [401, 662] on span "[PERSON_NAME]" at bounding box center [386, 657] width 375 height 15
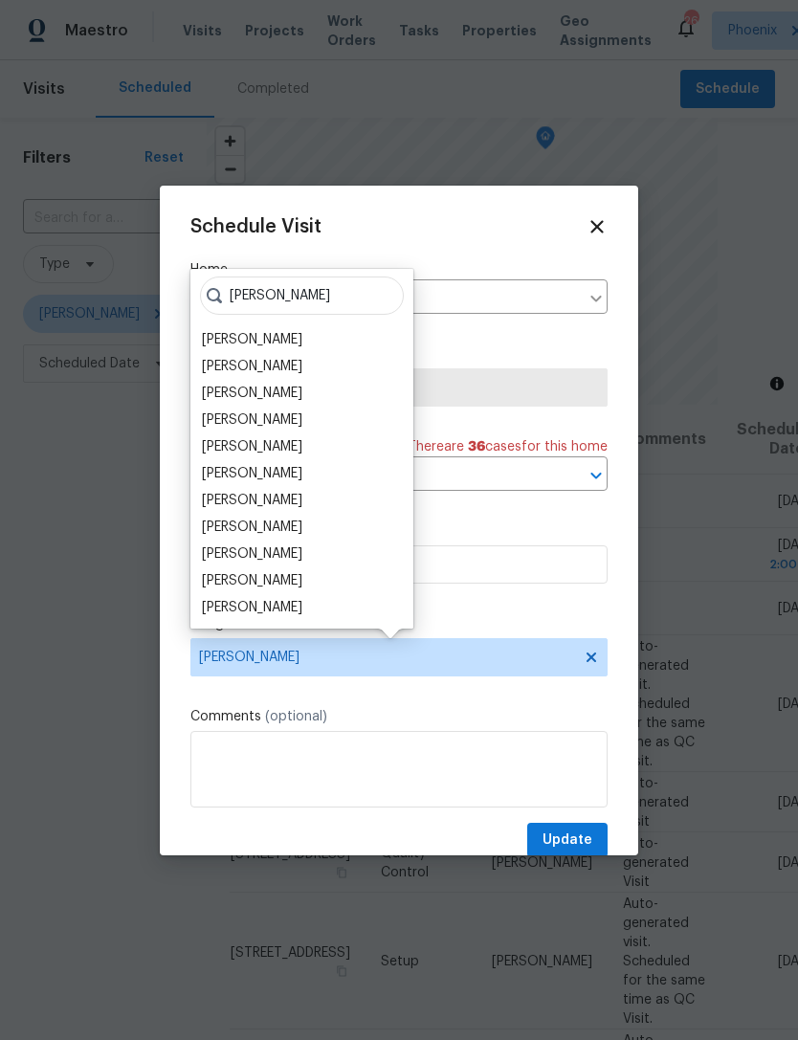
type input "Brian"
click at [267, 415] on div "[PERSON_NAME]" at bounding box center [252, 419] width 100 height 19
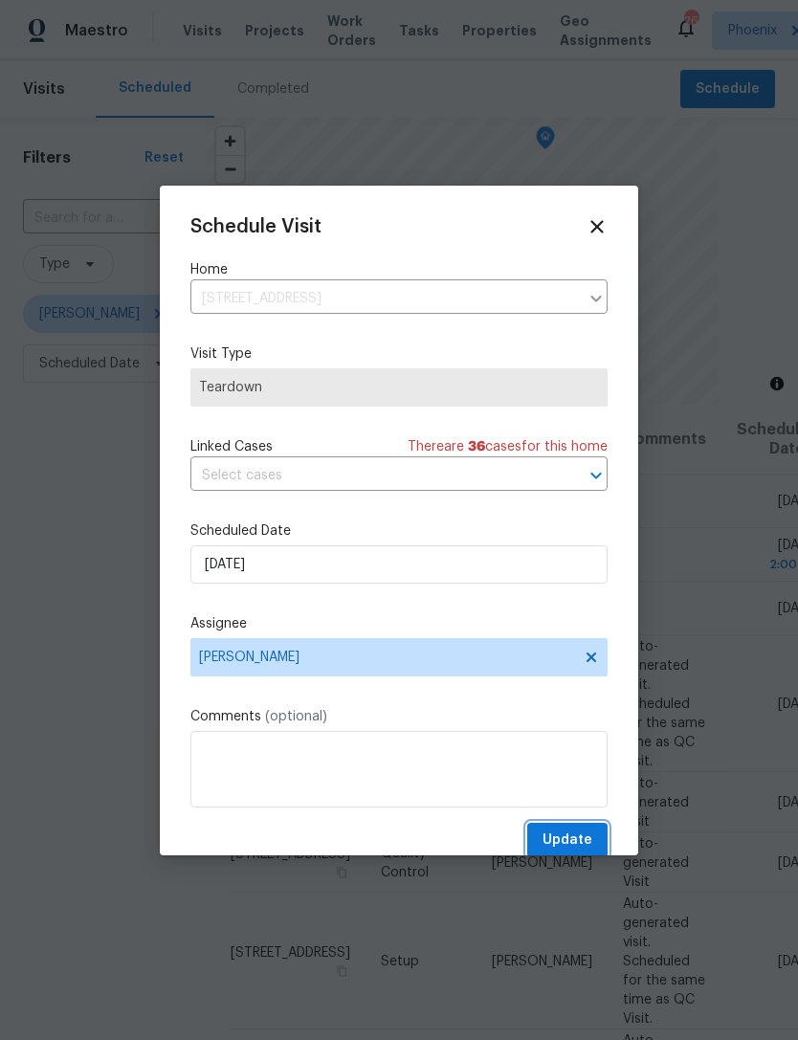
click at [588, 840] on span "Update" at bounding box center [568, 841] width 50 height 24
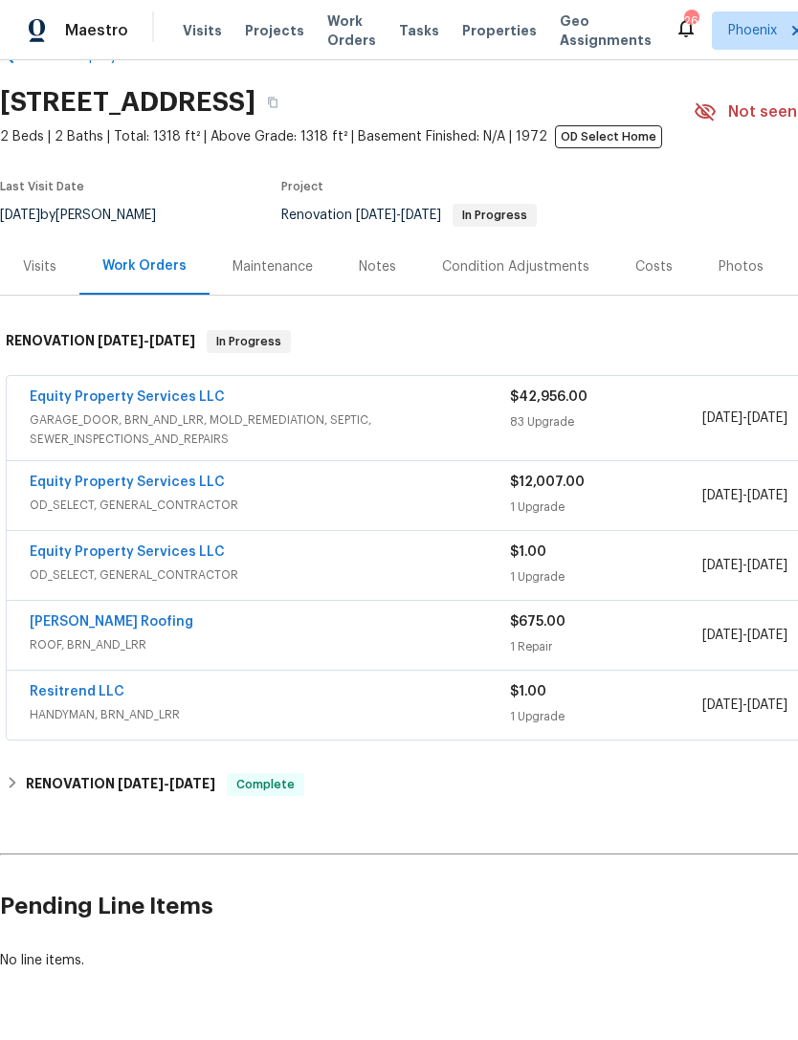
scroll to position [51, 0]
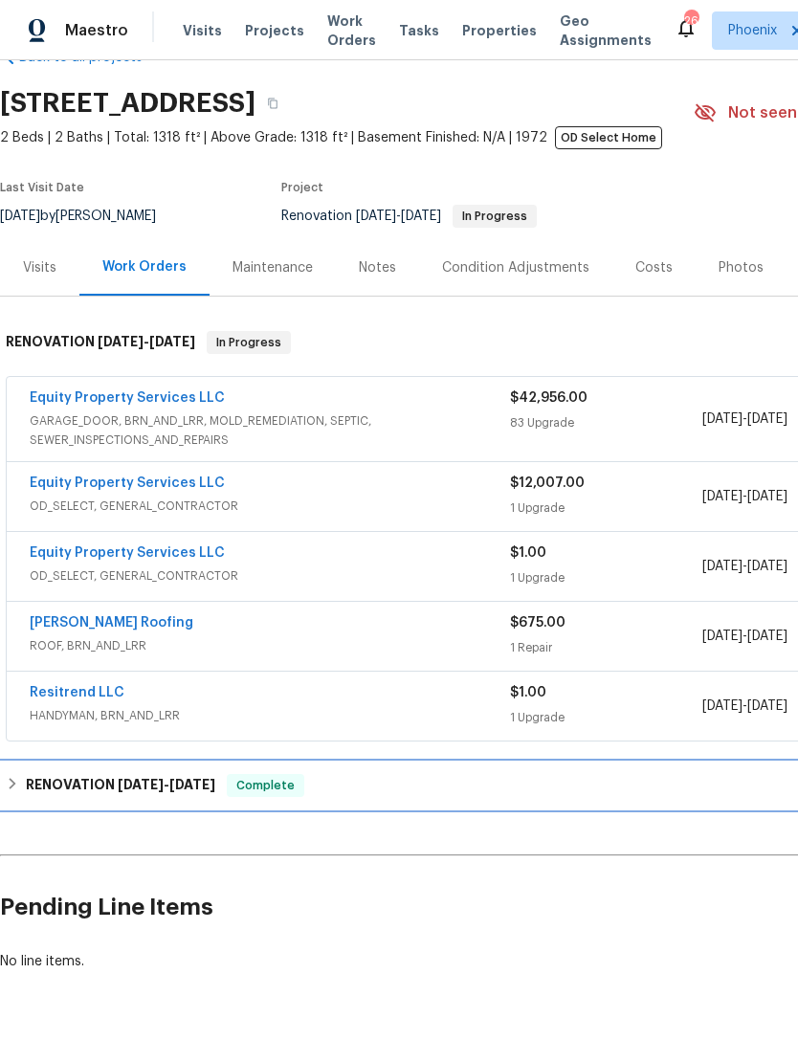
click at [188, 790] on span "12/4/24" at bounding box center [192, 784] width 46 height 13
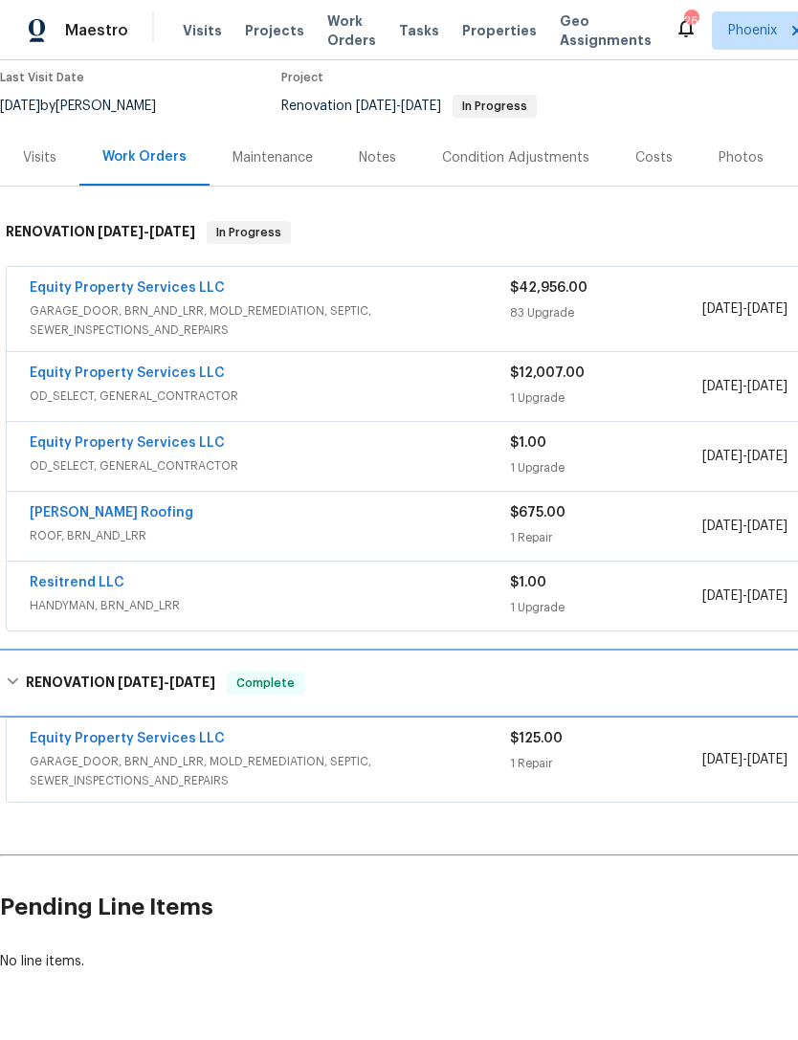
scroll to position [0, 0]
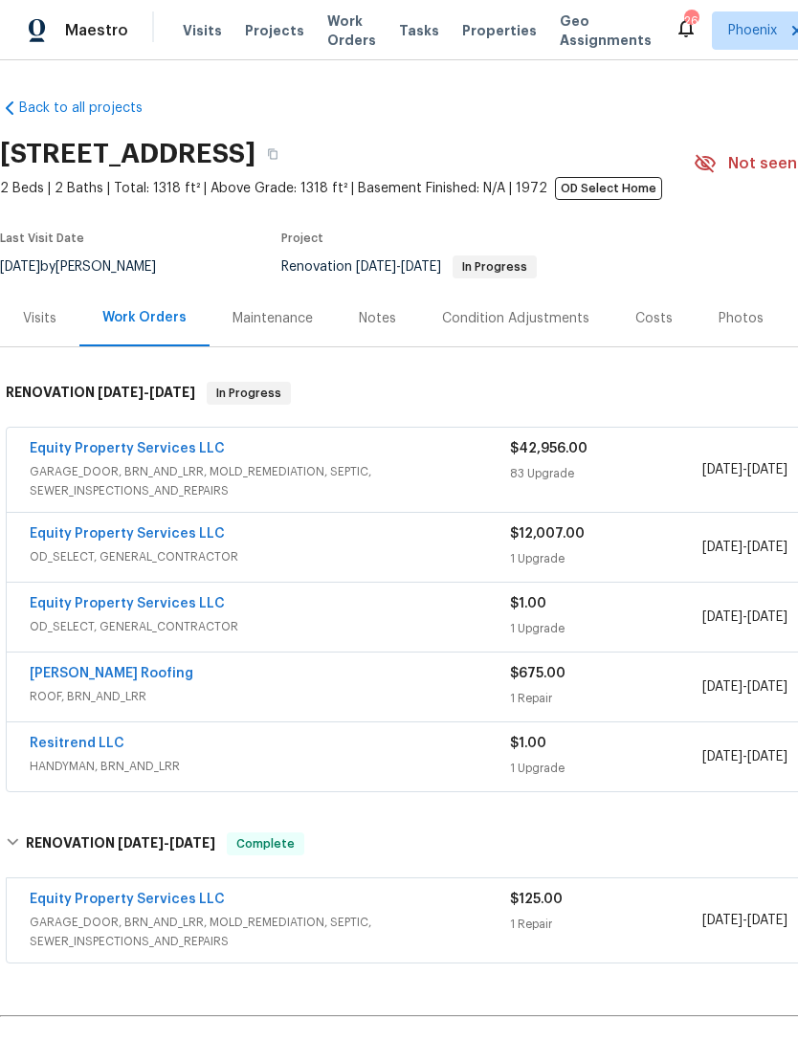
click at [481, 28] on span "Properties" at bounding box center [499, 30] width 75 height 19
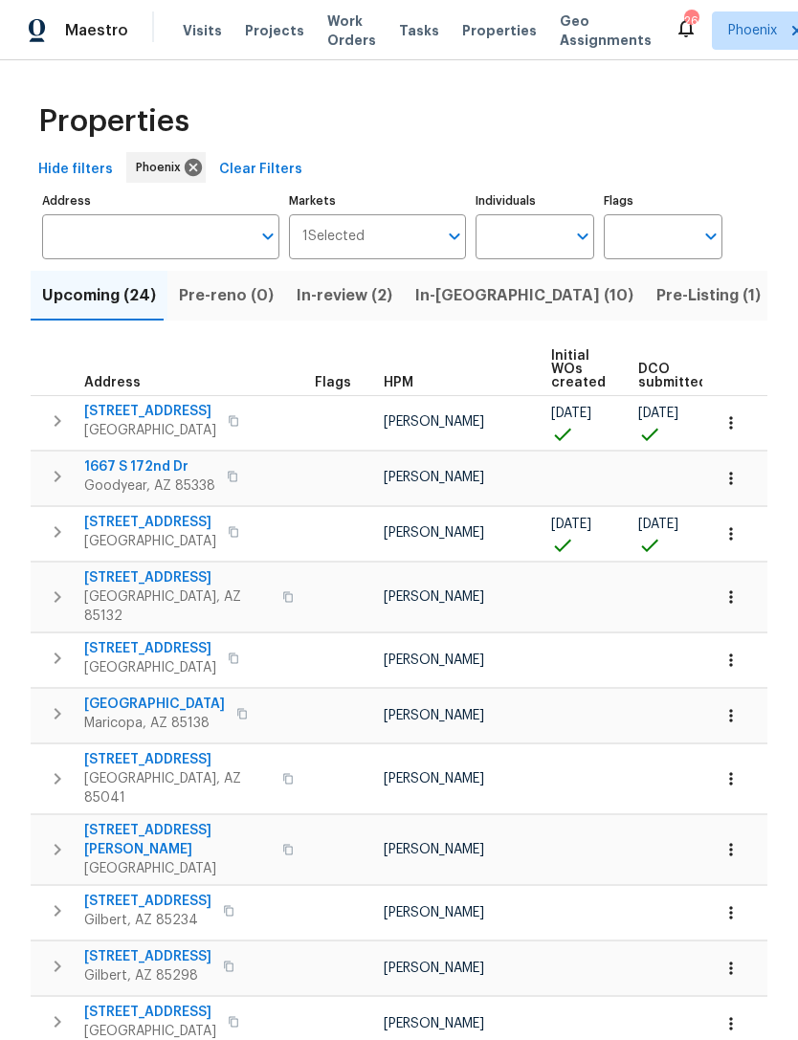
click at [61, 229] on input "Address" at bounding box center [146, 236] width 209 height 45
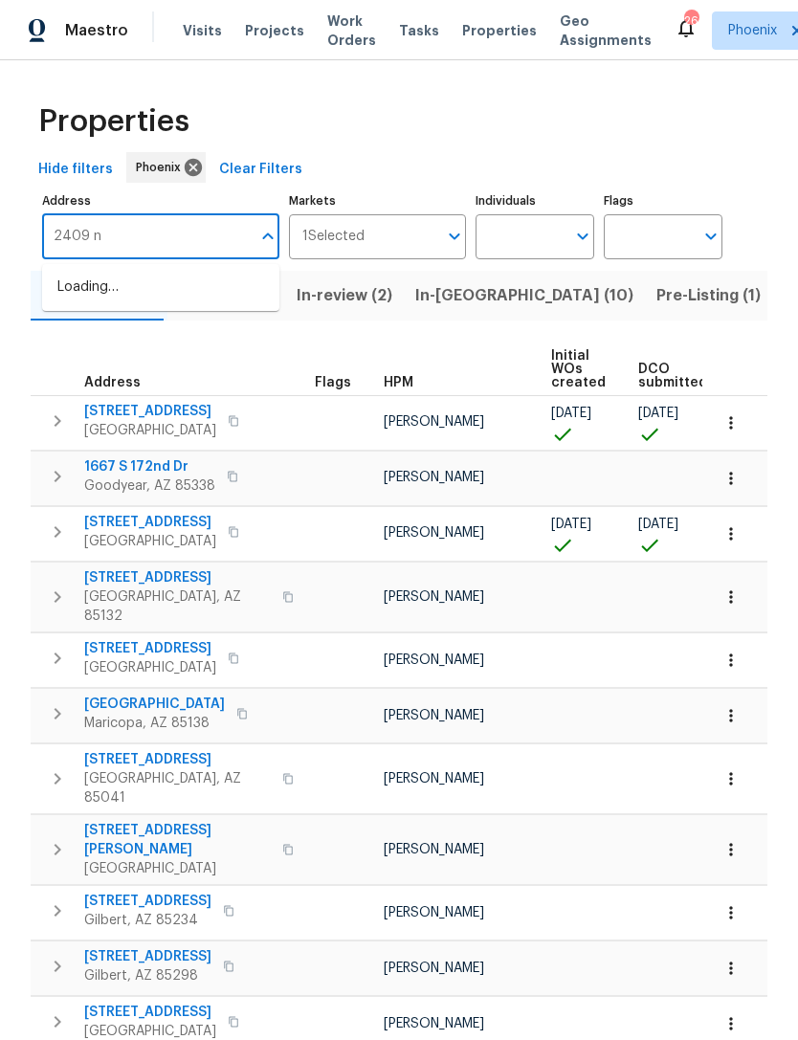
type input "2409 n"
click at [93, 291] on li "2409 N 125th Dr Avondale AZ 85392" at bounding box center [160, 298] width 237 height 52
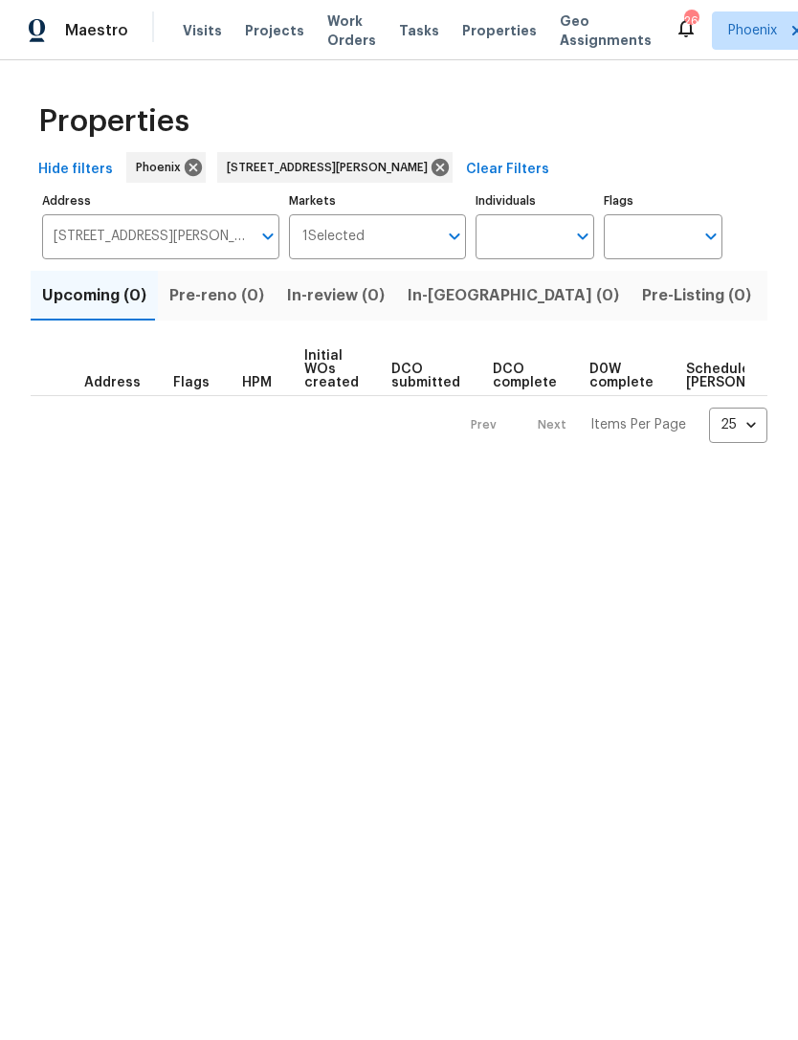
click at [774, 297] on span "Listed (1)" at bounding box center [808, 295] width 69 height 27
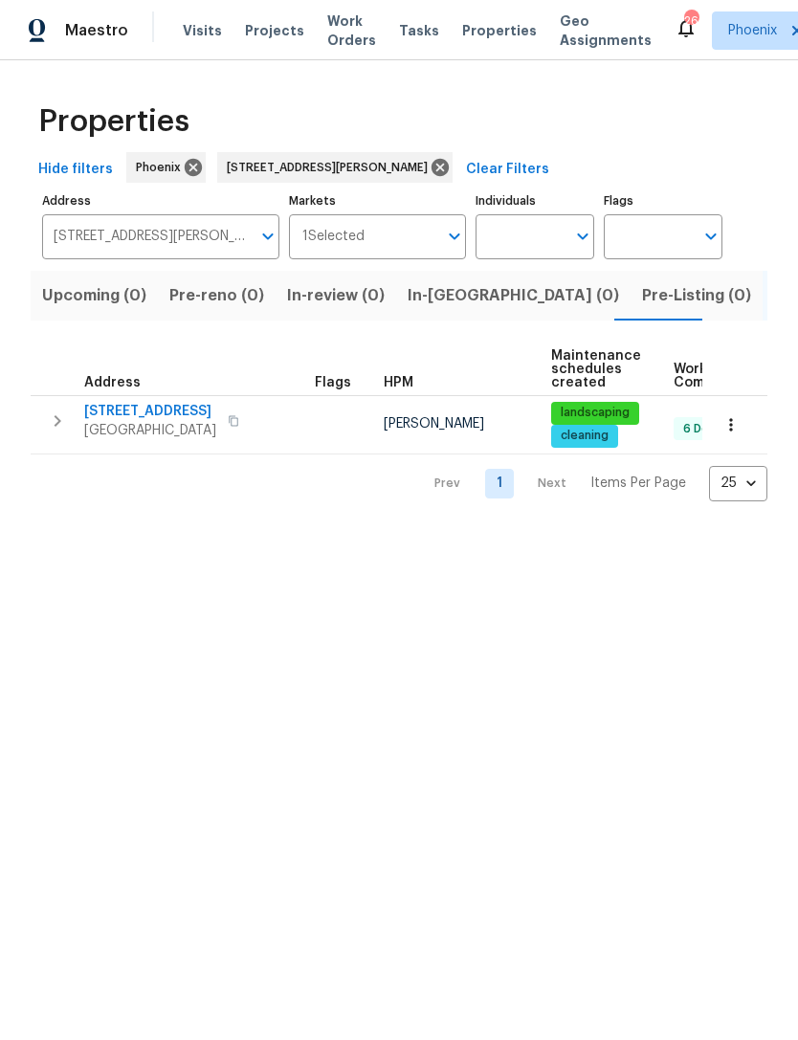
click at [99, 409] on span "2409 N 125th Dr" at bounding box center [150, 411] width 132 height 19
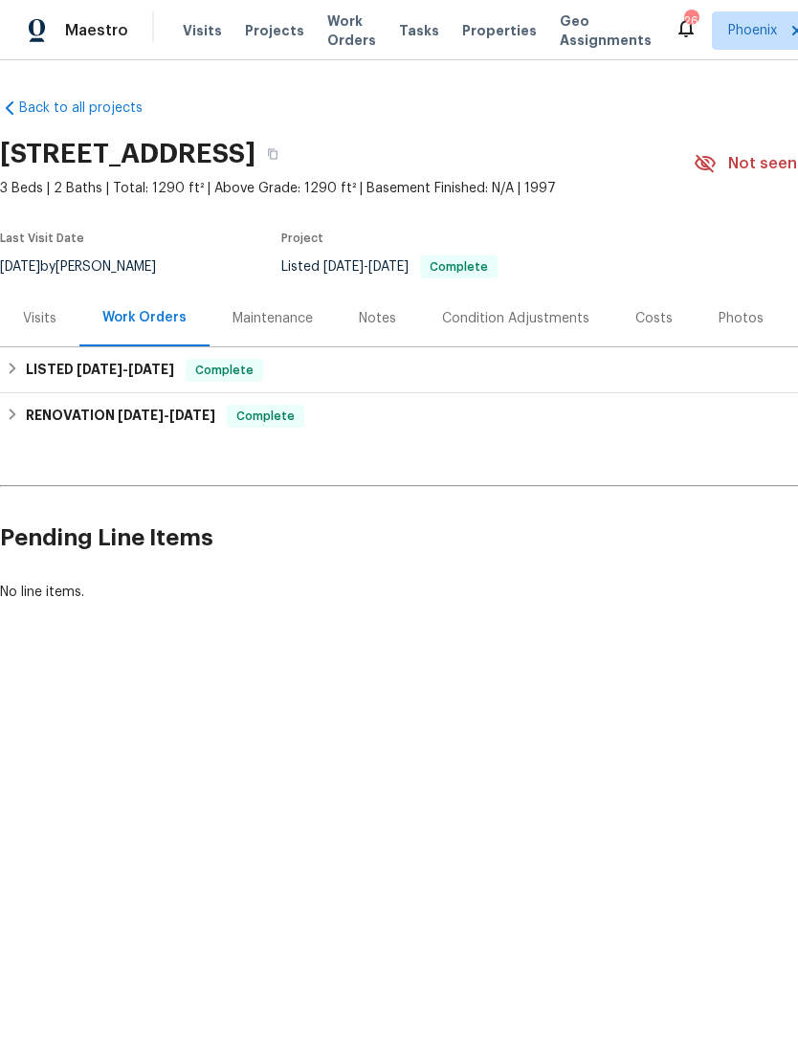
click at [649, 318] on div "Costs" at bounding box center [653, 318] width 37 height 19
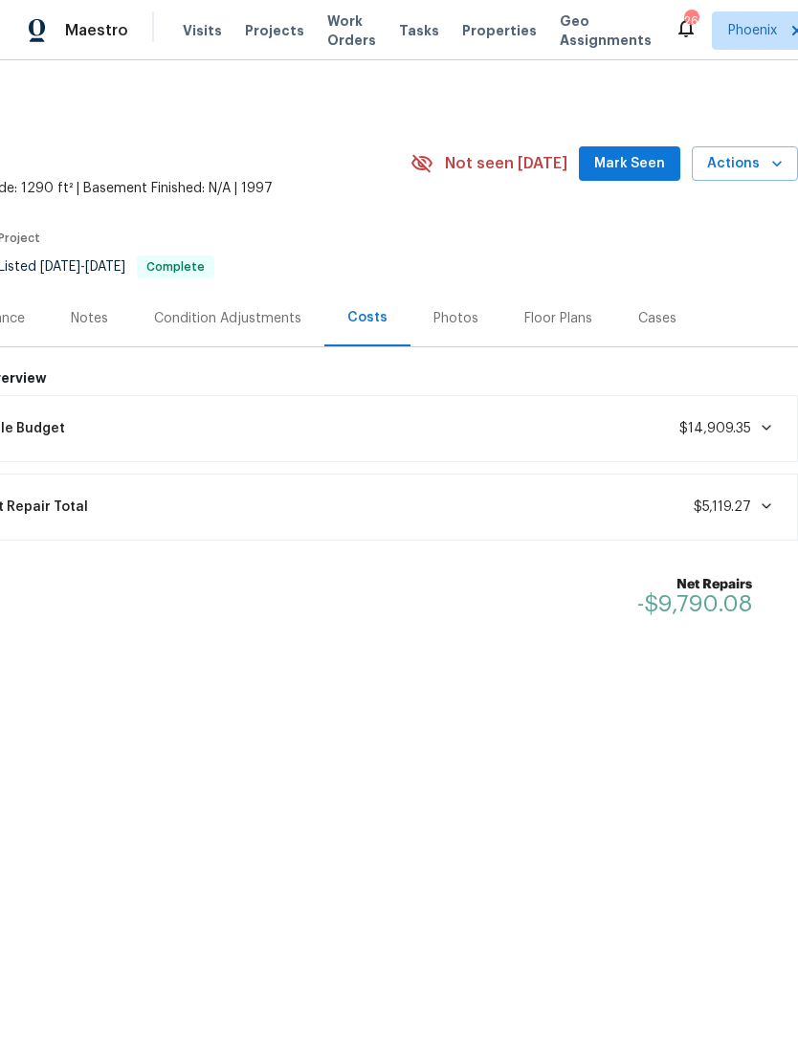
scroll to position [0, 283]
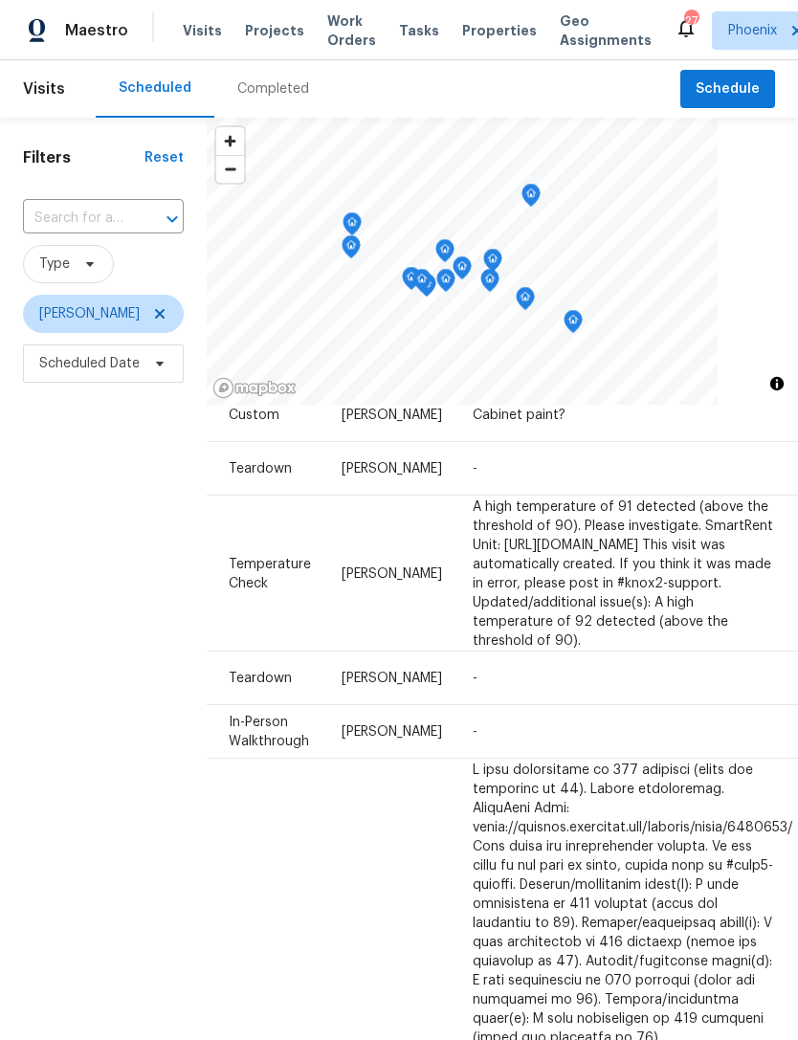
scroll to position [87, 152]
click at [92, 529] on div "Filters Reset ​ Type [PERSON_NAME] Scheduled Date" at bounding box center [103, 678] width 207 height 1120
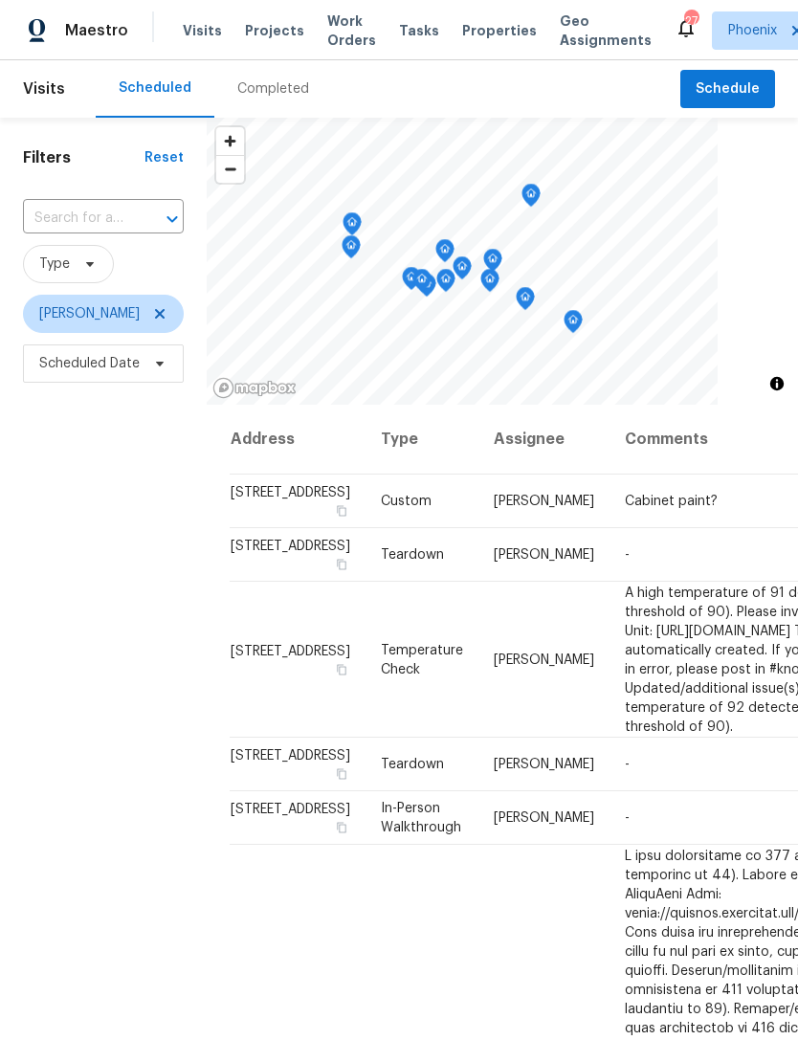
scroll to position [0, 0]
